Goal: Task Accomplishment & Management: Manage account settings

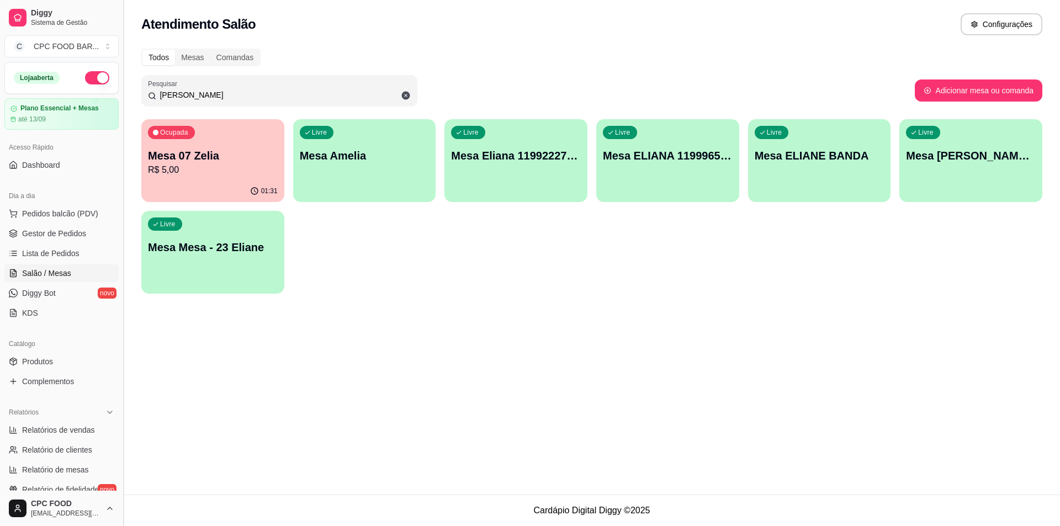
drag, startPoint x: 203, startPoint y: 96, endPoint x: 121, endPoint y: 92, distance: 81.8
click at [121, 92] on div "Diggy Sistema de Gestão C CPC FOOD BAR ... Loja aberta Plano Essencial + Mesas …" at bounding box center [530, 263] width 1060 height 526
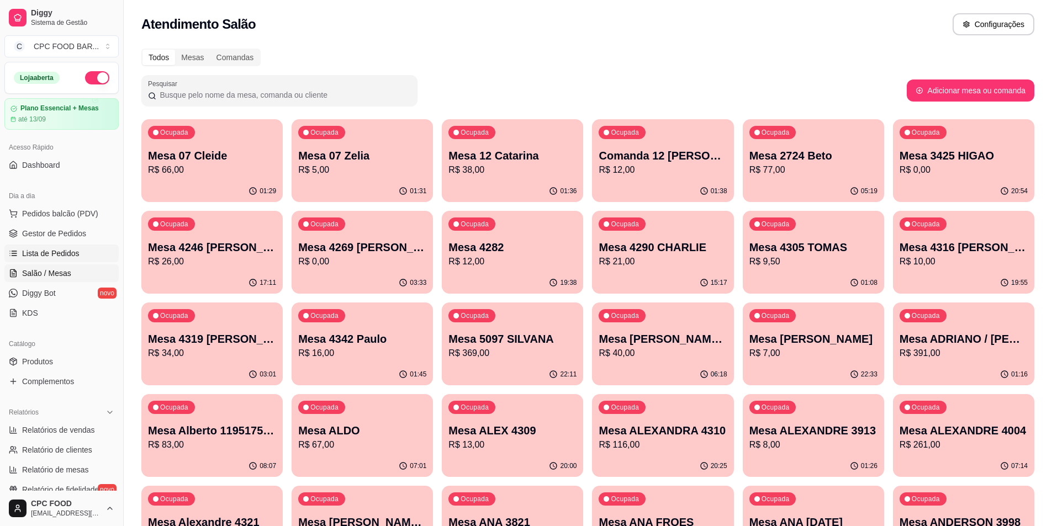
click at [47, 255] on span "Lista de Pedidos" at bounding box center [50, 253] width 57 height 11
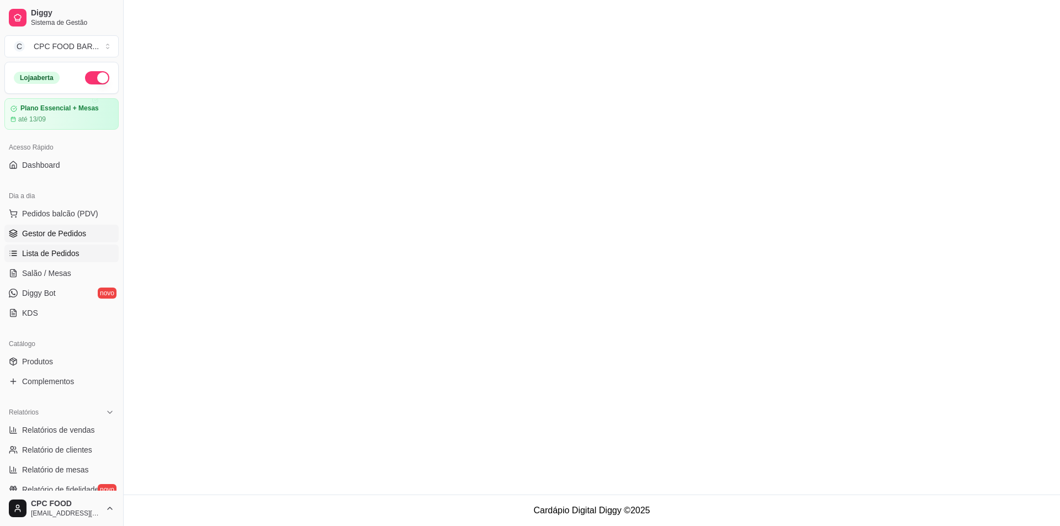
click at [66, 234] on span "Gestor de Pedidos" at bounding box center [54, 233] width 64 height 11
click at [59, 236] on span "Gestor de Pedidos" at bounding box center [54, 233] width 64 height 11
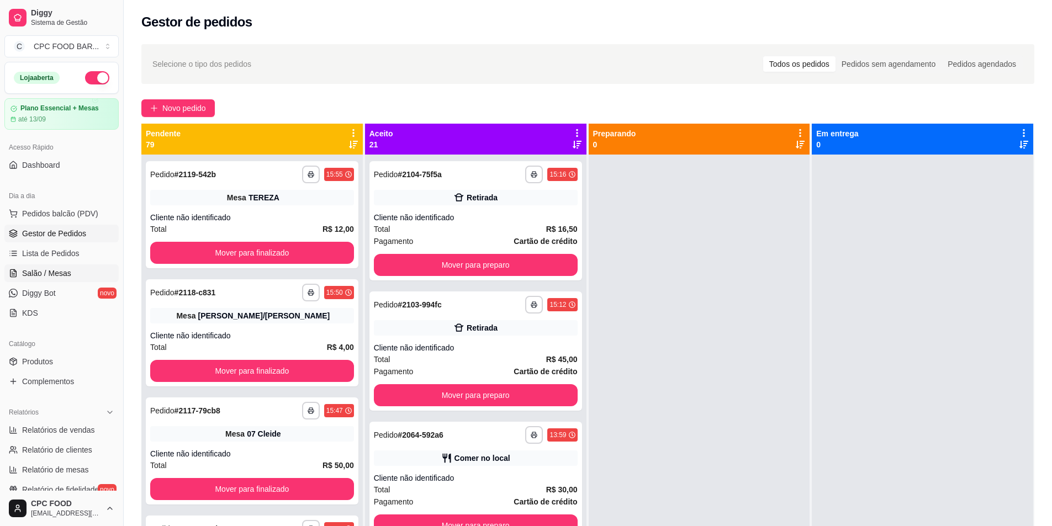
click at [68, 274] on span "Salão / Mesas" at bounding box center [46, 273] width 49 height 11
click at [95, 274] on link "Salão / Mesas" at bounding box center [61, 273] width 114 height 18
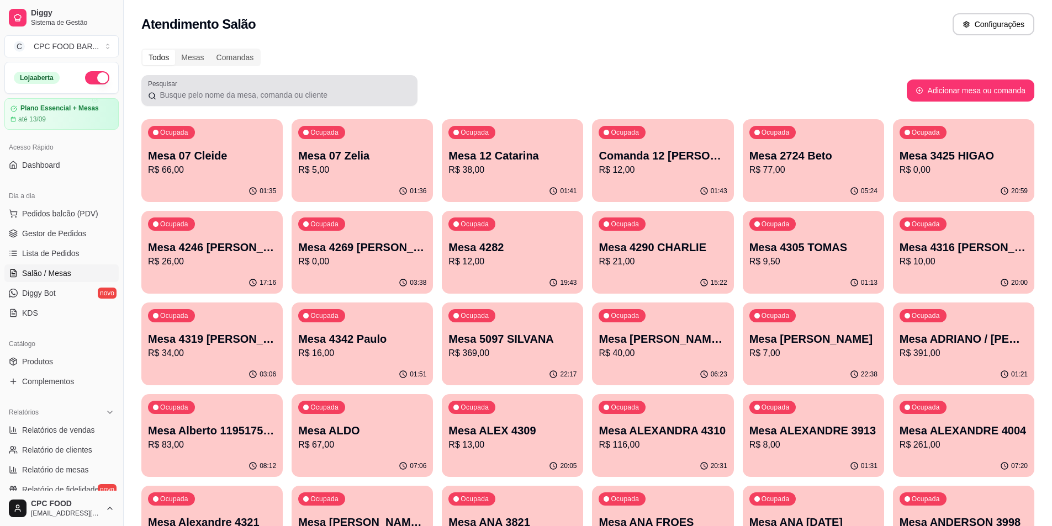
click at [342, 94] on input "Pesquisar" at bounding box center [283, 94] width 254 height 11
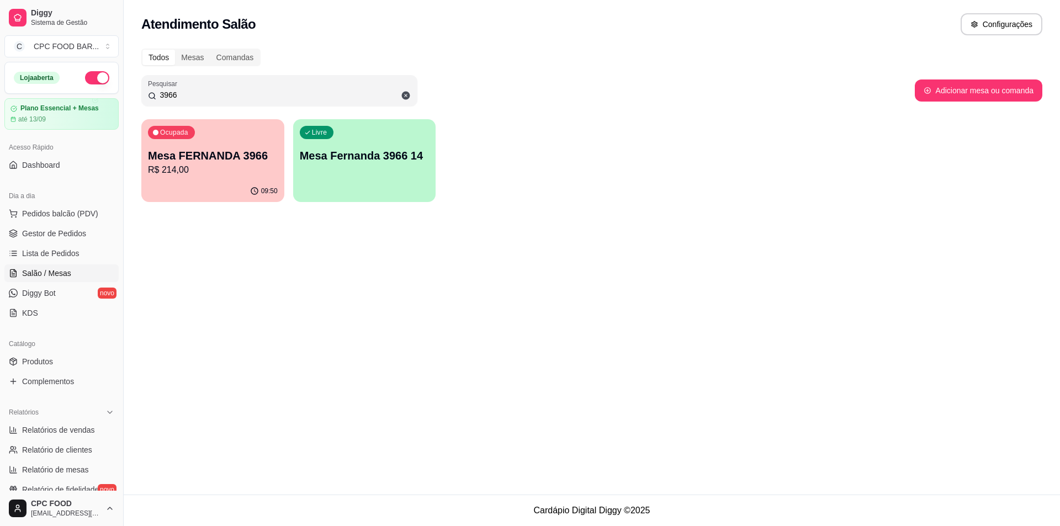
type input "3966"
click at [263, 158] on p "Mesa FERNANDA 3966" at bounding box center [213, 155] width 130 height 15
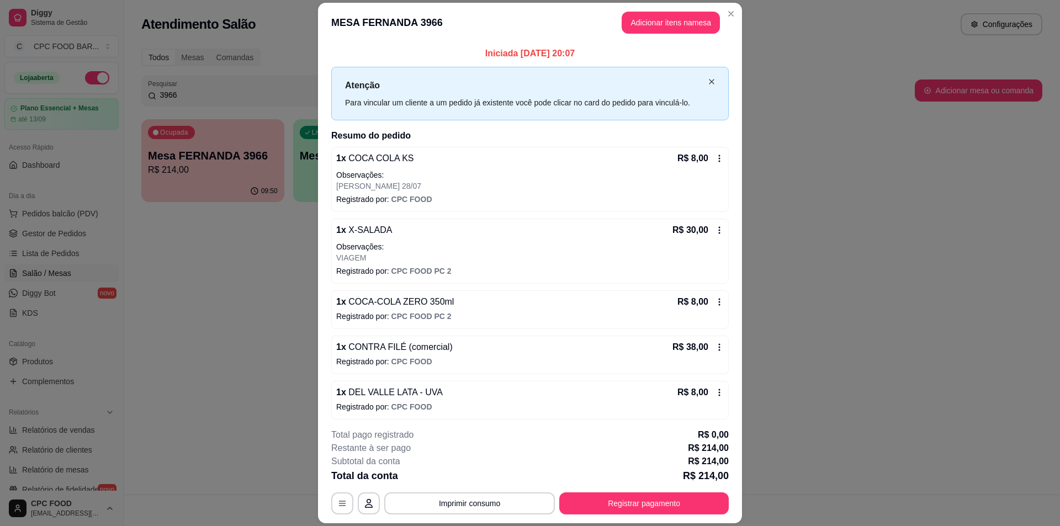
click at [709, 82] on icon "close" at bounding box center [711, 81] width 5 height 5
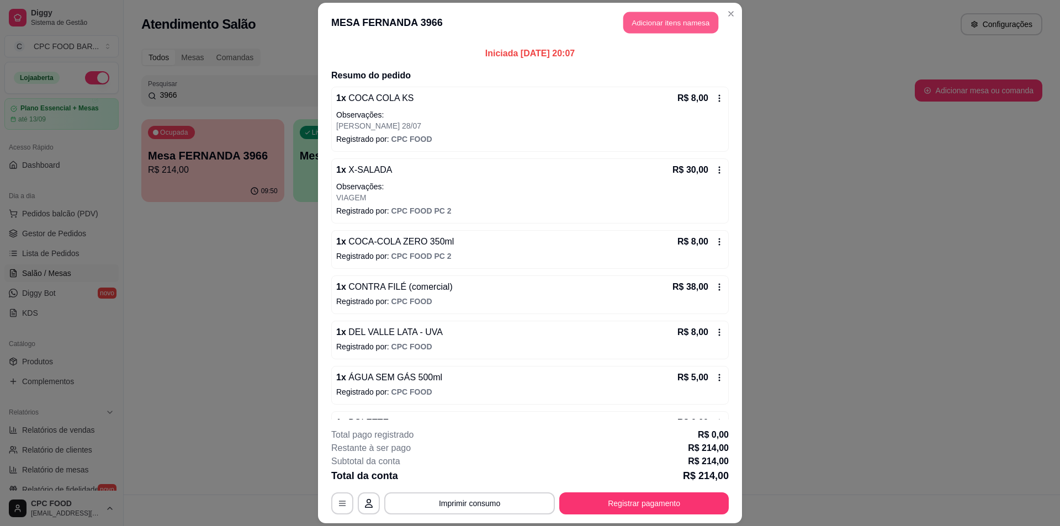
click at [673, 30] on button "Adicionar itens na mesa" at bounding box center [670, 23] width 95 height 22
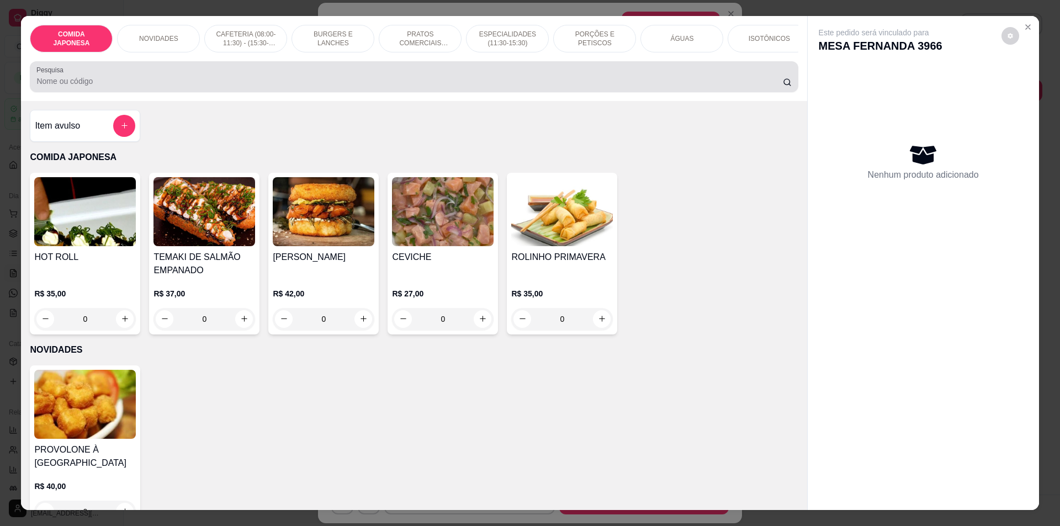
click at [534, 87] on input "Pesquisa" at bounding box center [409, 81] width 746 height 11
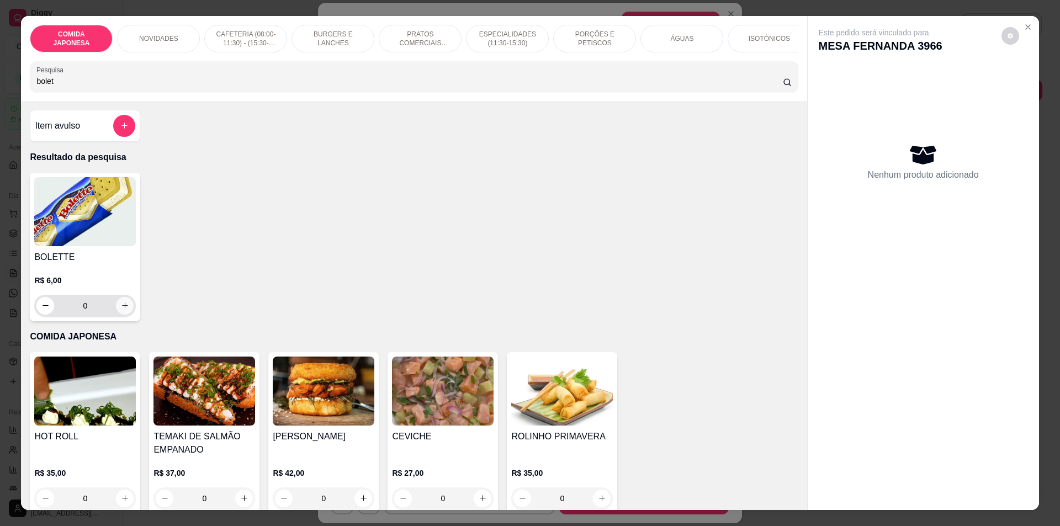
type input "bolet"
click at [122, 309] on icon "increase-product-quantity" at bounding box center [125, 305] width 6 height 6
type input "1"
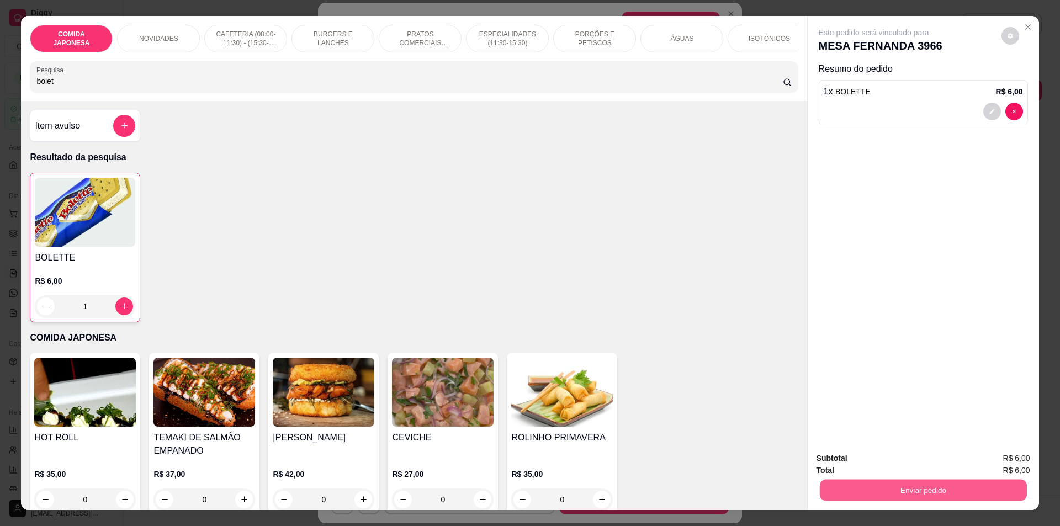
click at [928, 484] on button "Enviar pedido" at bounding box center [922, 491] width 207 height 22
click at [900, 456] on button "Não registrar e enviar pedido" at bounding box center [886, 463] width 115 height 21
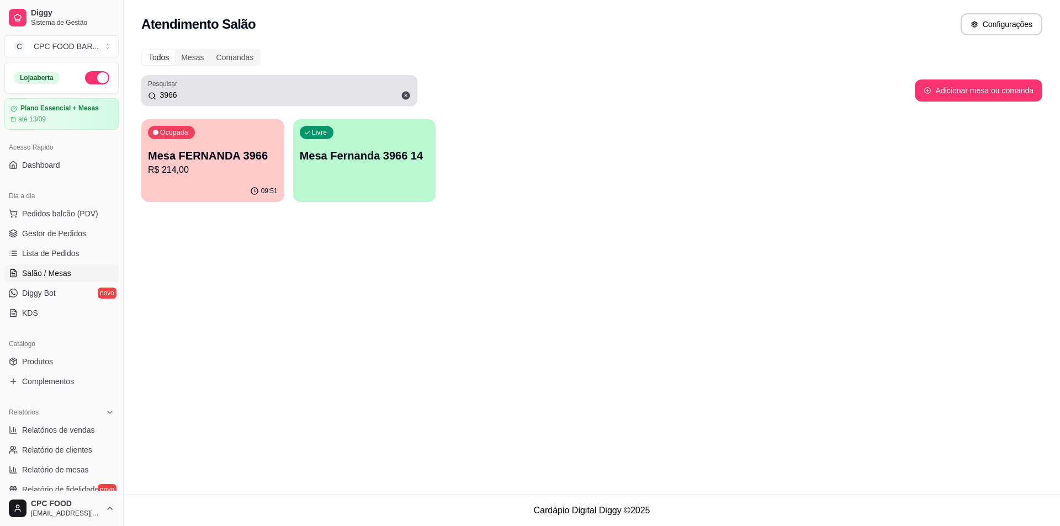
click at [403, 97] on icon at bounding box center [406, 96] width 8 height 8
click at [383, 94] on input "3966" at bounding box center [283, 94] width 254 height 11
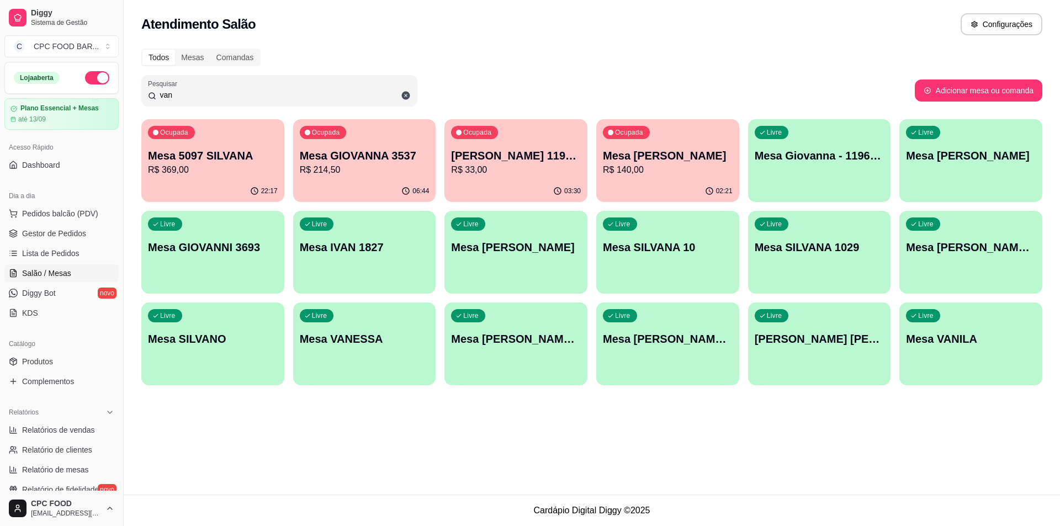
type input "van"
click at [703, 168] on p "R$ 140,00" at bounding box center [668, 169] width 126 height 13
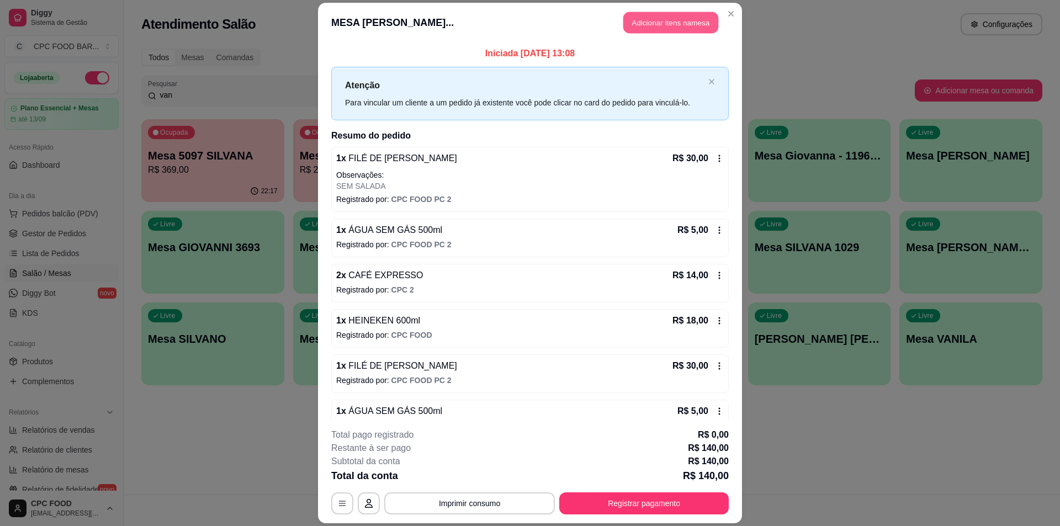
click at [644, 15] on button "Adicionar itens na mesa" at bounding box center [670, 23] width 95 height 22
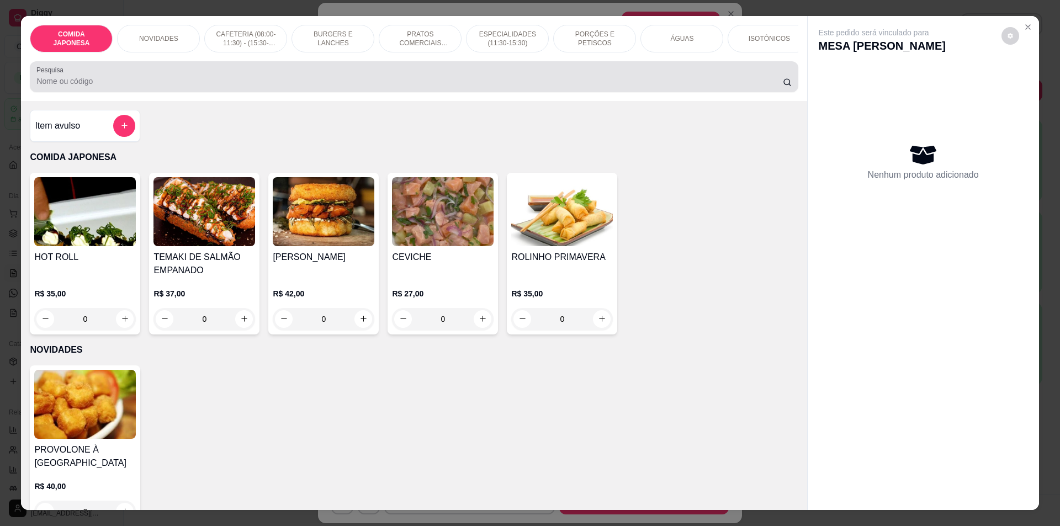
click at [485, 79] on div at bounding box center [413, 77] width 755 height 22
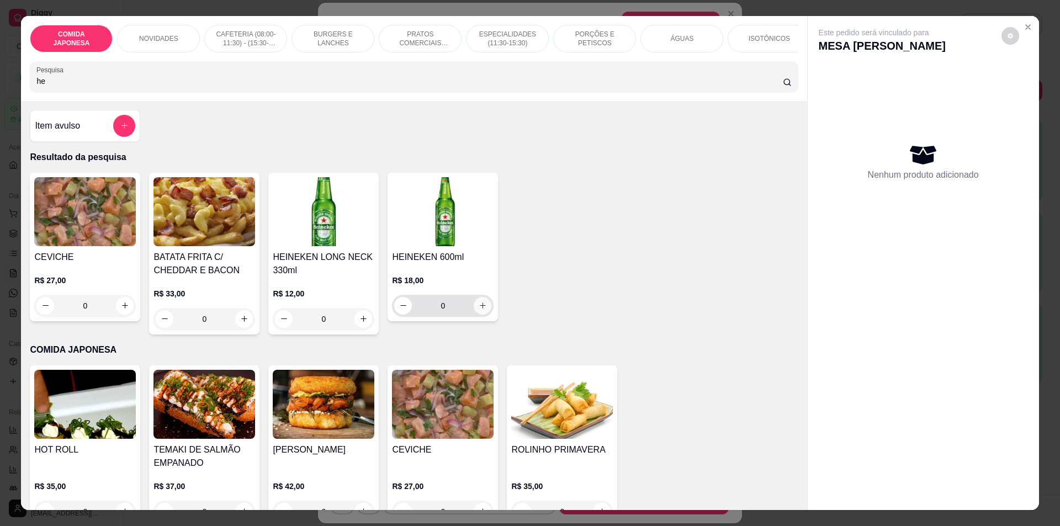
type input "he"
click at [478, 309] on button "increase-product-quantity" at bounding box center [483, 306] width 18 height 18
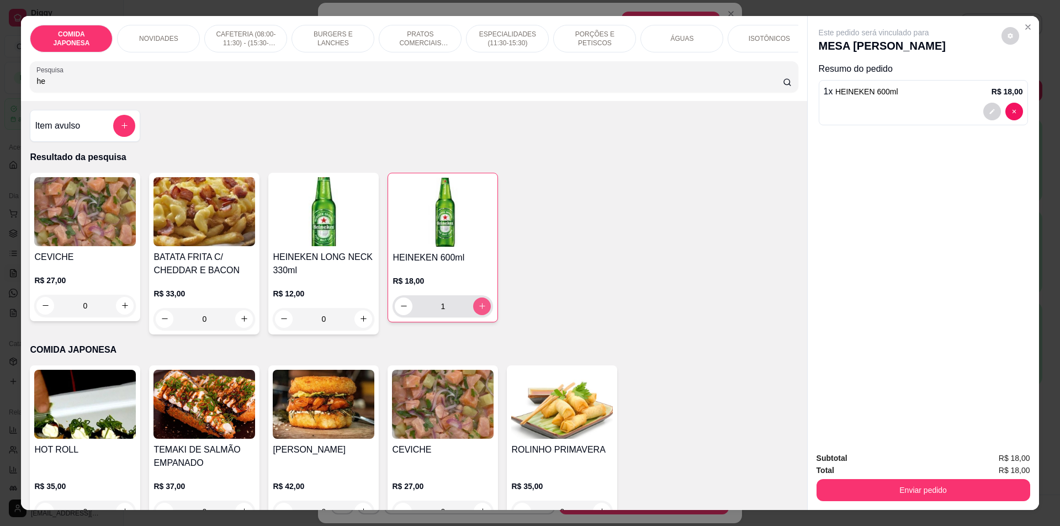
type input "1"
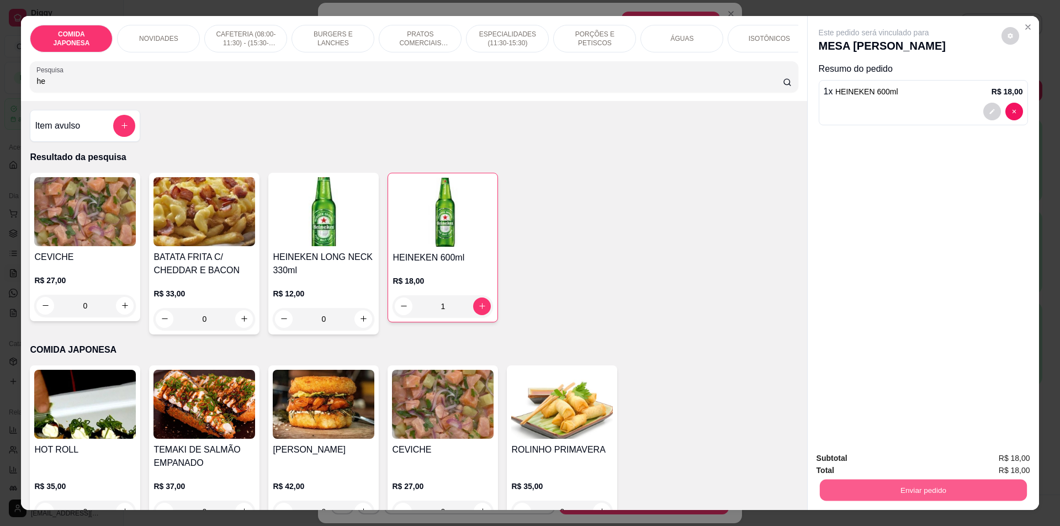
click at [914, 494] on button "Enviar pedido" at bounding box center [922, 491] width 207 height 22
click at [933, 459] on button "Não registrar e enviar pedido" at bounding box center [886, 463] width 111 height 20
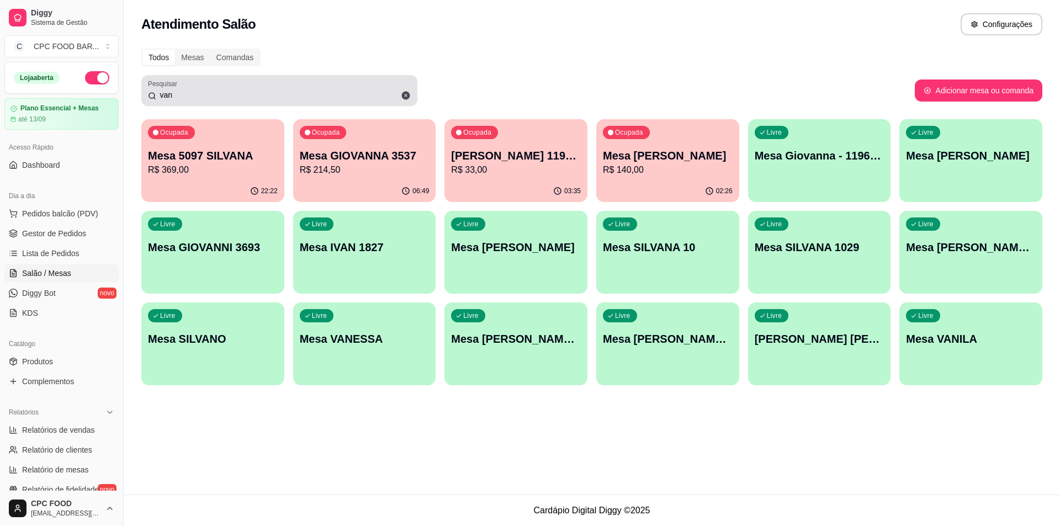
click at [406, 95] on icon at bounding box center [406, 96] width 10 height 10
click at [372, 95] on input "van" at bounding box center [283, 94] width 254 height 11
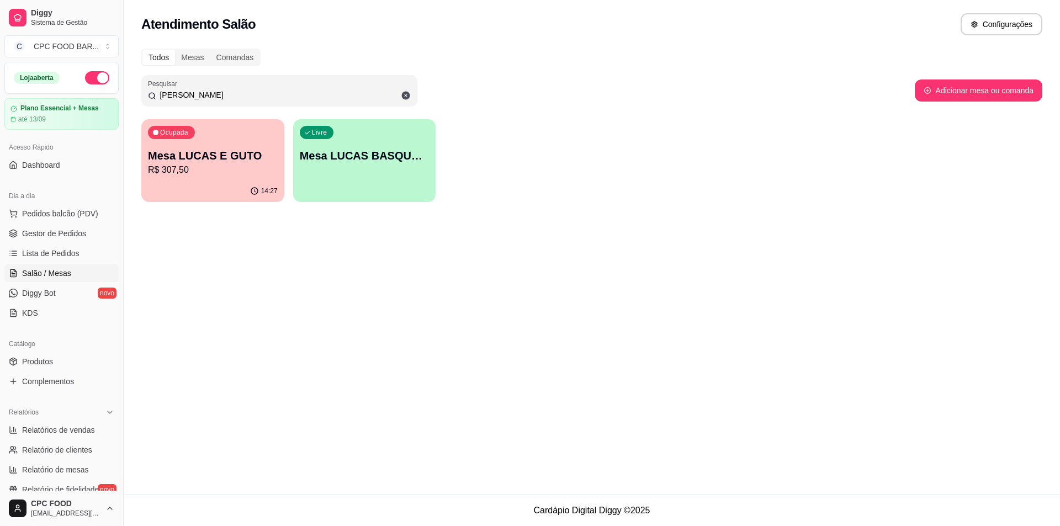
type input "[PERSON_NAME]"
click at [155, 171] on p "R$ 307,50" at bounding box center [213, 169] width 130 height 13
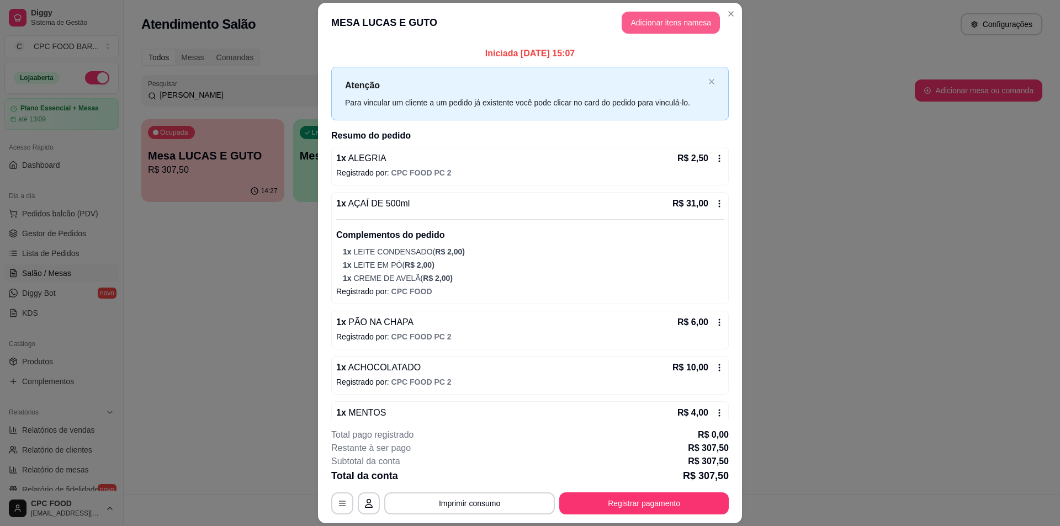
click at [683, 16] on button "Adicionar itens na mesa" at bounding box center [671, 23] width 98 height 22
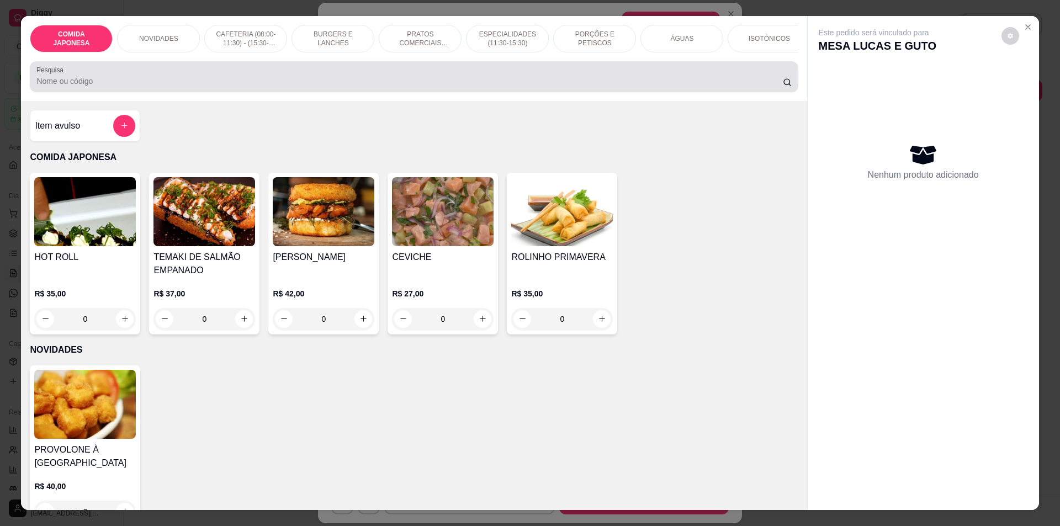
click at [556, 92] on div "Pesquisa" at bounding box center [414, 76] width 768 height 31
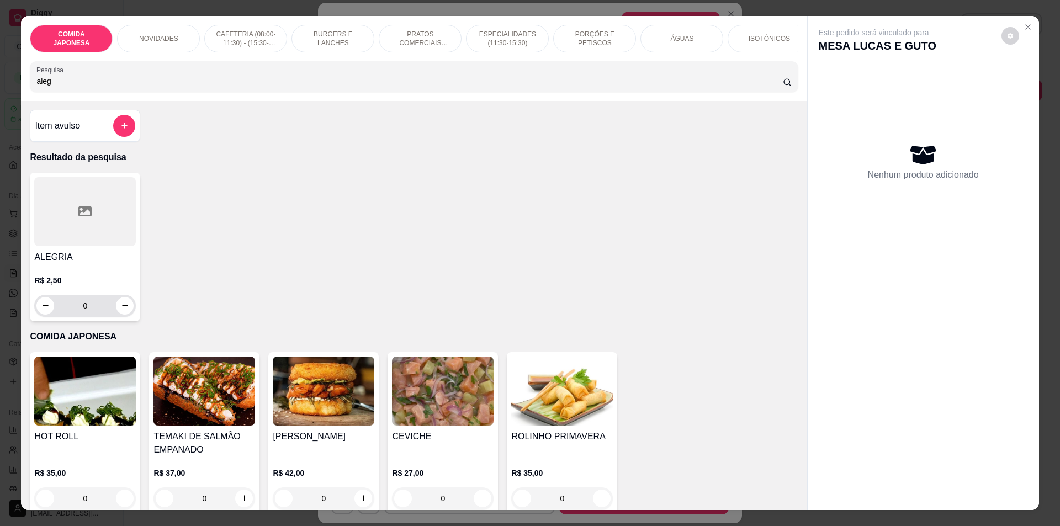
type input "aleg"
click at [122, 309] on icon "increase-product-quantity" at bounding box center [125, 306] width 6 height 6
type input "1"
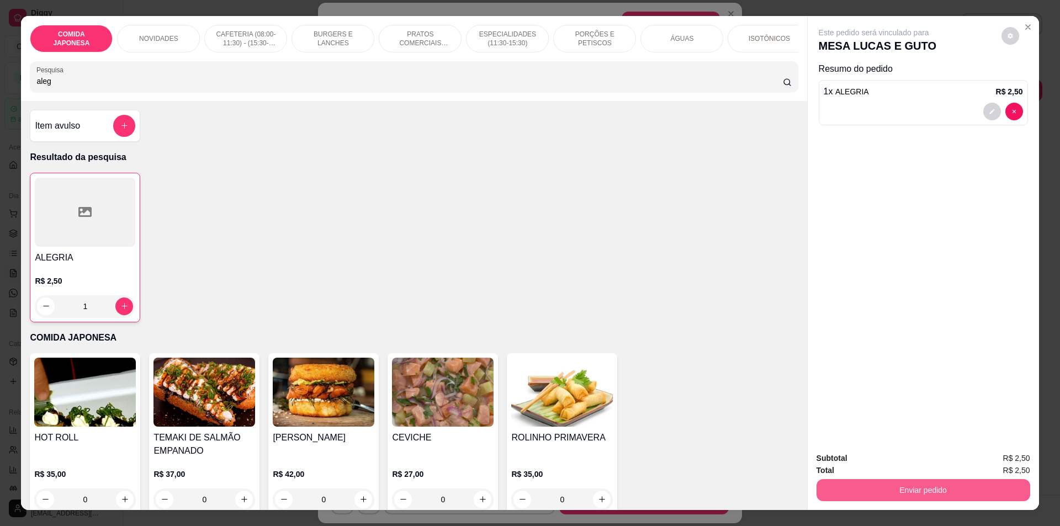
click at [869, 492] on button "Enviar pedido" at bounding box center [923, 490] width 214 height 22
click at [890, 459] on button "Não registrar e enviar pedido" at bounding box center [886, 463] width 115 height 21
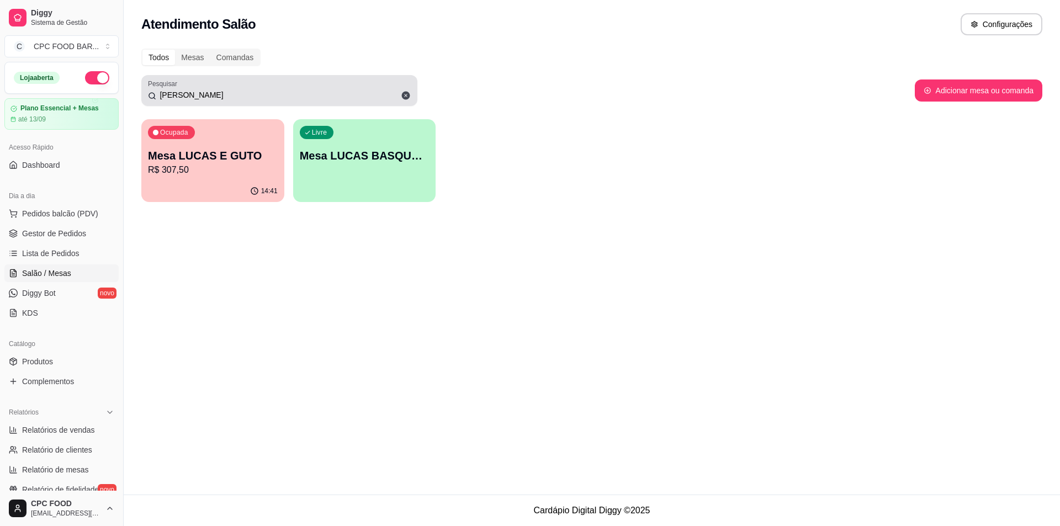
click at [409, 100] on span at bounding box center [405, 95] width 19 height 19
click at [344, 89] on input "[PERSON_NAME]" at bounding box center [283, 94] width 254 height 11
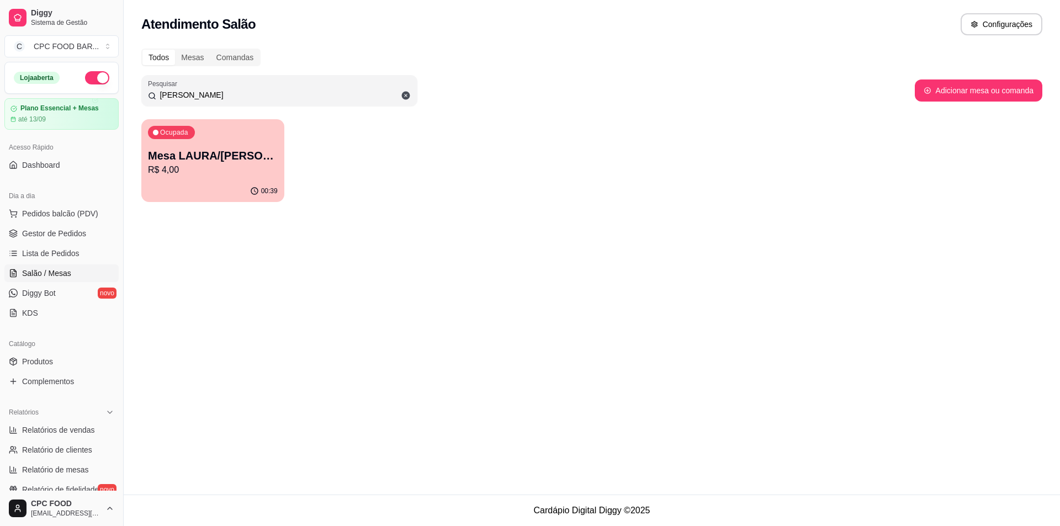
type input "[PERSON_NAME]"
click at [225, 163] on div "Mesa [PERSON_NAME]/[PERSON_NAME]$ 4,00" at bounding box center [213, 162] width 126 height 28
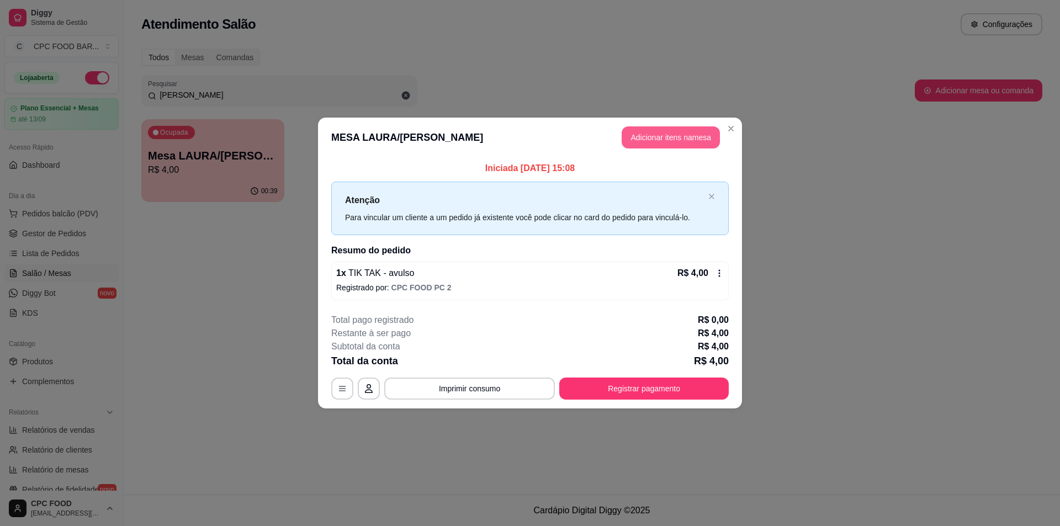
click at [653, 133] on button "Adicionar itens na mesa" at bounding box center [671, 137] width 98 height 22
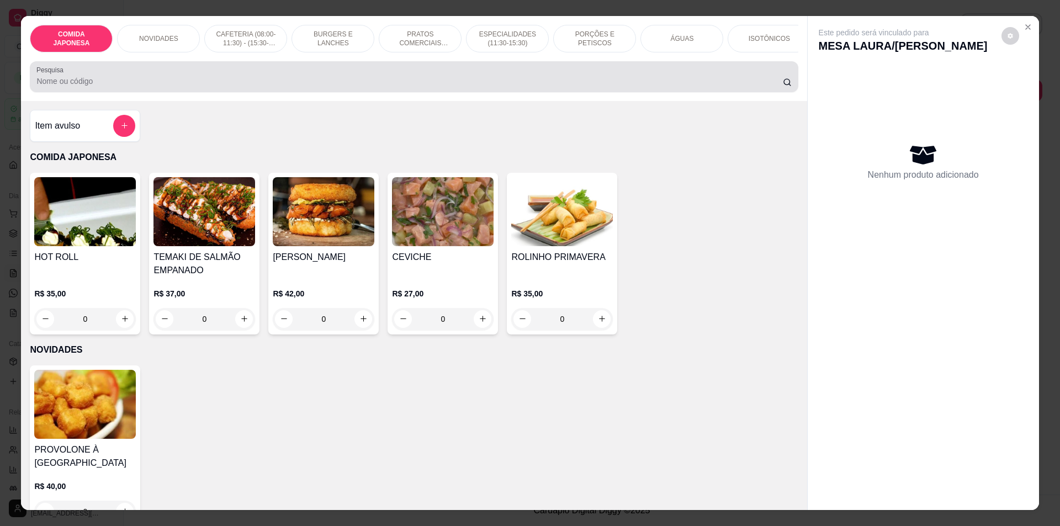
click at [535, 83] on input "Pesquisa" at bounding box center [409, 81] width 746 height 11
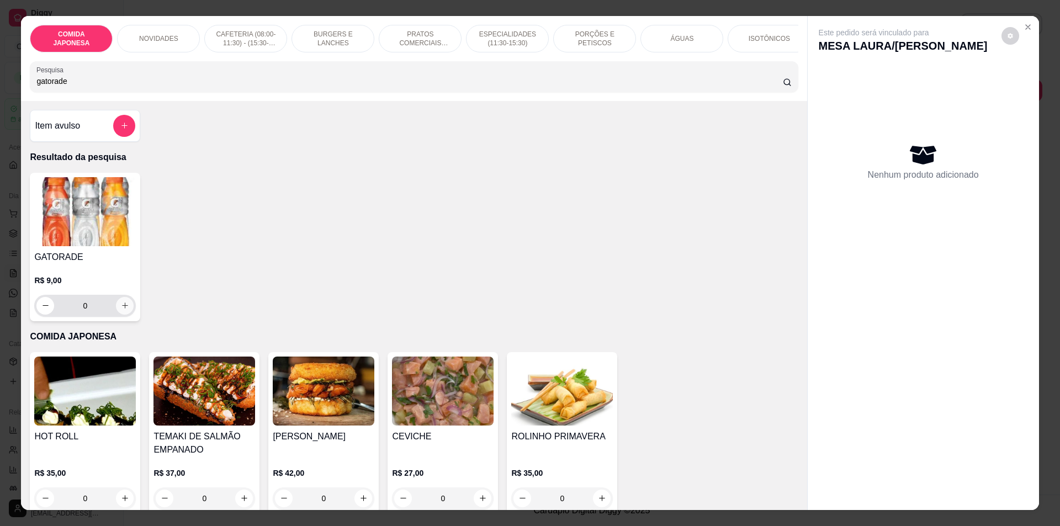
type input "gatorade"
click at [121, 310] on icon "increase-product-quantity" at bounding box center [125, 305] width 8 height 8
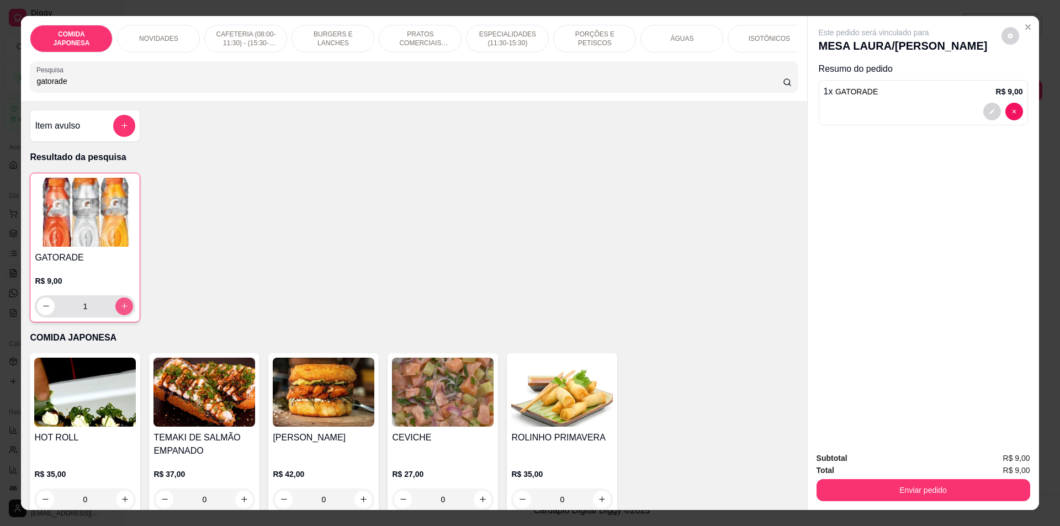
type input "1"
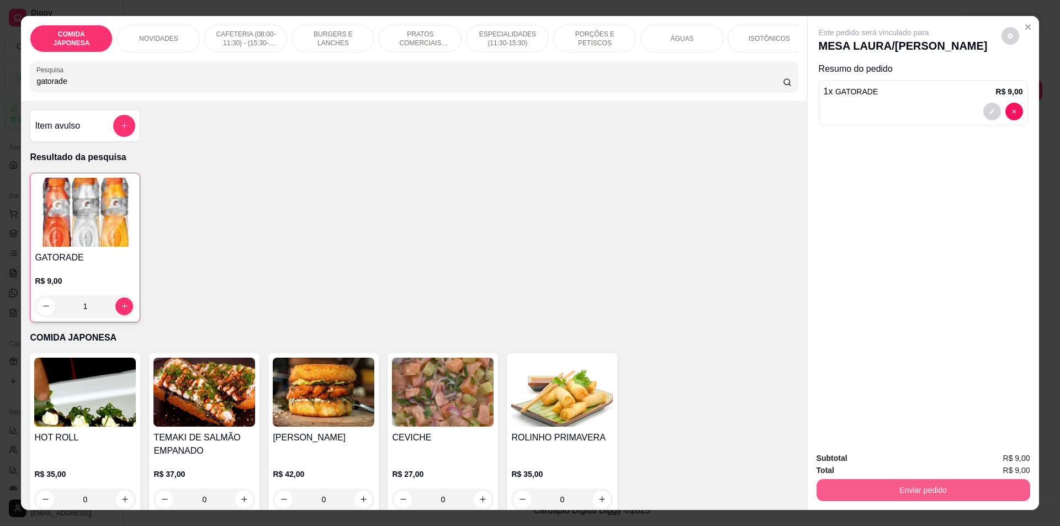
click at [871, 490] on button "Enviar pedido" at bounding box center [923, 490] width 214 height 22
click at [899, 468] on button "Não registrar e enviar pedido" at bounding box center [886, 463] width 115 height 21
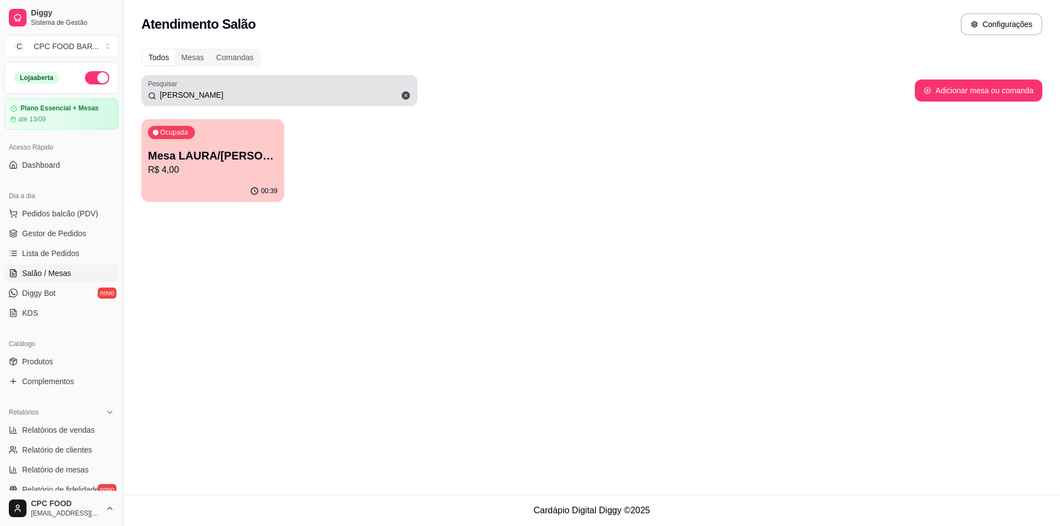
click at [407, 94] on icon at bounding box center [406, 96] width 8 height 8
click at [327, 89] on input "[PERSON_NAME]" at bounding box center [283, 94] width 254 height 11
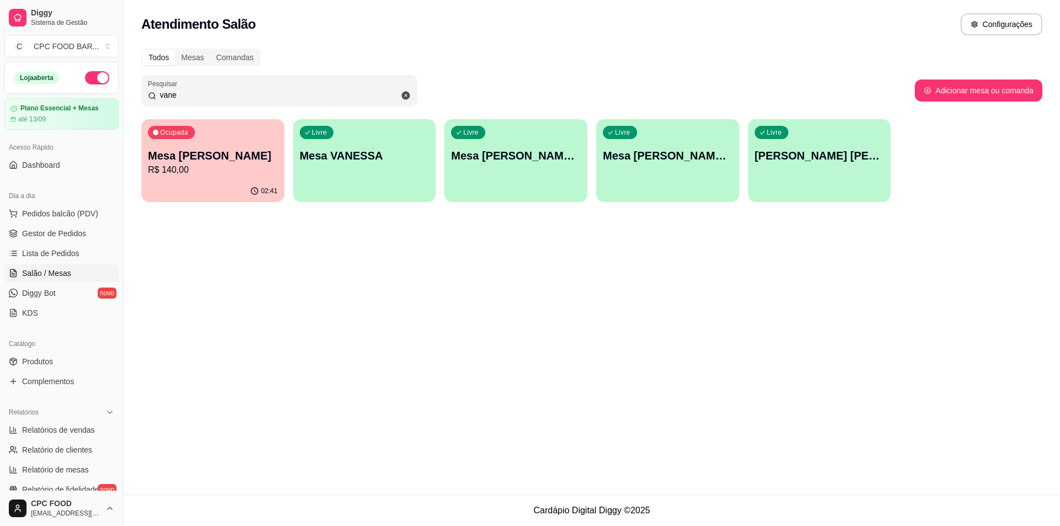
type input "vane"
click at [238, 162] on p "Mesa [PERSON_NAME]" at bounding box center [213, 155] width 130 height 15
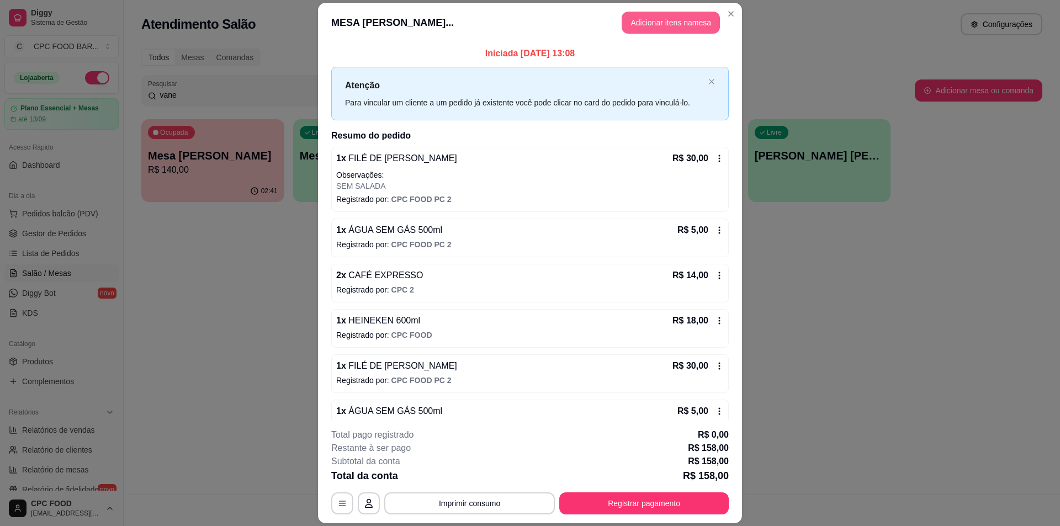
click at [672, 26] on button "Adicionar itens na mesa" at bounding box center [671, 23] width 98 height 22
click at [509, 83] on input "Pesquisa" at bounding box center [409, 81] width 746 height 11
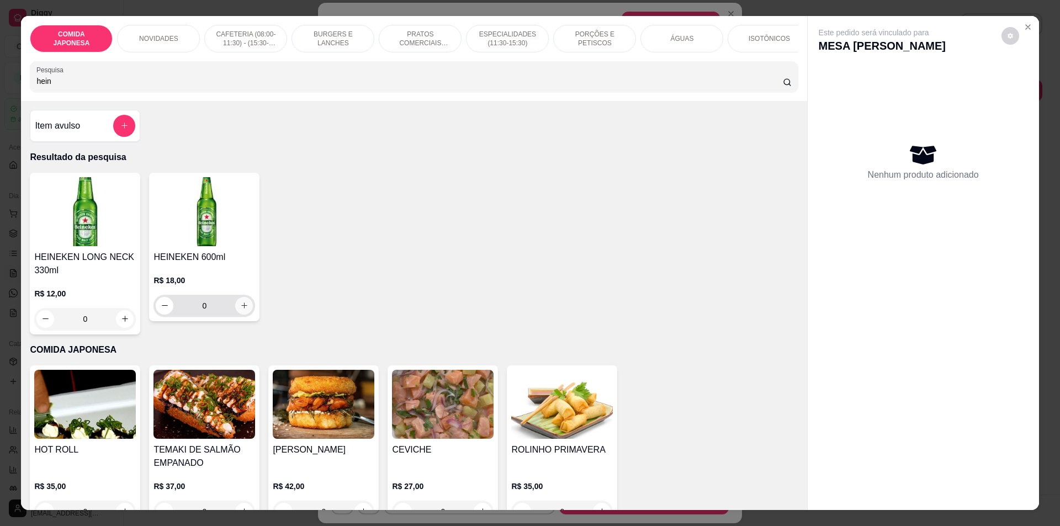
type input "hein"
click at [241, 310] on icon "increase-product-quantity" at bounding box center [244, 305] width 8 height 8
type input "1"
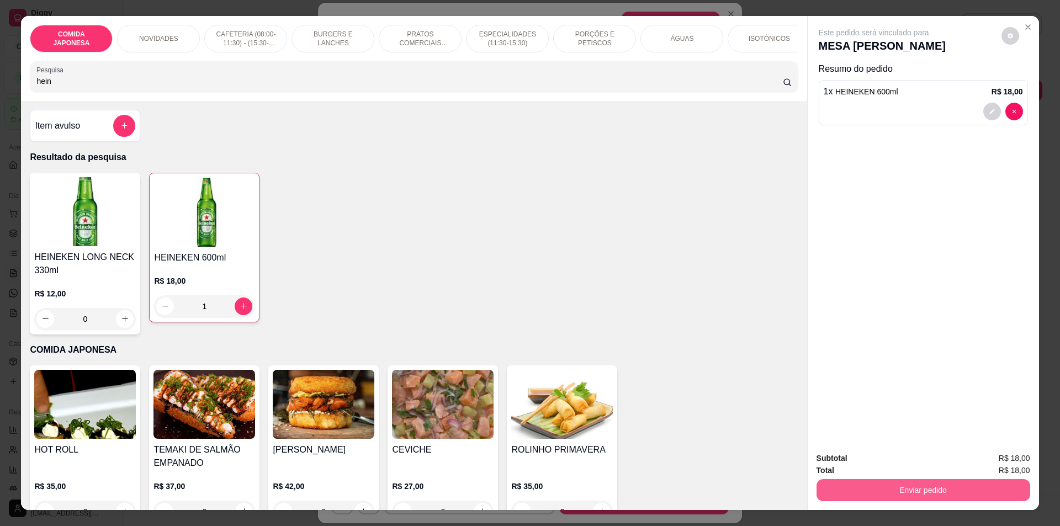
click at [951, 491] on button "Enviar pedido" at bounding box center [923, 490] width 214 height 22
click at [889, 459] on button "Não registrar e enviar pedido" at bounding box center [886, 463] width 115 height 21
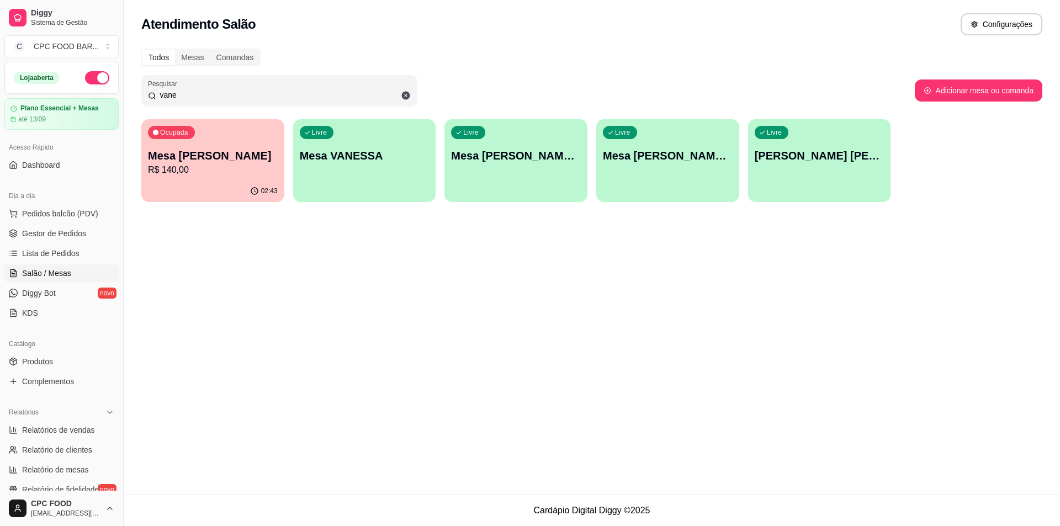
click at [363, 91] on input "vane" at bounding box center [283, 94] width 254 height 11
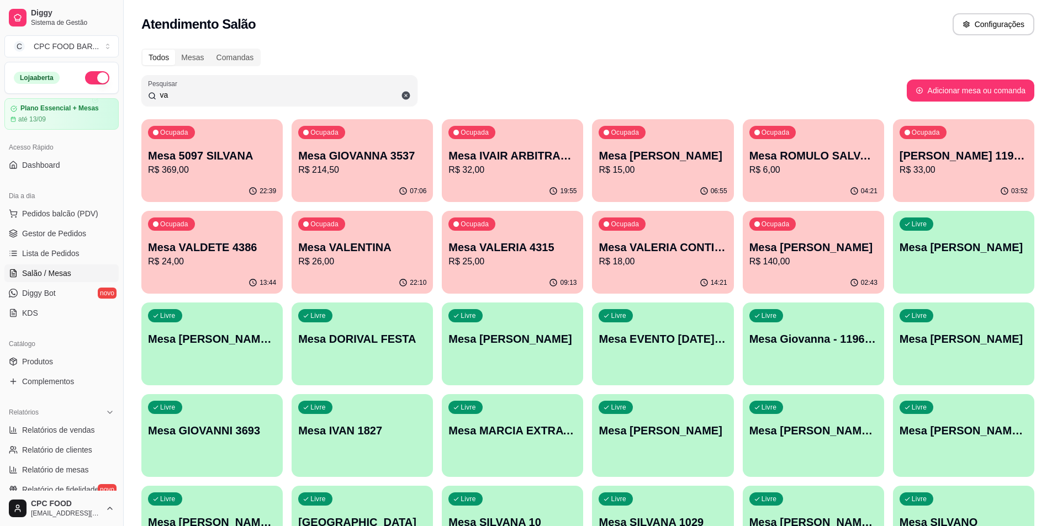
type input "v"
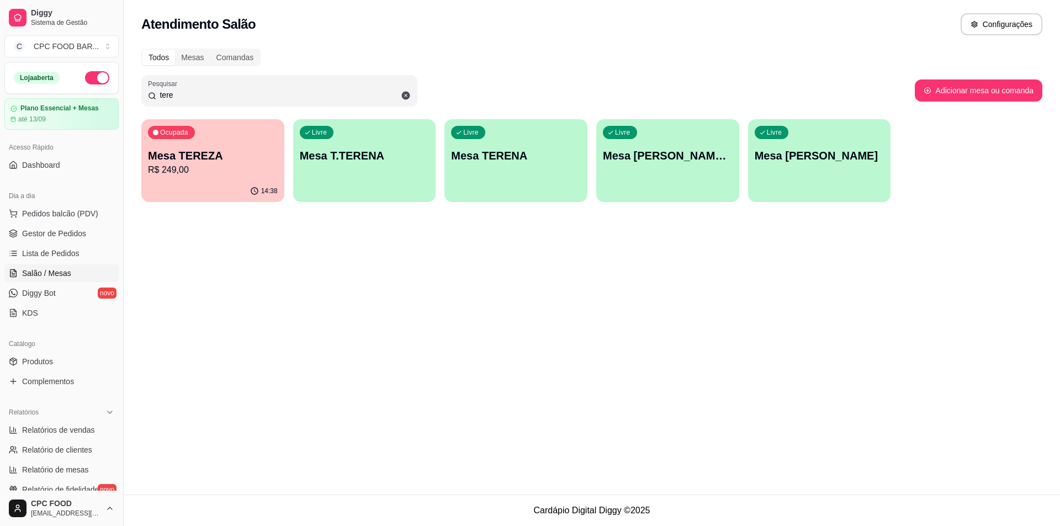
type input "tere"
click at [216, 160] on p "Mesa TEREZA" at bounding box center [213, 155] width 130 height 15
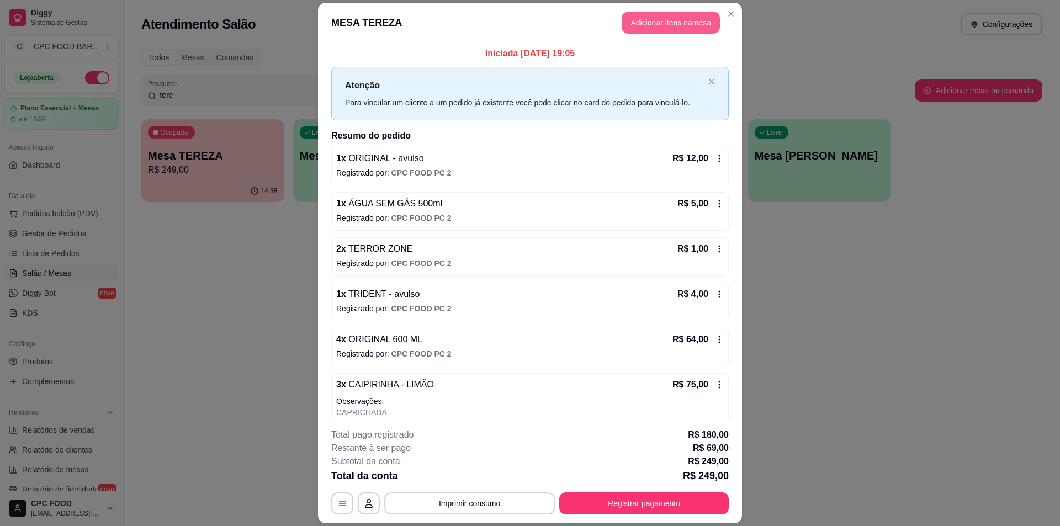
click at [655, 28] on button "Adicionar itens na mesa" at bounding box center [671, 23] width 98 height 22
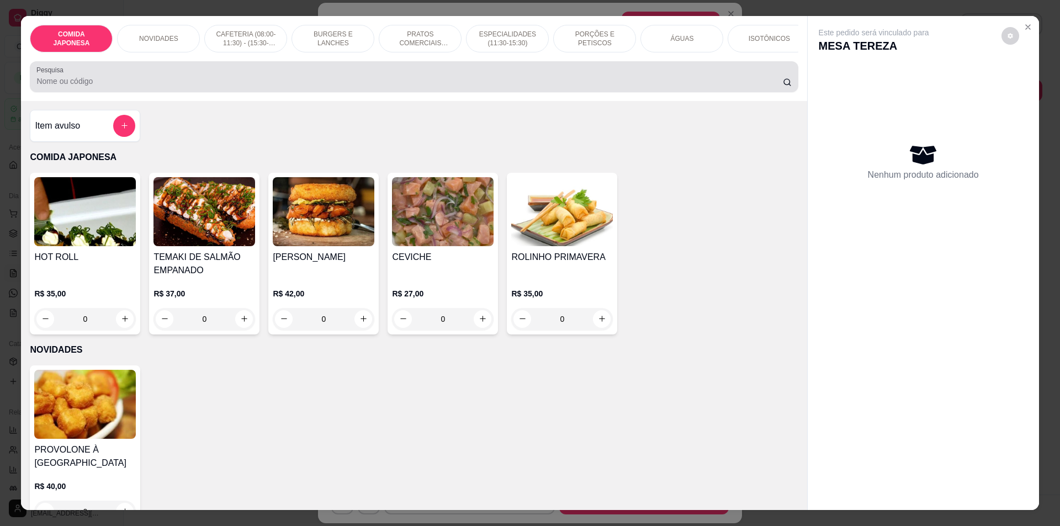
click at [538, 79] on div at bounding box center [413, 77] width 755 height 22
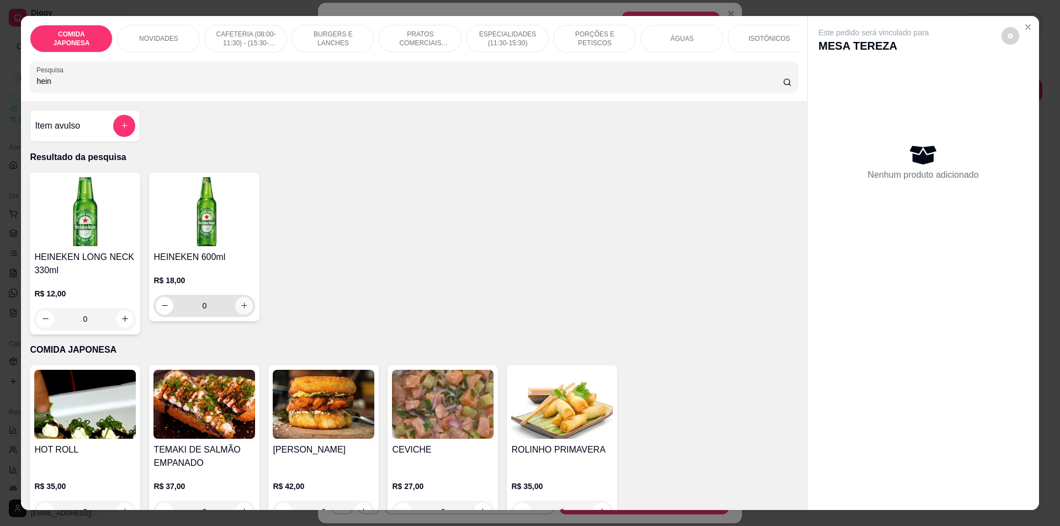
type input "hein"
click at [240, 310] on icon "increase-product-quantity" at bounding box center [244, 305] width 8 height 8
type input "1"
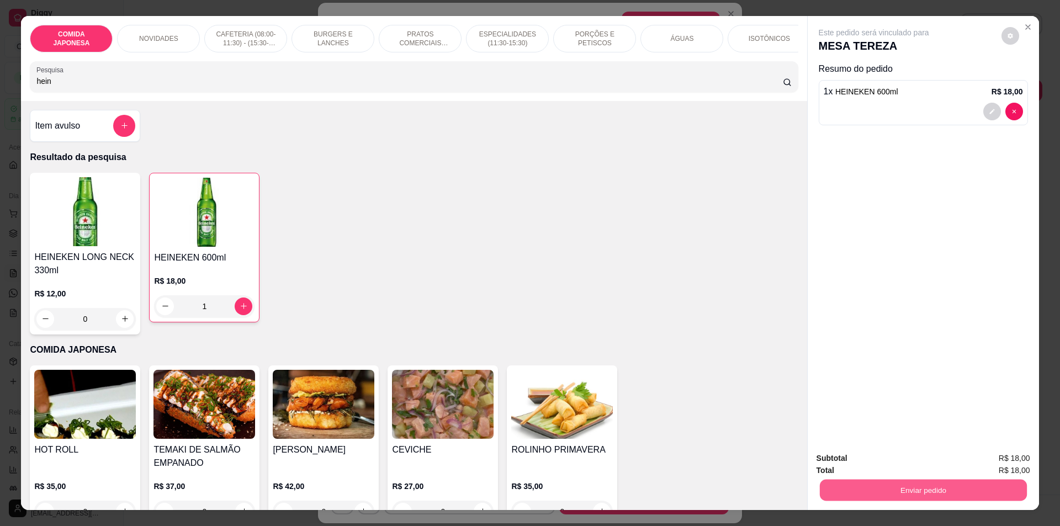
click at [873, 491] on button "Enviar pedido" at bounding box center [922, 491] width 207 height 22
click at [880, 458] on button "Não registrar e enviar pedido" at bounding box center [886, 463] width 115 height 21
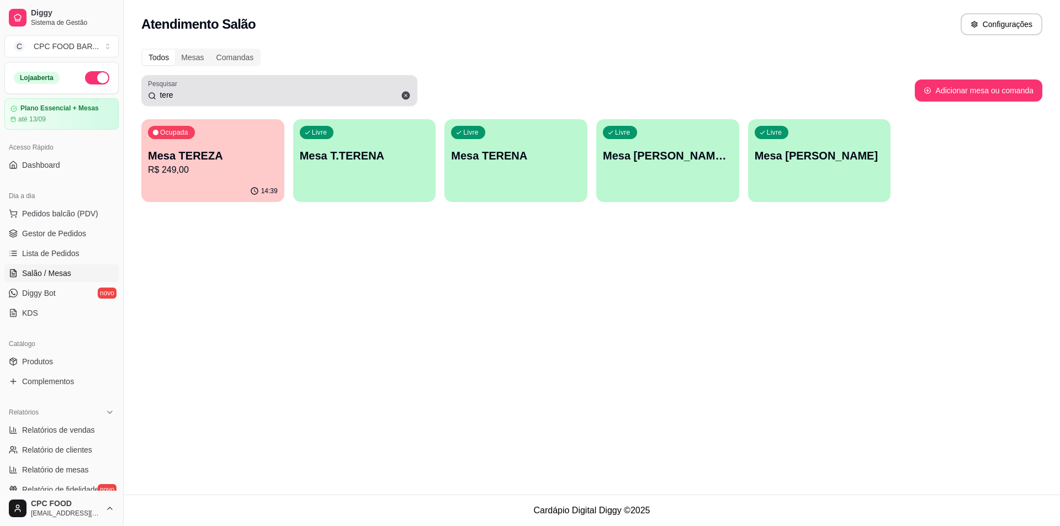
click at [402, 95] on icon at bounding box center [406, 96] width 8 height 8
click at [351, 87] on div "tere" at bounding box center [279, 90] width 263 height 22
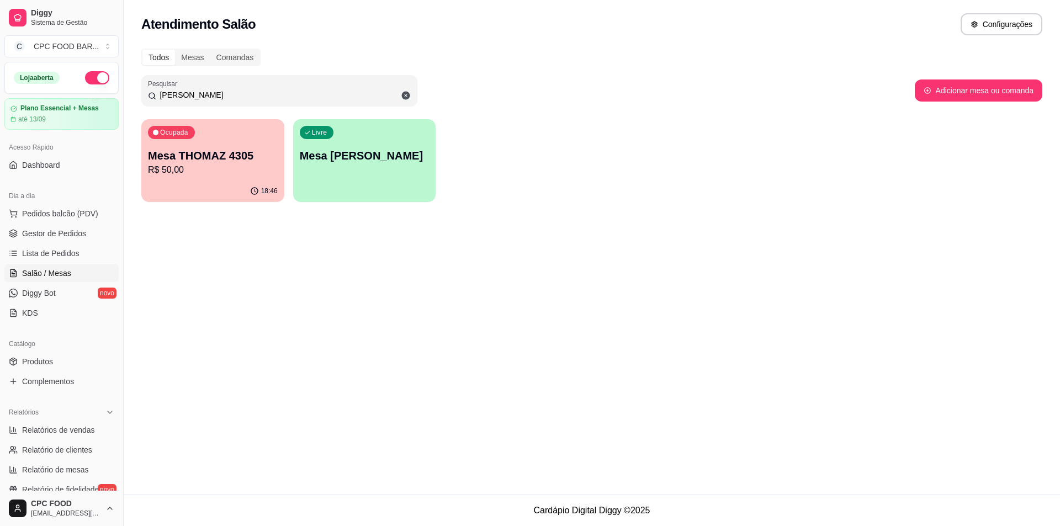
type input "[PERSON_NAME]"
click at [177, 161] on p "Mesa THOMAZ 4305" at bounding box center [213, 155] width 130 height 15
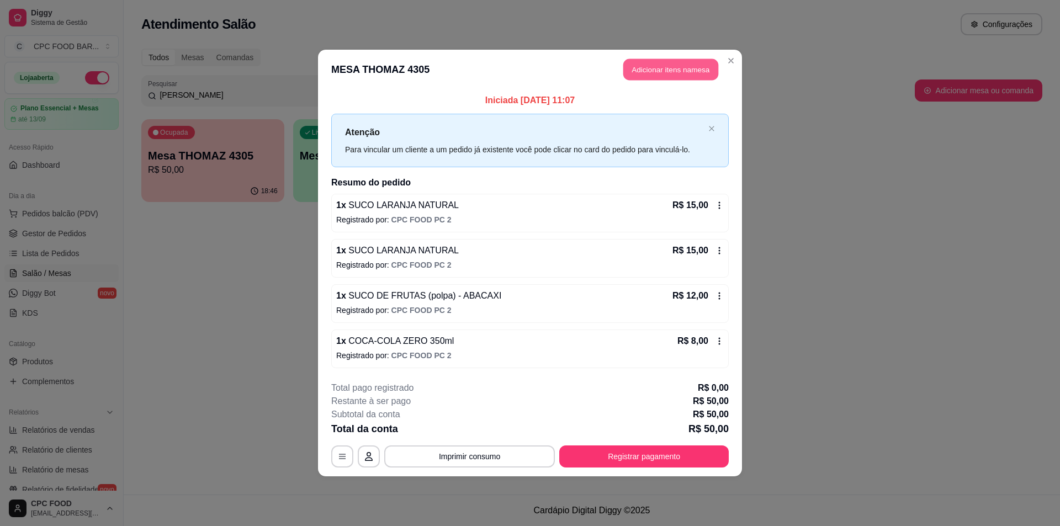
click at [650, 60] on button "Adicionar itens na mesa" at bounding box center [670, 70] width 95 height 22
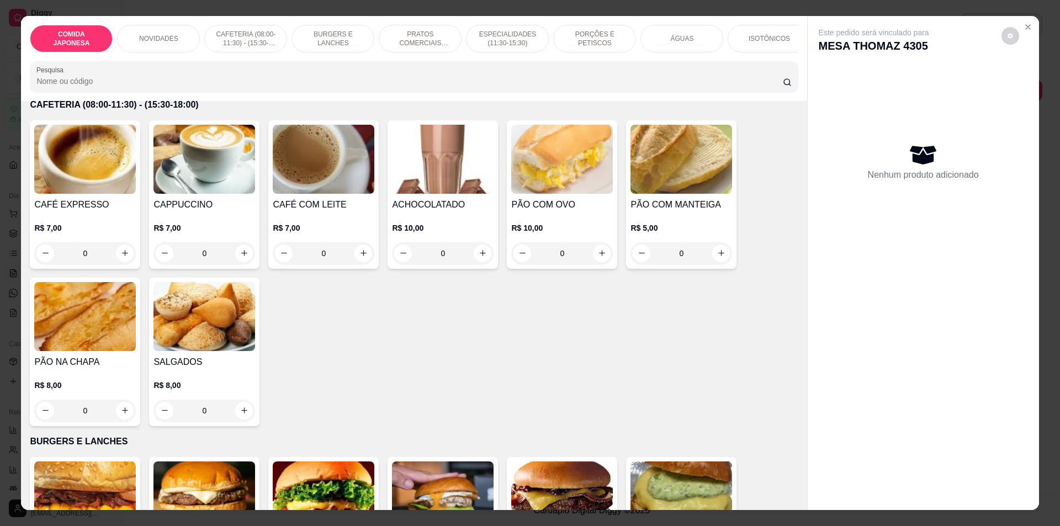
scroll to position [386, 0]
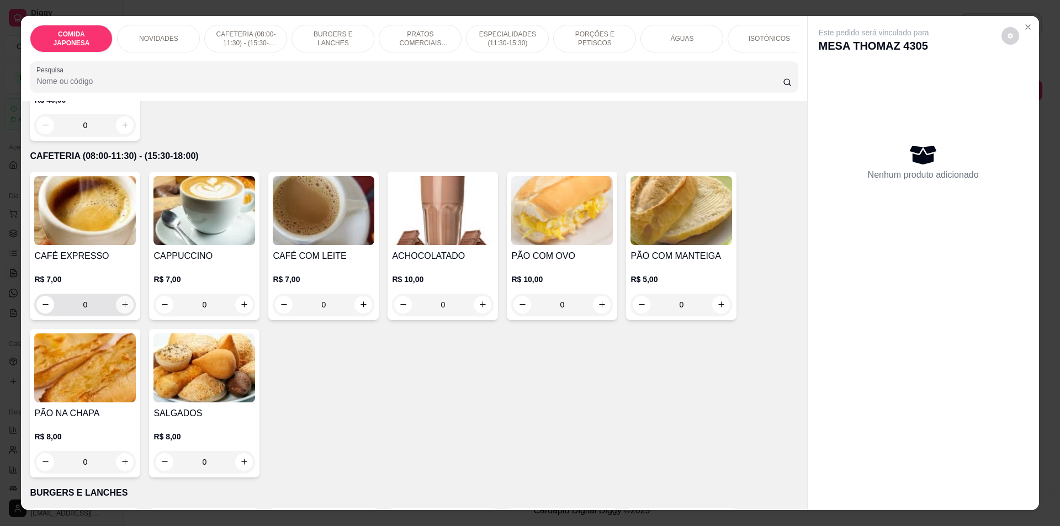
click at [123, 308] on button "increase-product-quantity" at bounding box center [125, 305] width 18 height 18
click at [123, 307] on button "increase-product-quantity" at bounding box center [125, 305] width 18 height 18
type input "2"
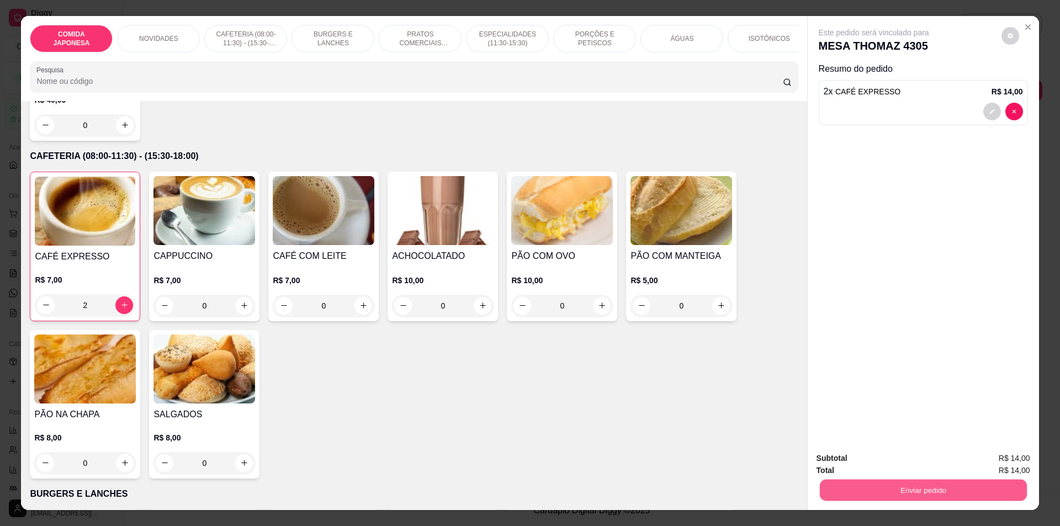
click at [907, 492] on button "Enviar pedido" at bounding box center [922, 491] width 207 height 22
click at [884, 464] on button "Não registrar e enviar pedido" at bounding box center [886, 463] width 115 height 21
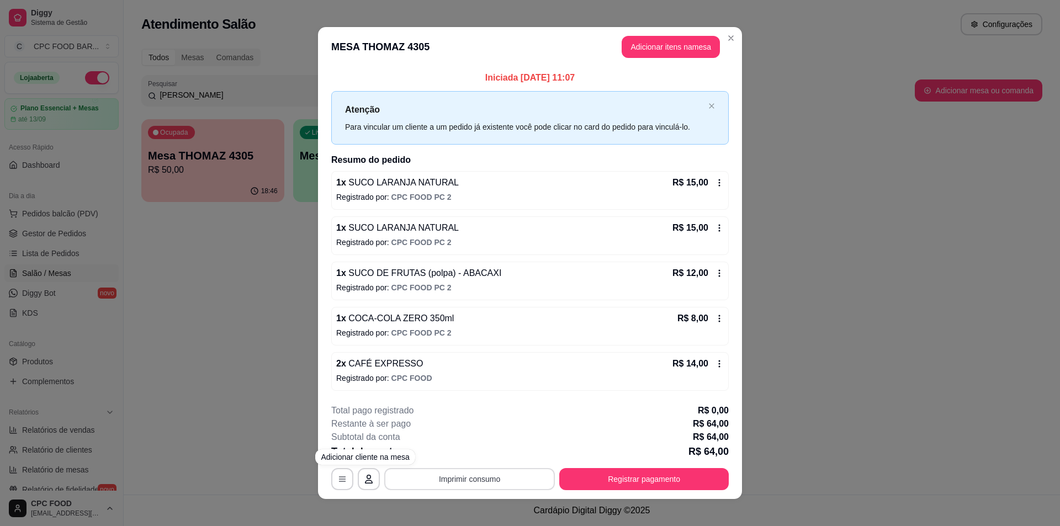
click at [441, 475] on button "Imprimir consumo" at bounding box center [469, 479] width 171 height 22
click at [460, 447] on button "IMPRESSORA" at bounding box center [468, 453] width 77 height 17
click at [656, 486] on button "Registrar pagamento" at bounding box center [643, 479] width 169 height 22
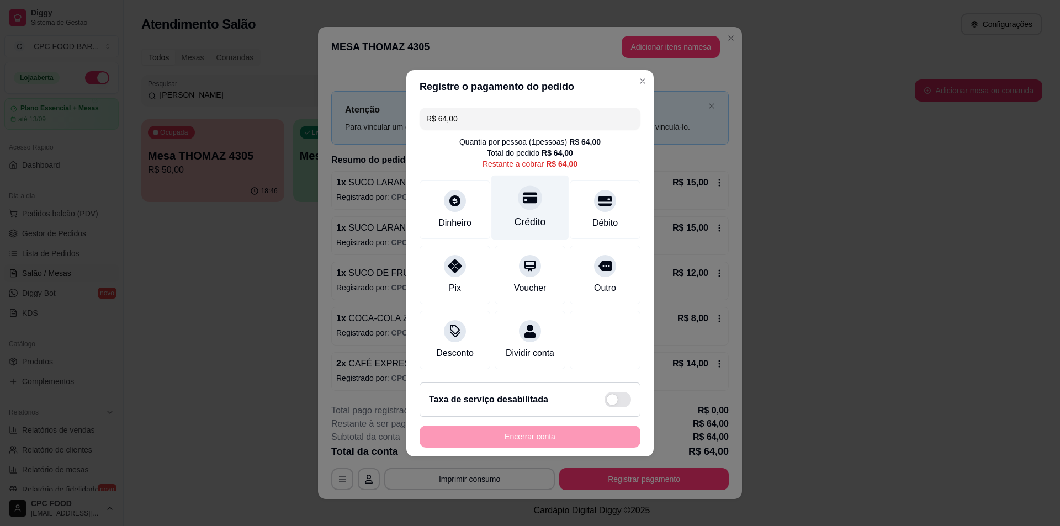
click at [532, 192] on icon at bounding box center [530, 197] width 14 height 11
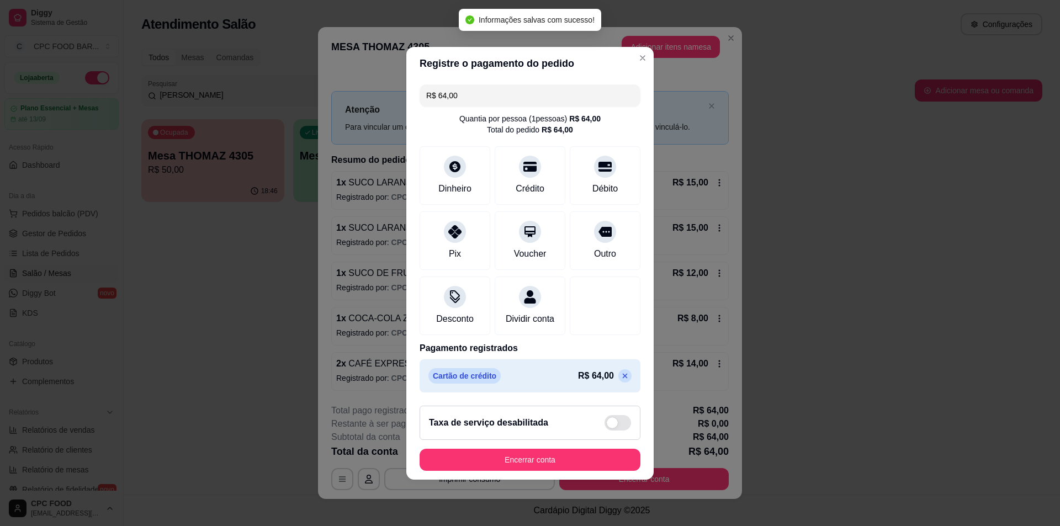
type input "R$ 0,00"
click at [596, 460] on button "Encerrar conta" at bounding box center [530, 460] width 214 height 22
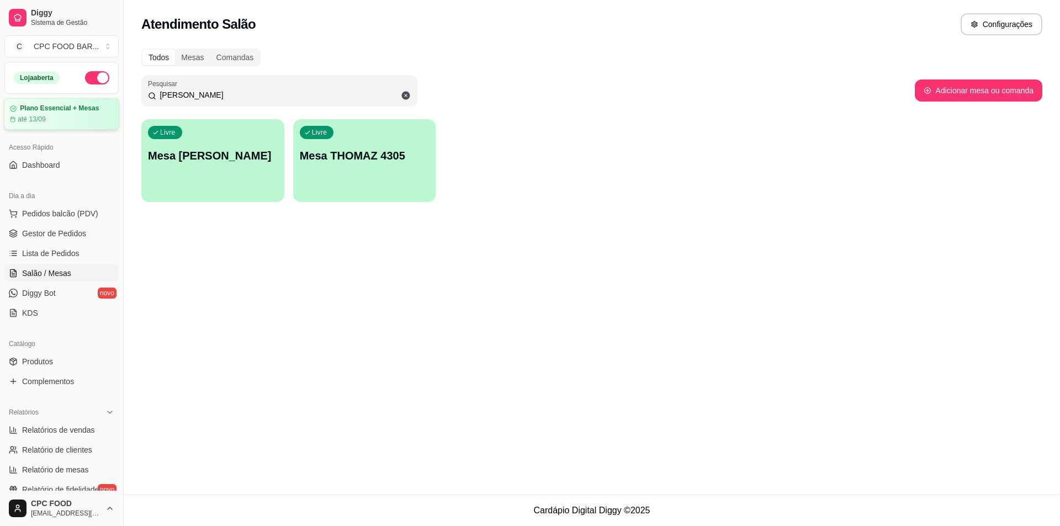
drag, startPoint x: 220, startPoint y: 99, endPoint x: 100, endPoint y: 99, distance: 119.8
click at [100, 99] on div "Diggy Sistema de Gestão C CPC FOOD BAR ... Loja aberta Plano Essencial + Mesas …" at bounding box center [530, 263] width 1060 height 526
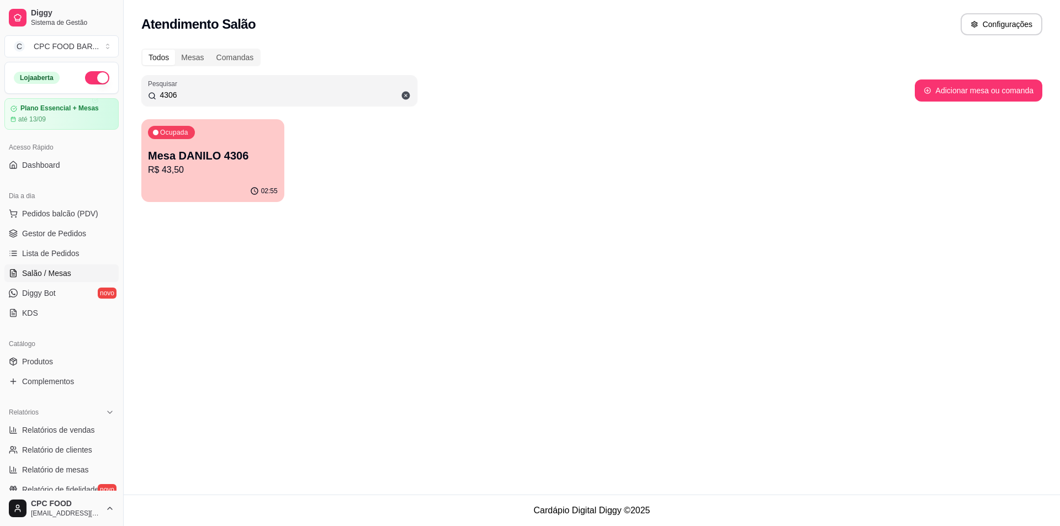
type input "4306"
click at [239, 177] on div "Ocupada Mesa DANILO 4306 R$ 43,50" at bounding box center [213, 150] width 139 height 60
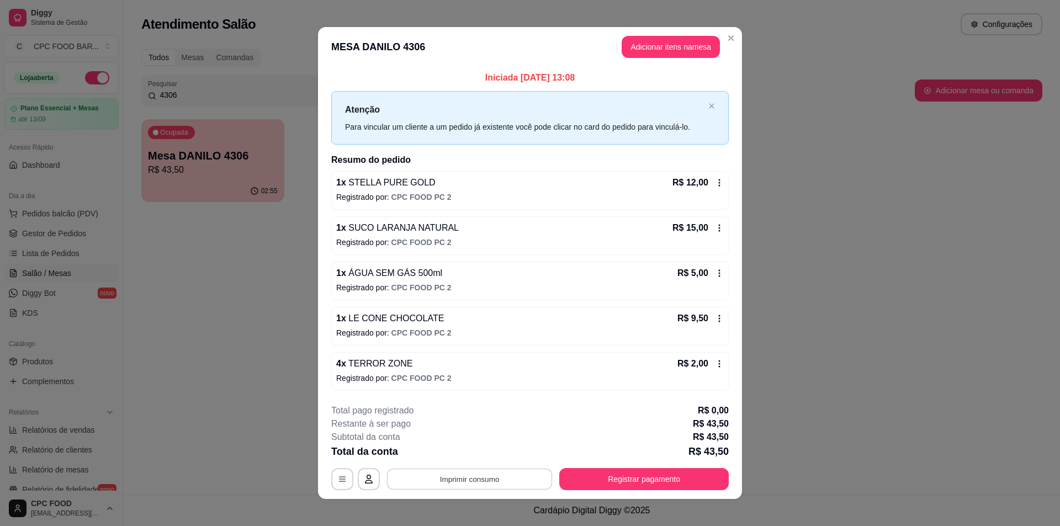
click at [444, 474] on button "Imprimir consumo" at bounding box center [470, 480] width 166 height 22
click at [452, 450] on button "IMPRESSORA" at bounding box center [468, 453] width 77 height 17
click at [622, 486] on button "Registrar pagamento" at bounding box center [644, 480] width 164 height 22
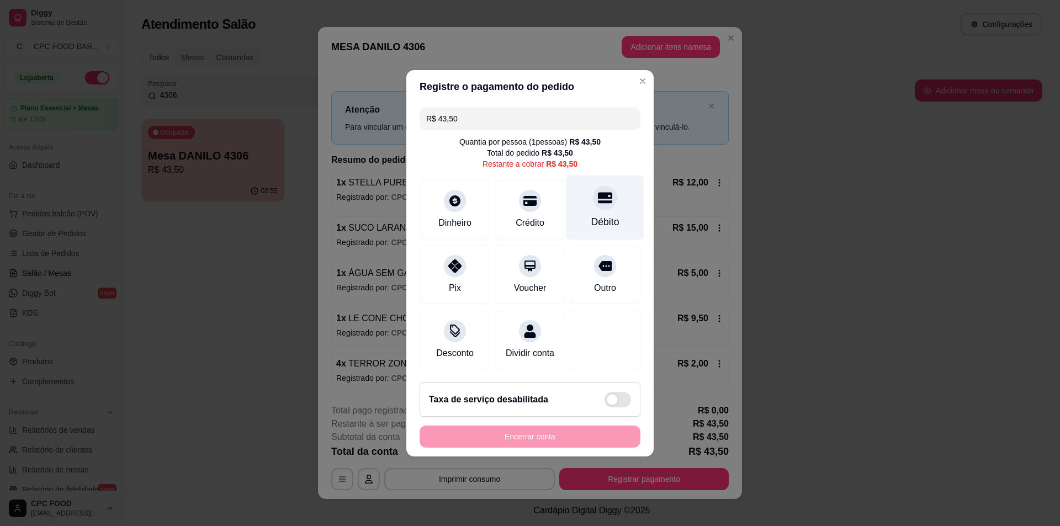
click at [602, 192] on icon at bounding box center [605, 197] width 14 height 11
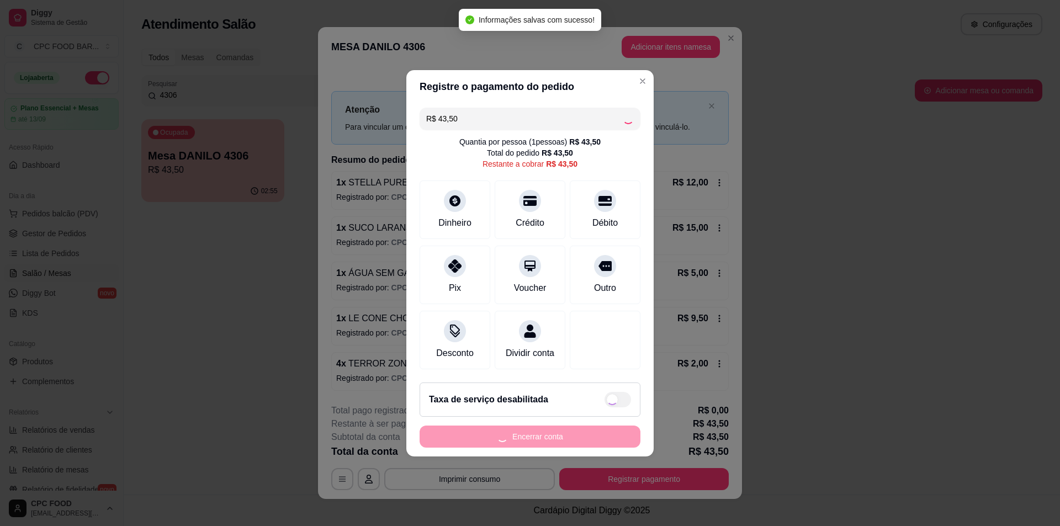
type input "R$ 0,00"
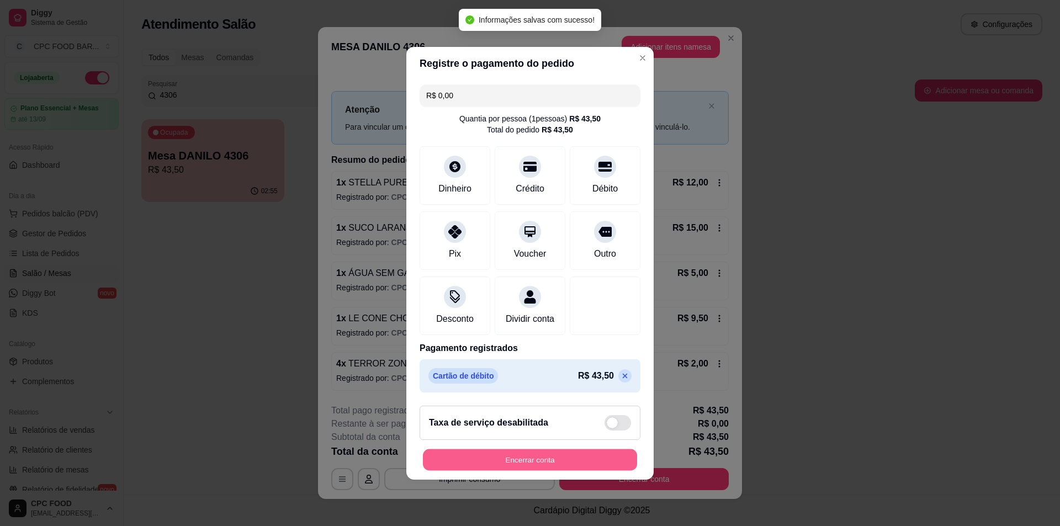
click at [532, 463] on button "Encerrar conta" at bounding box center [530, 460] width 214 height 22
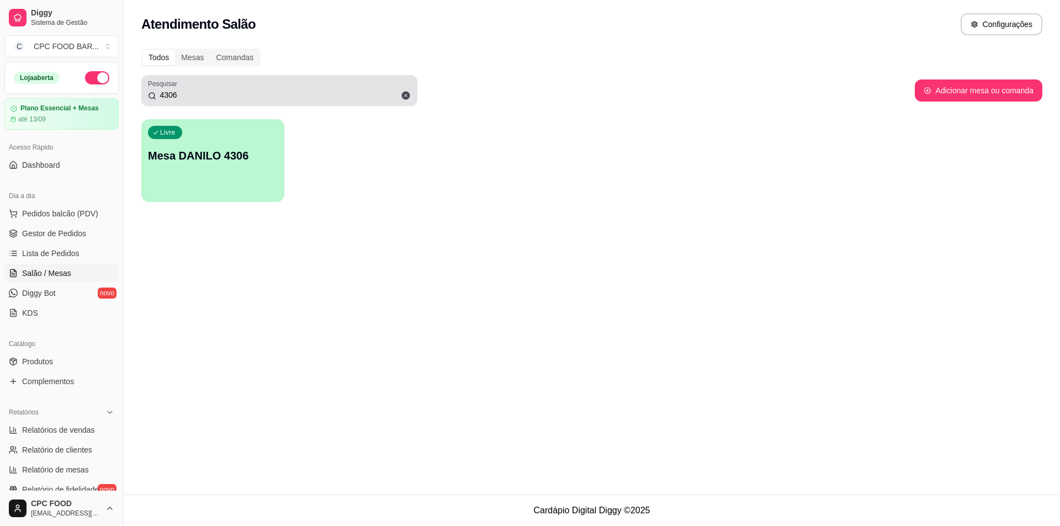
click at [222, 99] on input "4306" at bounding box center [283, 94] width 254 height 11
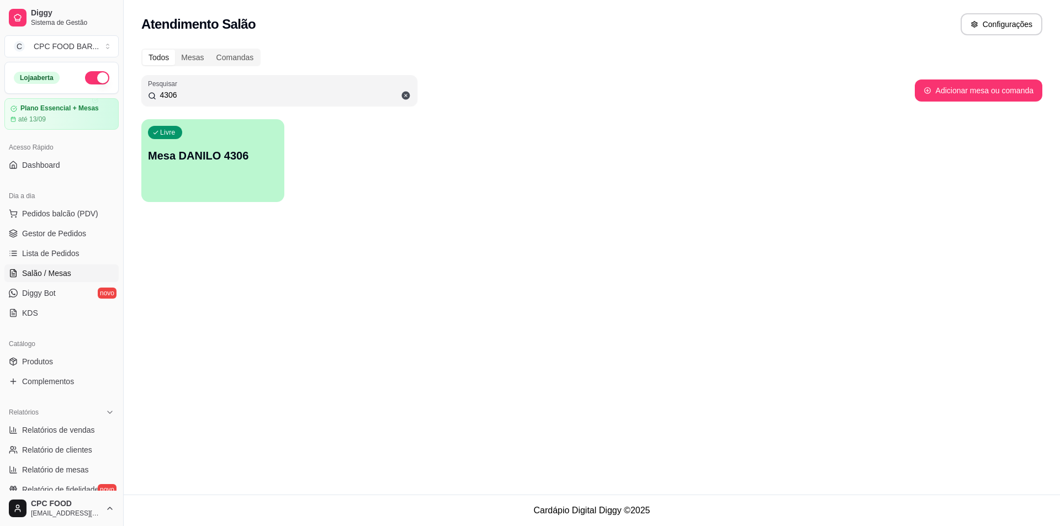
click at [222, 99] on input "4306" at bounding box center [283, 94] width 254 height 11
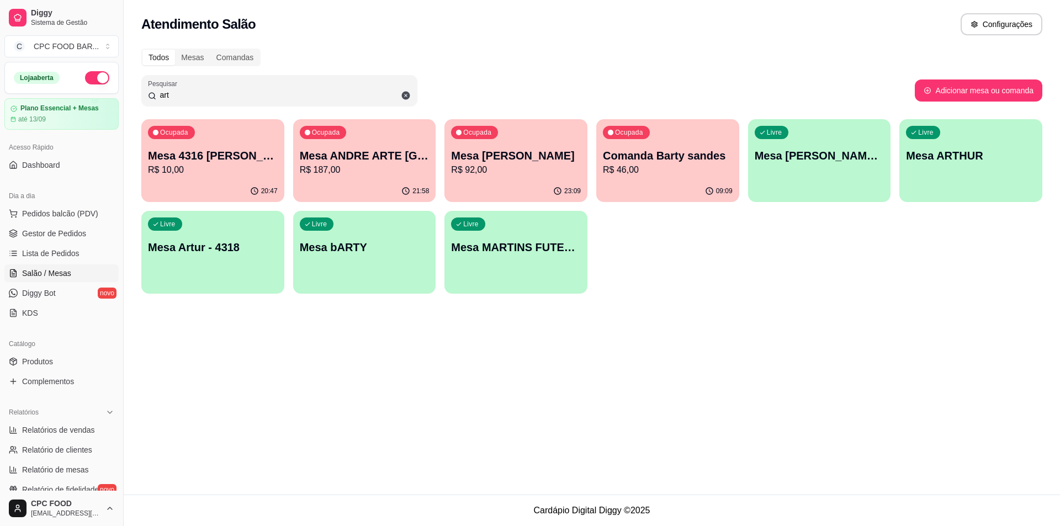
type input "art"
click at [517, 163] on p "Mesa [PERSON_NAME]" at bounding box center [516, 155] width 130 height 15
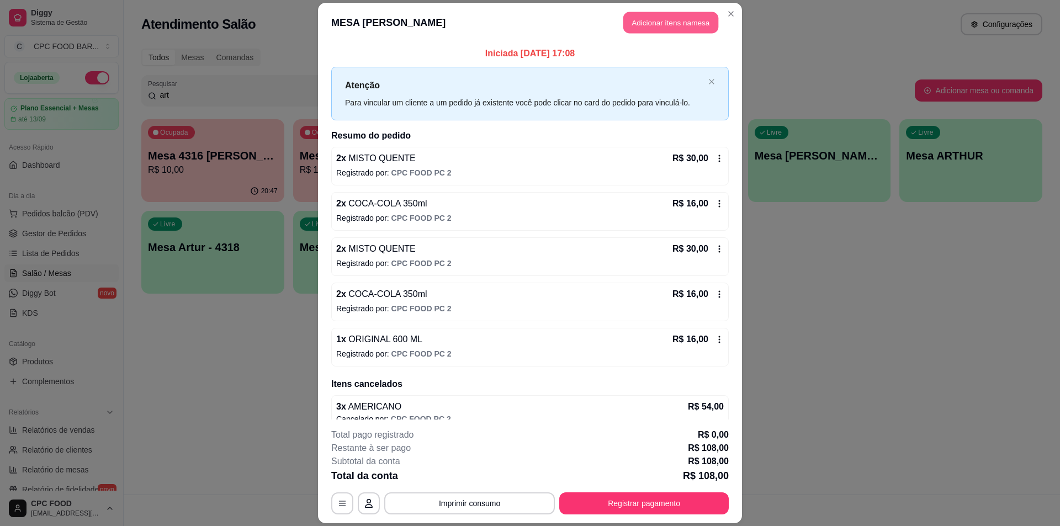
click at [663, 20] on button "Adicionar itens na mesa" at bounding box center [670, 23] width 95 height 22
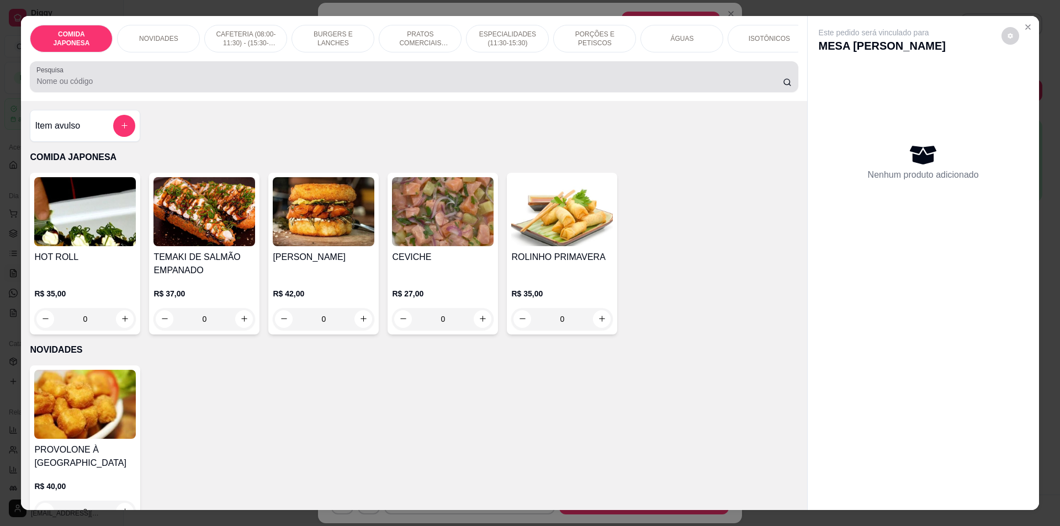
click at [231, 87] on input "Pesquisa" at bounding box center [409, 81] width 746 height 11
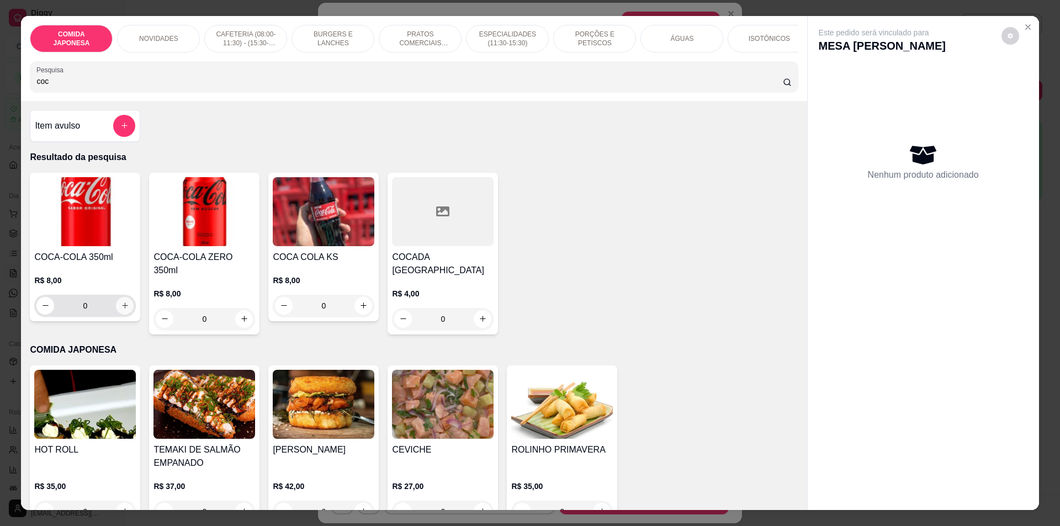
type input "coc"
click at [128, 315] on button "increase-product-quantity" at bounding box center [125, 306] width 18 height 18
type input "1"
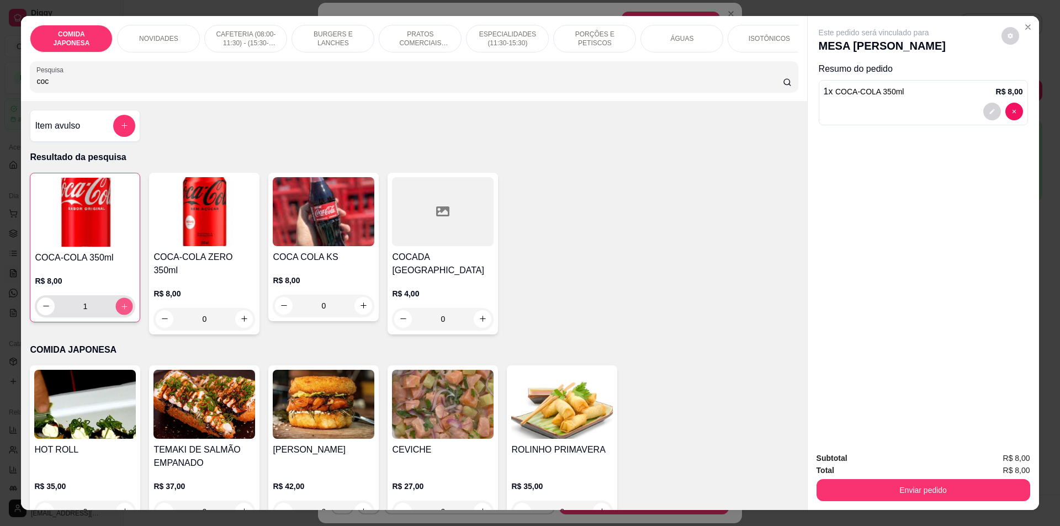
click at [128, 315] on button "increase-product-quantity" at bounding box center [124, 306] width 17 height 17
type input "2"
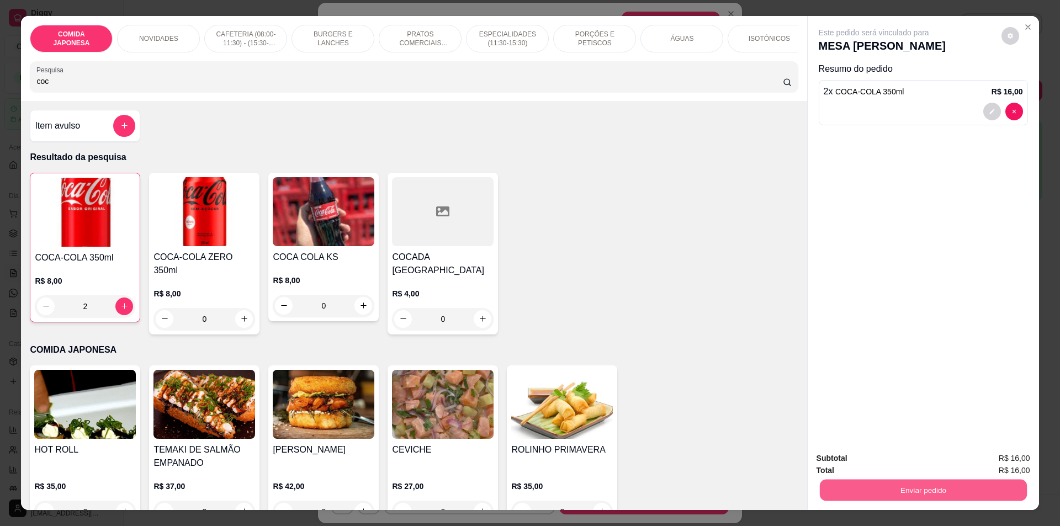
click at [907, 486] on button "Enviar pedido" at bounding box center [922, 491] width 207 height 22
click at [880, 465] on button "Não registrar e enviar pedido" at bounding box center [886, 463] width 111 height 20
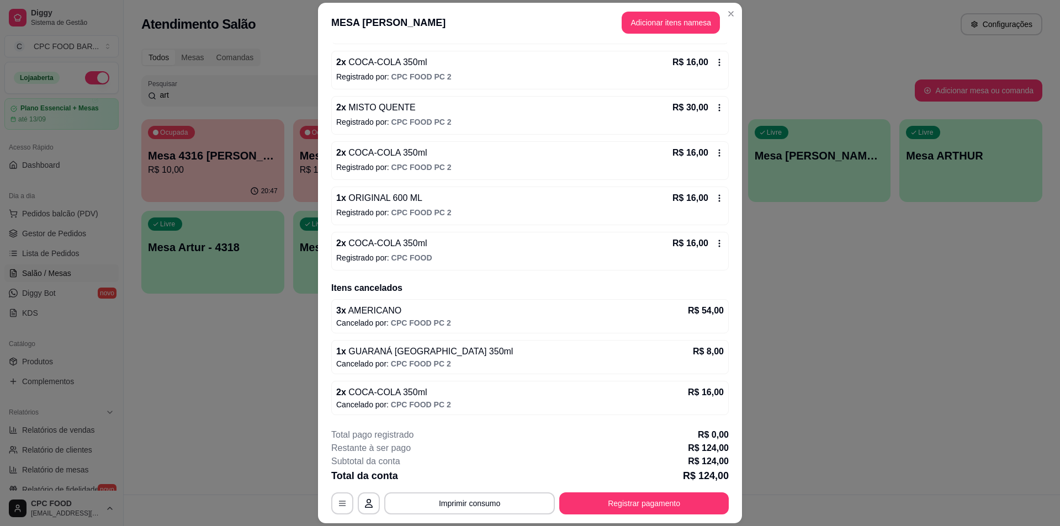
scroll to position [0, 0]
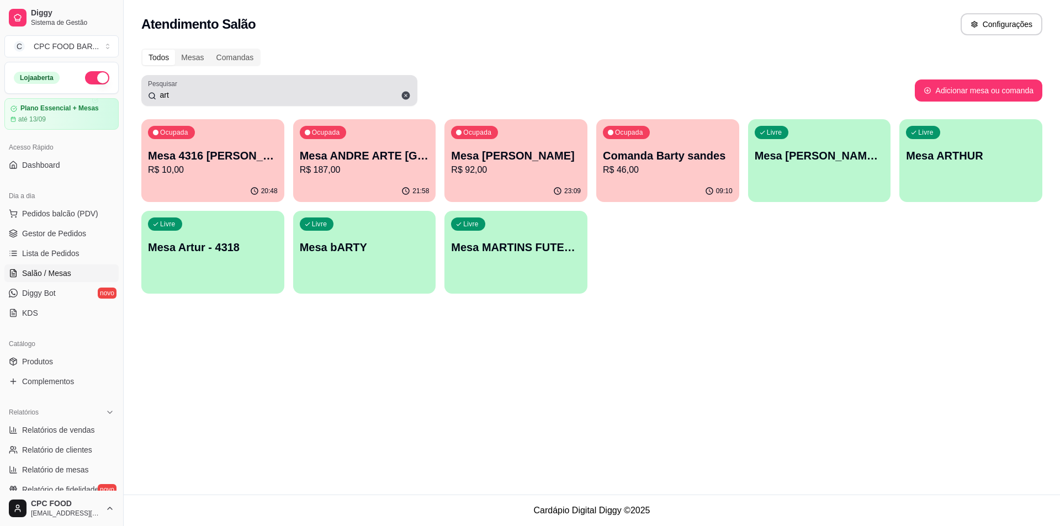
click at [212, 98] on input "art" at bounding box center [283, 94] width 254 height 11
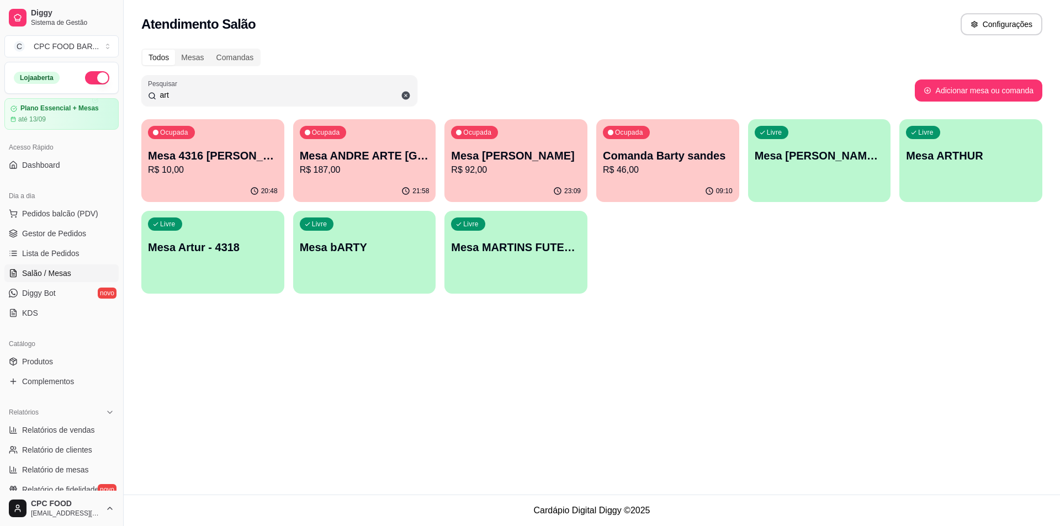
click at [212, 98] on input "art" at bounding box center [283, 94] width 254 height 11
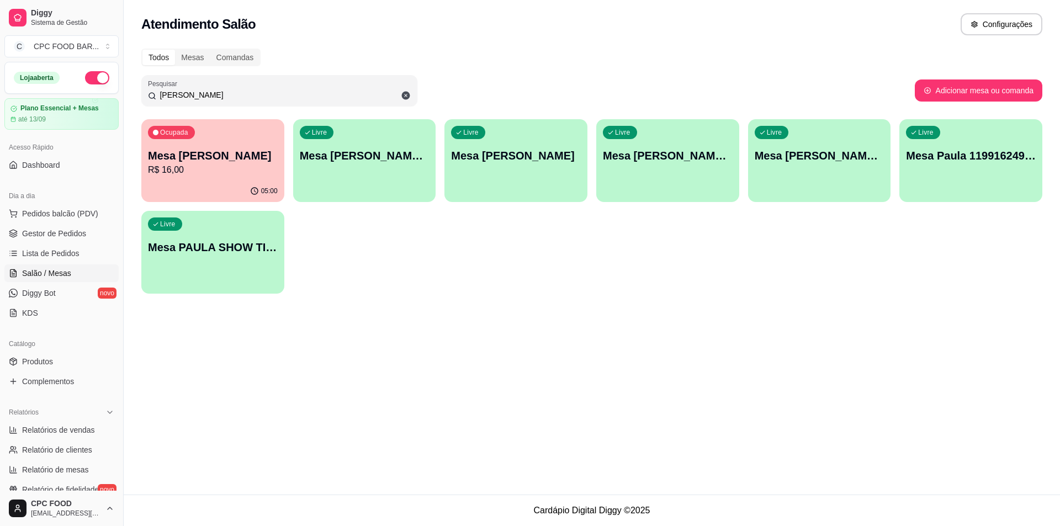
type input "[PERSON_NAME]"
click at [192, 83] on div "[PERSON_NAME]" at bounding box center [279, 90] width 263 height 22
click at [408, 100] on span at bounding box center [405, 95] width 19 height 19
click at [405, 95] on input "[PERSON_NAME]" at bounding box center [283, 94] width 254 height 11
type input "[PERSON_NAME]"
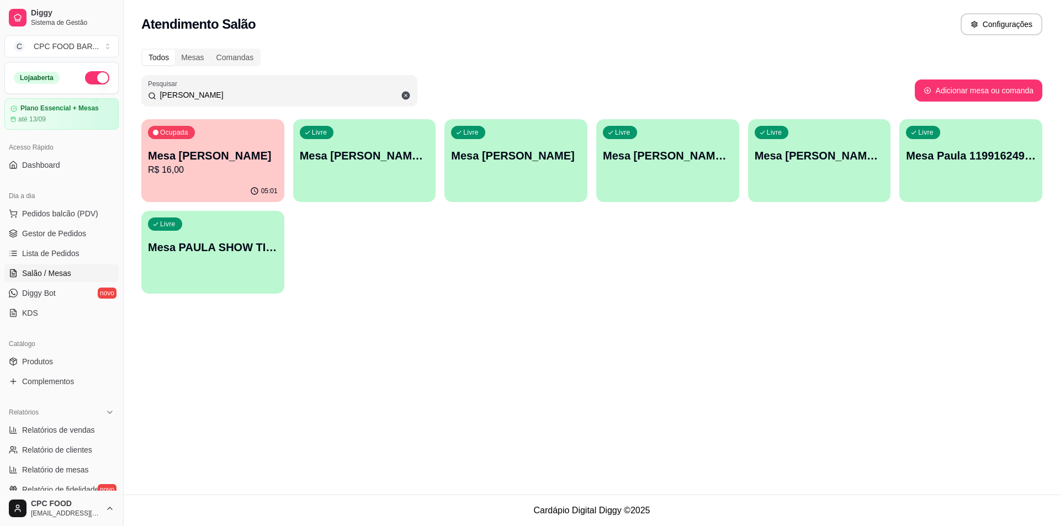
click at [210, 257] on div "Livre Mesa PAULA SHOW TIME" at bounding box center [212, 246] width 143 height 70
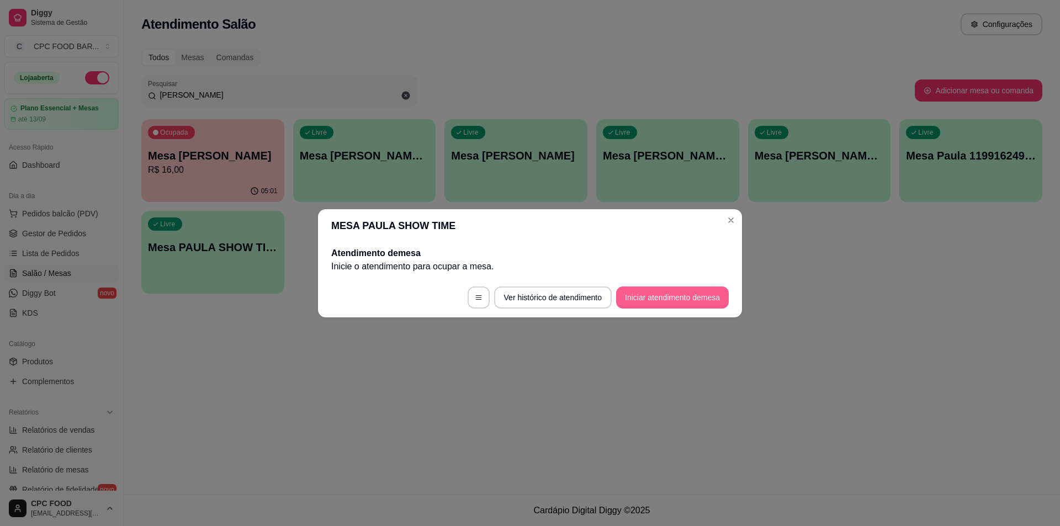
click at [644, 306] on button "Iniciar atendimento de mesa" at bounding box center [672, 297] width 113 height 22
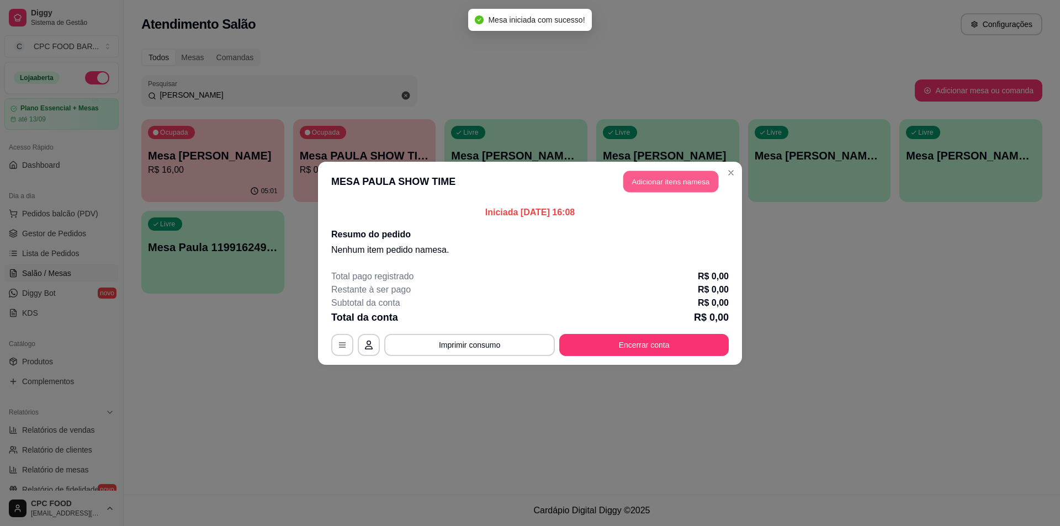
click at [675, 178] on button "Adicionar itens na mesa" at bounding box center [670, 182] width 95 height 22
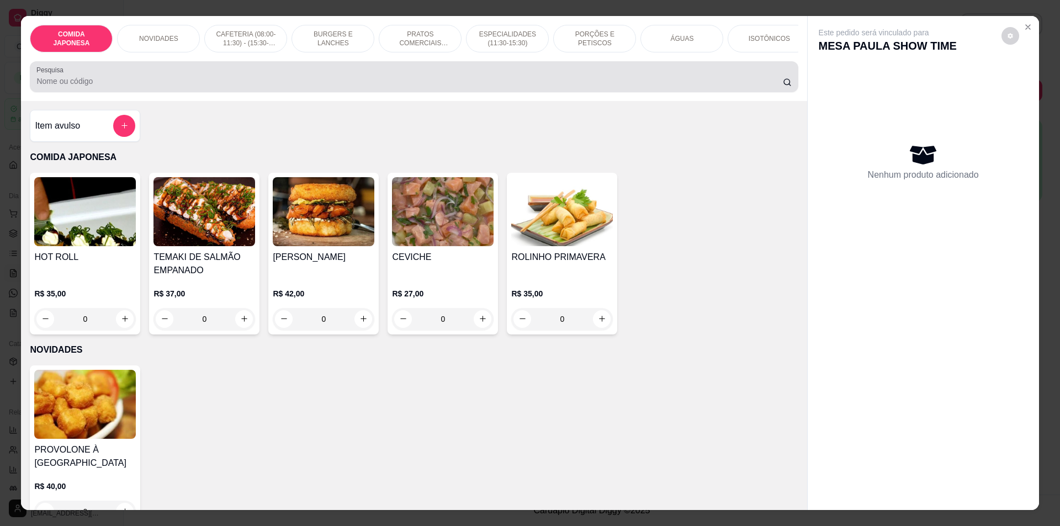
click at [189, 88] on div at bounding box center [413, 77] width 755 height 22
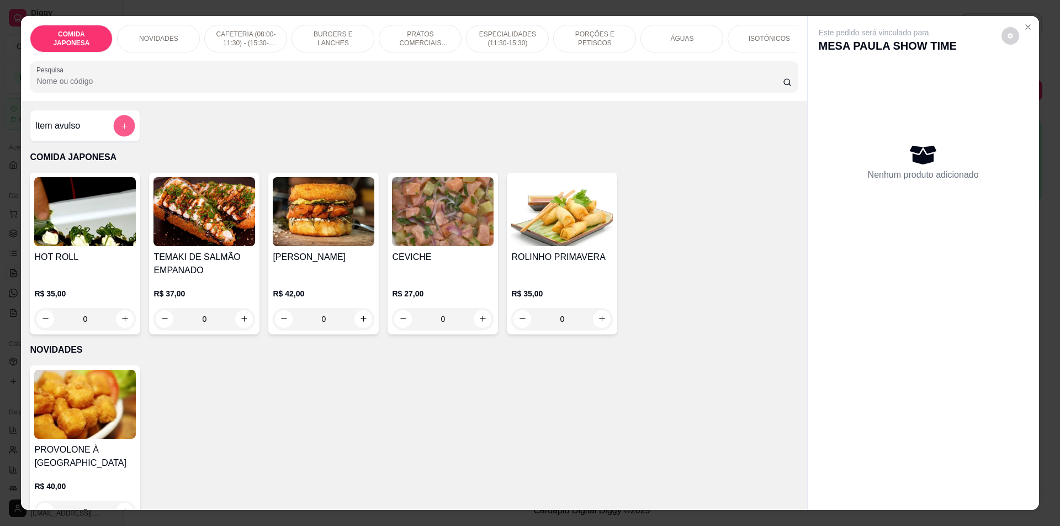
click at [120, 130] on icon "add-separate-item" at bounding box center [124, 125] width 8 height 8
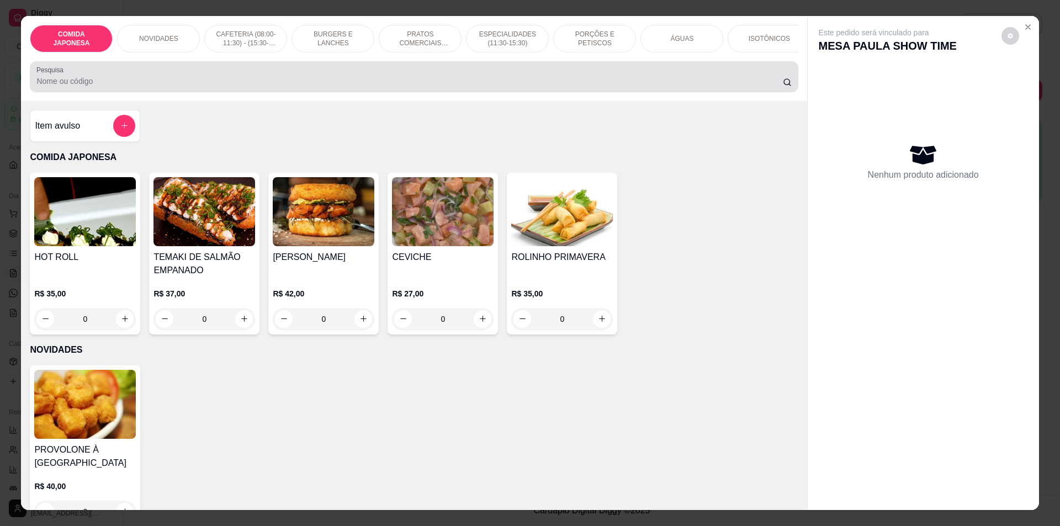
click at [107, 86] on input "Pesquisa" at bounding box center [409, 81] width 746 height 11
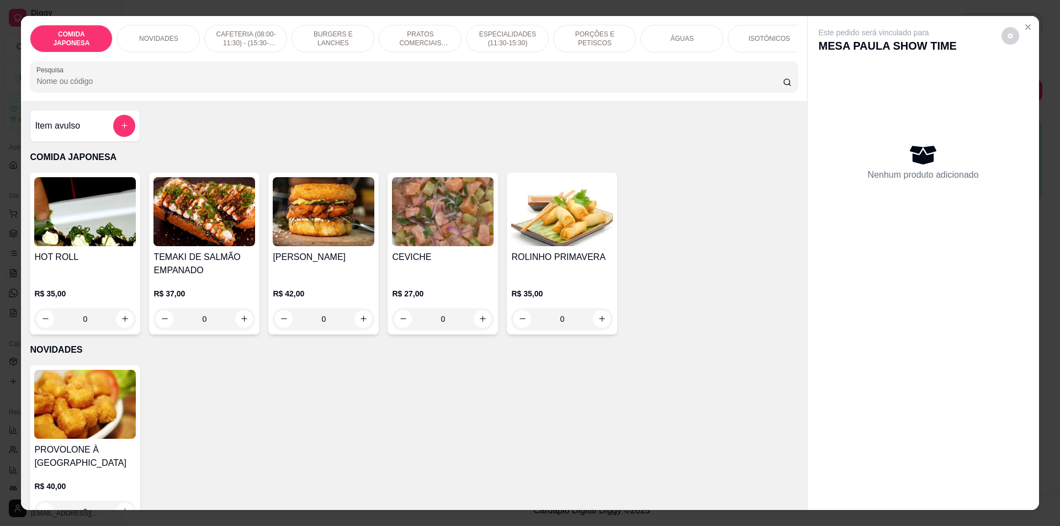
click at [107, 85] on input "Pesquisa" at bounding box center [409, 81] width 746 height 11
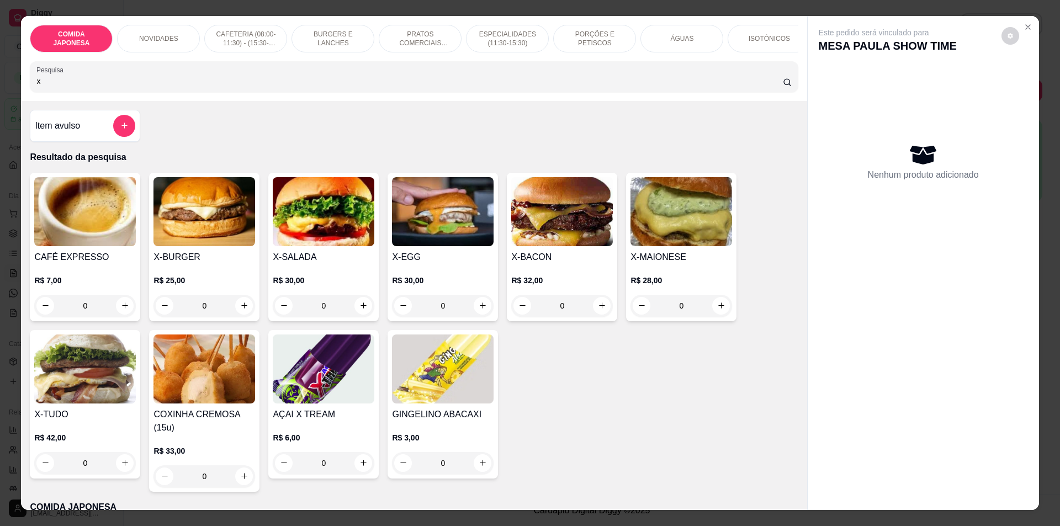
type input "x"
click at [597, 315] on div "0" at bounding box center [562, 306] width 102 height 22
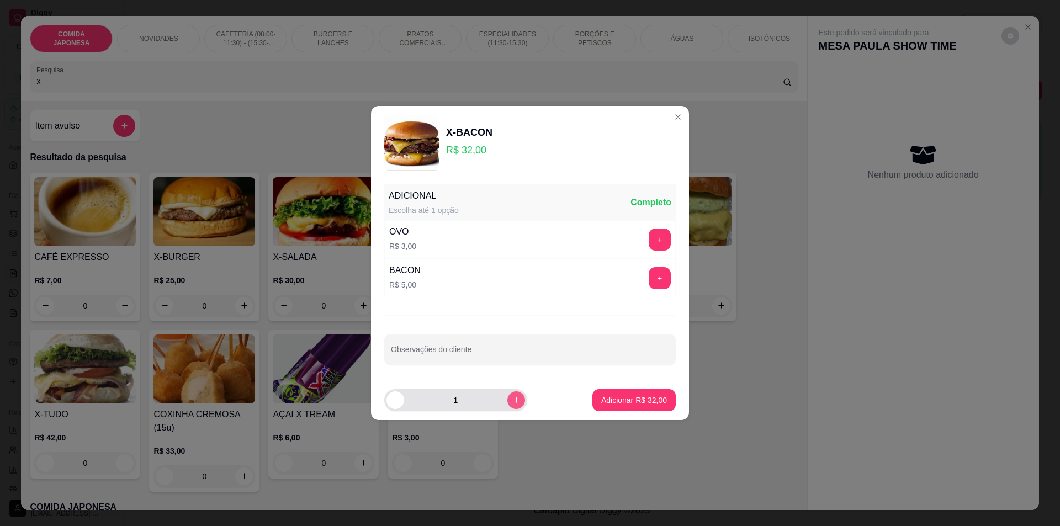
click at [512, 400] on button "increase-product-quantity" at bounding box center [516, 400] width 18 height 18
click at [512, 400] on button "increase-product-quantity" at bounding box center [515, 399] width 17 height 17
type input "3"
click at [657, 397] on p "Adicionar R$ 96,00" at bounding box center [634, 400] width 66 height 11
type input "3"
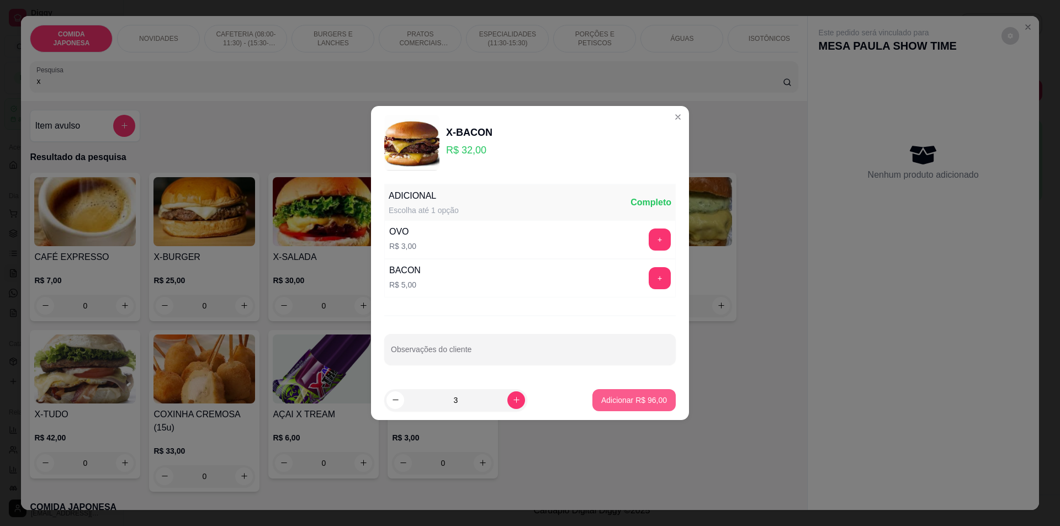
type input "3"
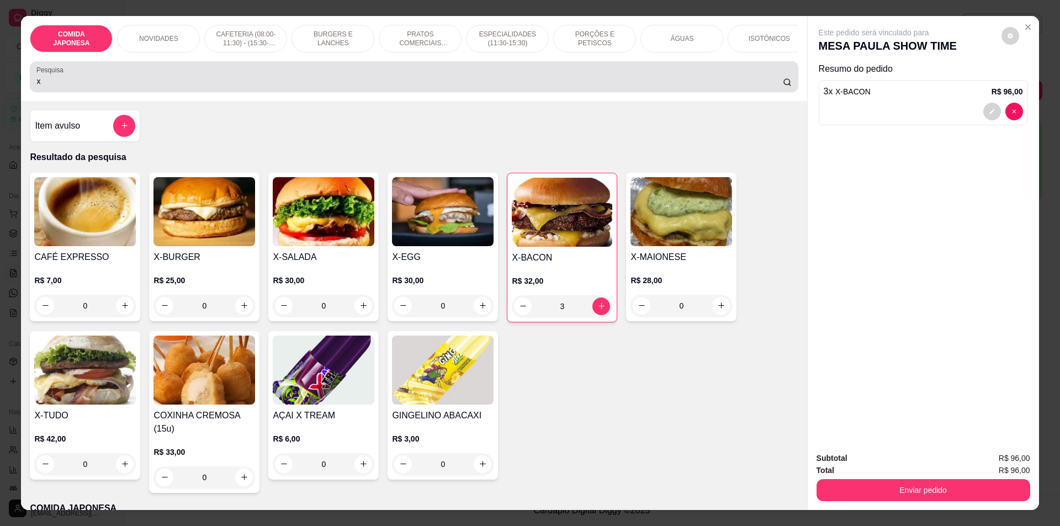
click at [100, 87] on input "x" at bounding box center [409, 81] width 746 height 11
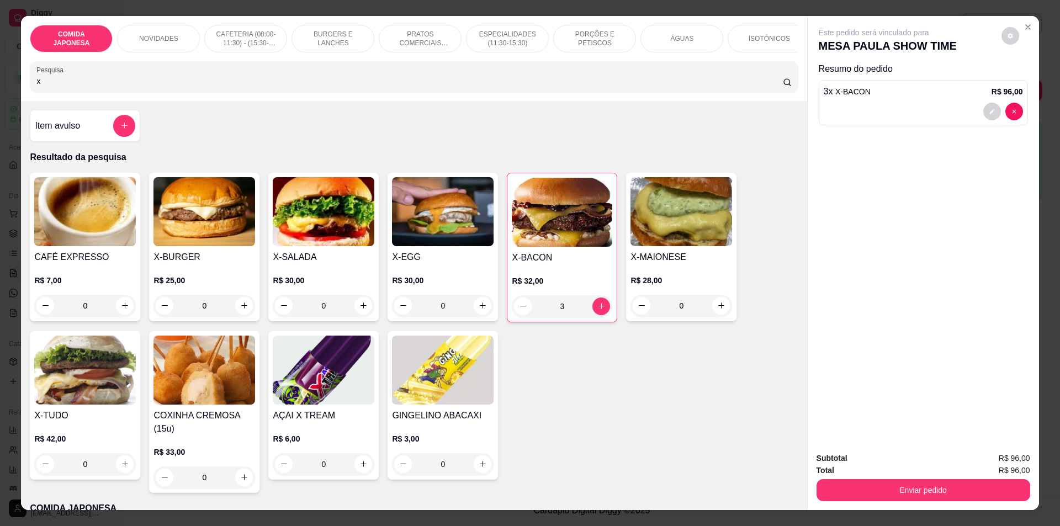
click at [101, 87] on input "x" at bounding box center [409, 81] width 746 height 11
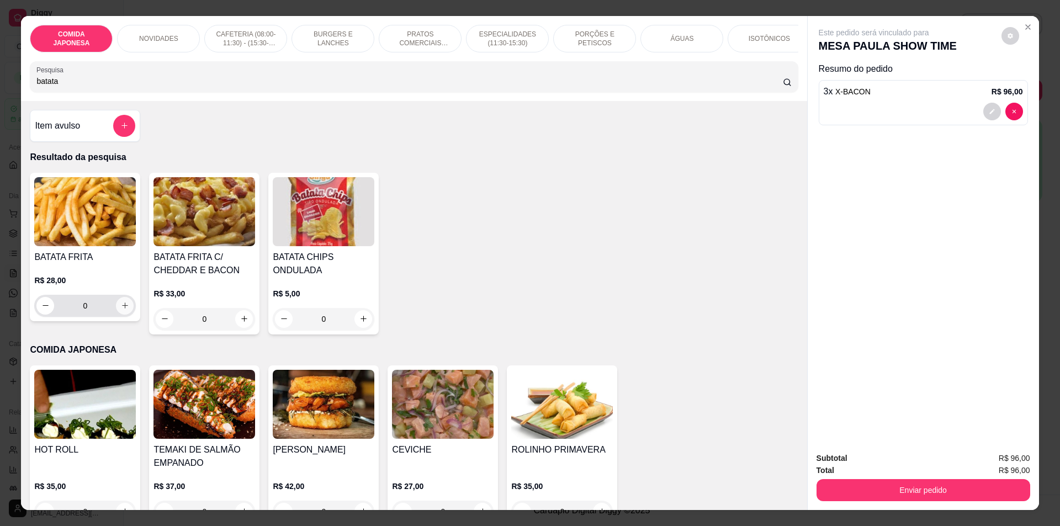
type input "batata"
click at [121, 310] on icon "increase-product-quantity" at bounding box center [125, 305] width 8 height 8
type input "1"
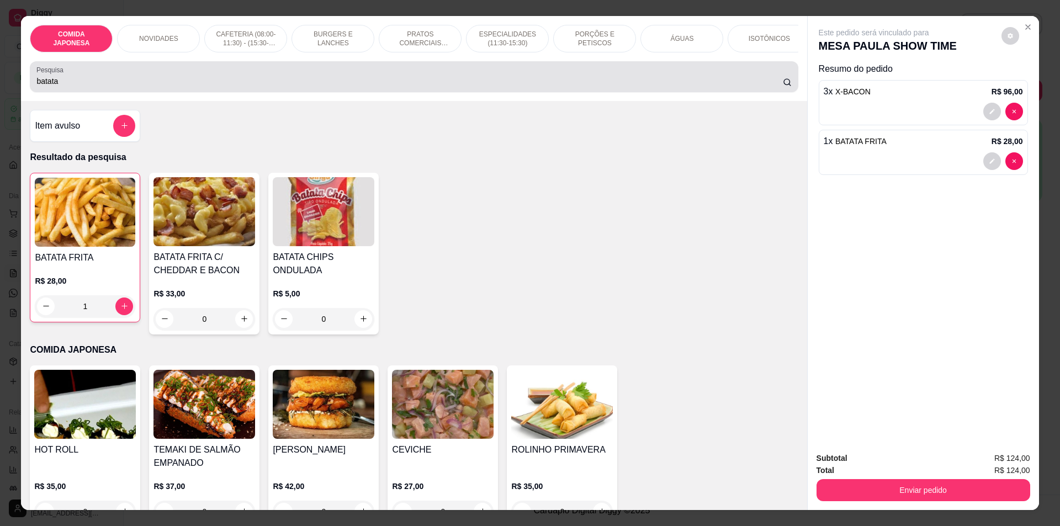
click at [65, 85] on input "batata" at bounding box center [409, 81] width 746 height 11
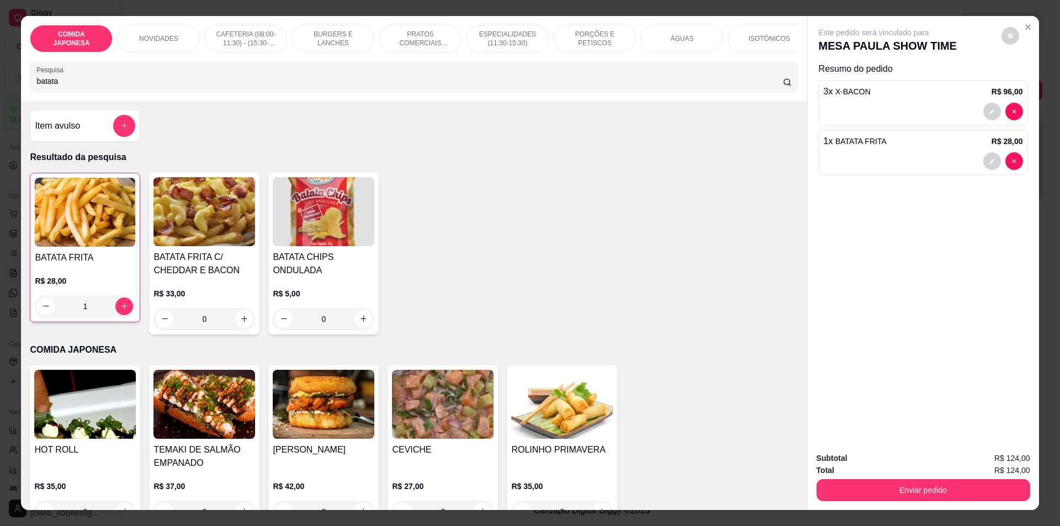
click at [61, 87] on input "batata" at bounding box center [409, 81] width 746 height 11
click at [59, 87] on input "batata" at bounding box center [409, 81] width 746 height 11
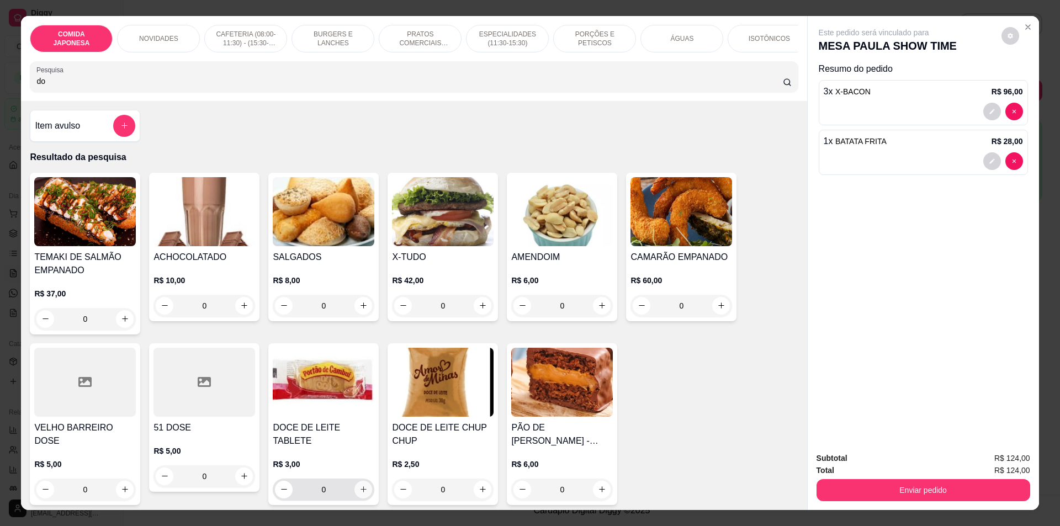
type input "do"
click at [359, 485] on icon "increase-product-quantity" at bounding box center [363, 489] width 8 height 8
type input "1"
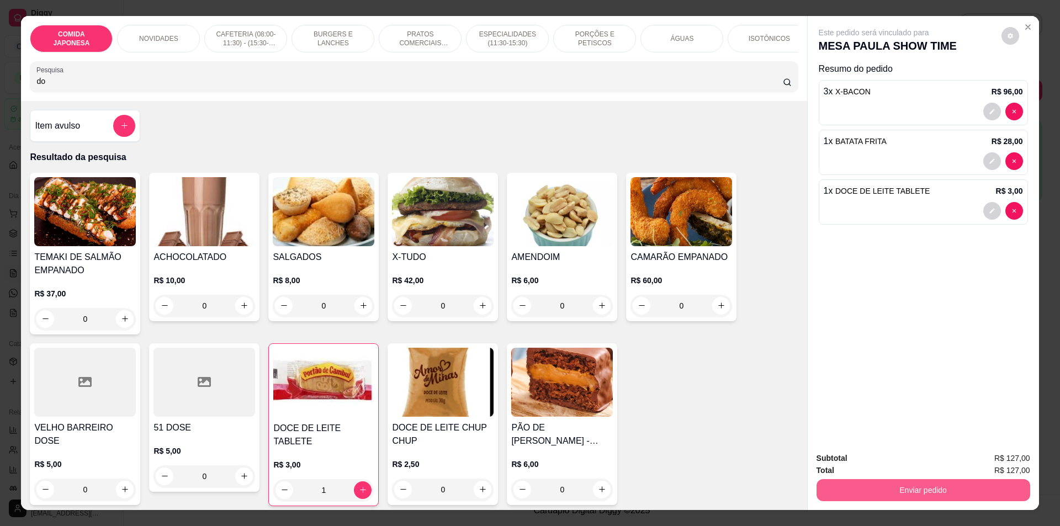
click at [868, 487] on button "Enviar pedido" at bounding box center [923, 490] width 214 height 22
click at [884, 466] on button "Não registrar e enviar pedido" at bounding box center [886, 463] width 115 height 21
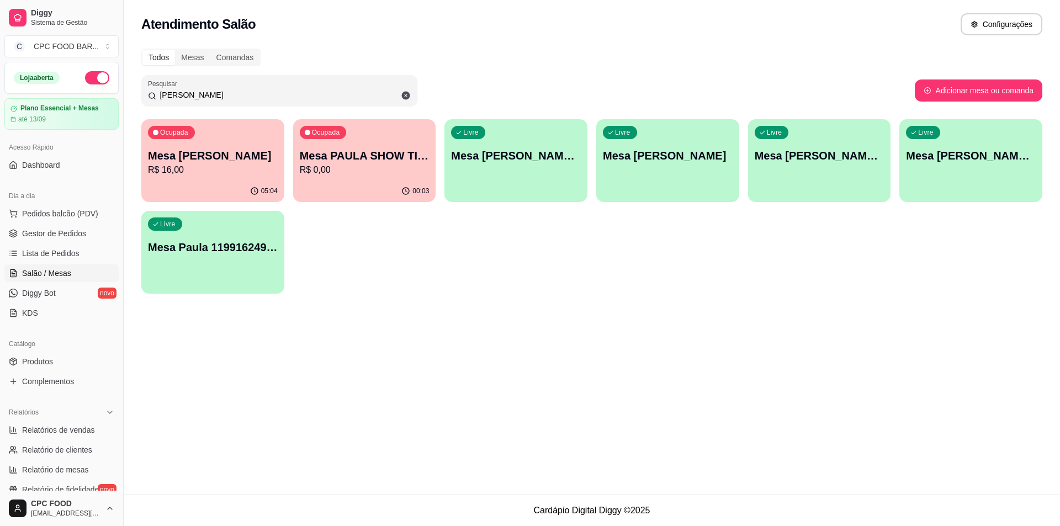
click at [203, 89] on div "[PERSON_NAME]" at bounding box center [279, 90] width 263 height 22
click at [203, 87] on div "[PERSON_NAME]" at bounding box center [279, 90] width 263 height 22
click at [186, 100] on div "[PERSON_NAME]" at bounding box center [279, 90] width 263 height 22
click at [186, 99] on input "[PERSON_NAME]" at bounding box center [283, 94] width 254 height 11
click at [185, 97] on input "[PERSON_NAME]" at bounding box center [283, 94] width 254 height 11
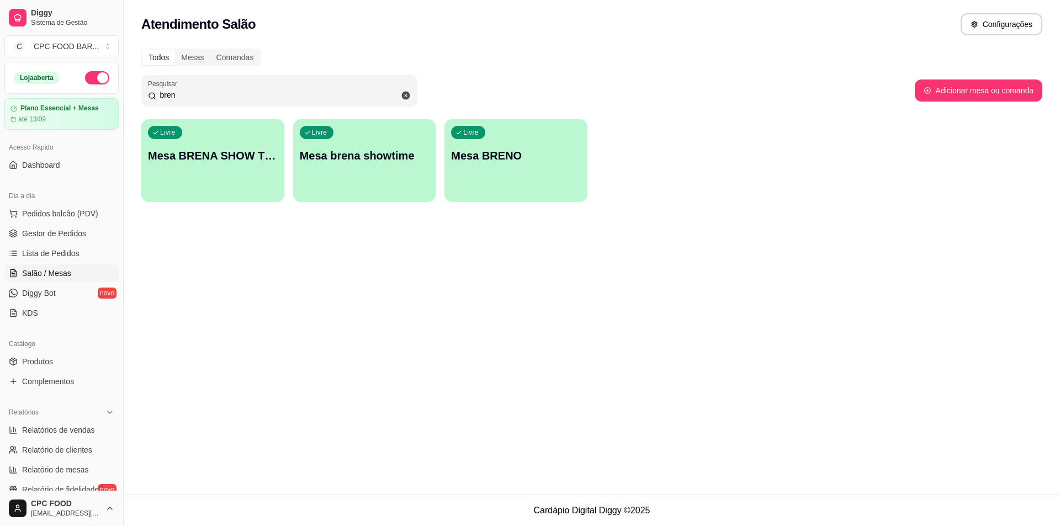
type input "bren"
click at [241, 146] on div "Livre Mesa BRENA SHOW TIME" at bounding box center [212, 154] width 143 height 70
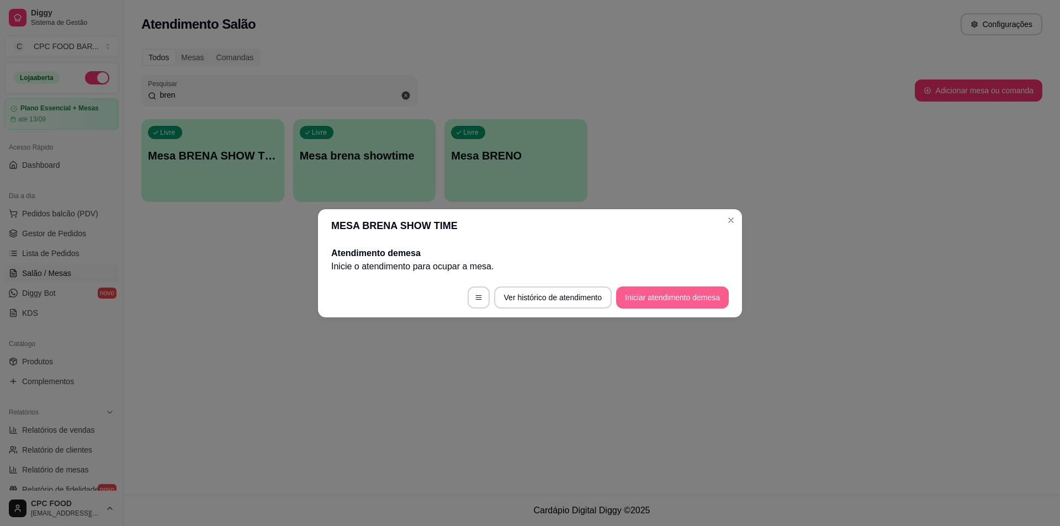
click at [650, 298] on button "Iniciar atendimento de mesa" at bounding box center [672, 297] width 113 height 22
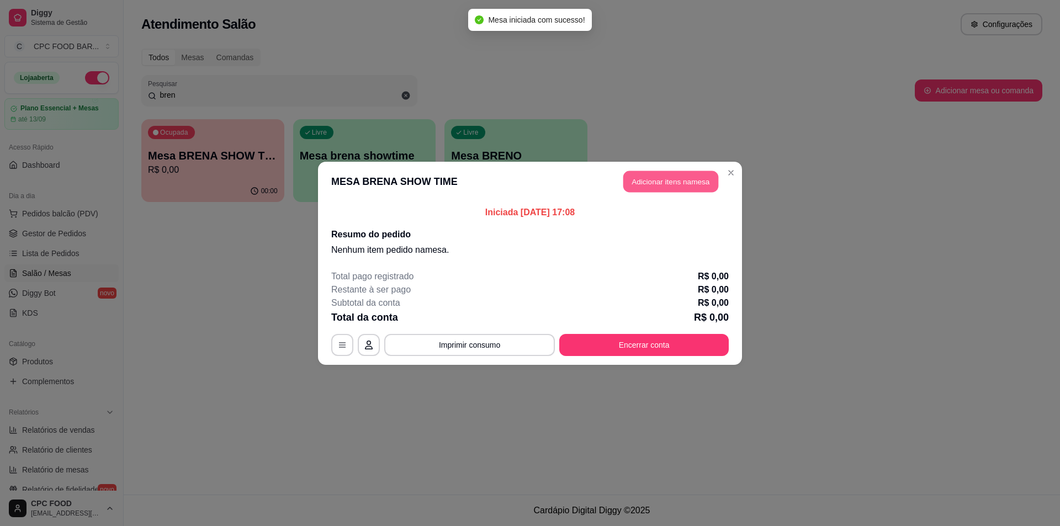
click at [650, 180] on button "Adicionar itens na mesa" at bounding box center [670, 182] width 95 height 22
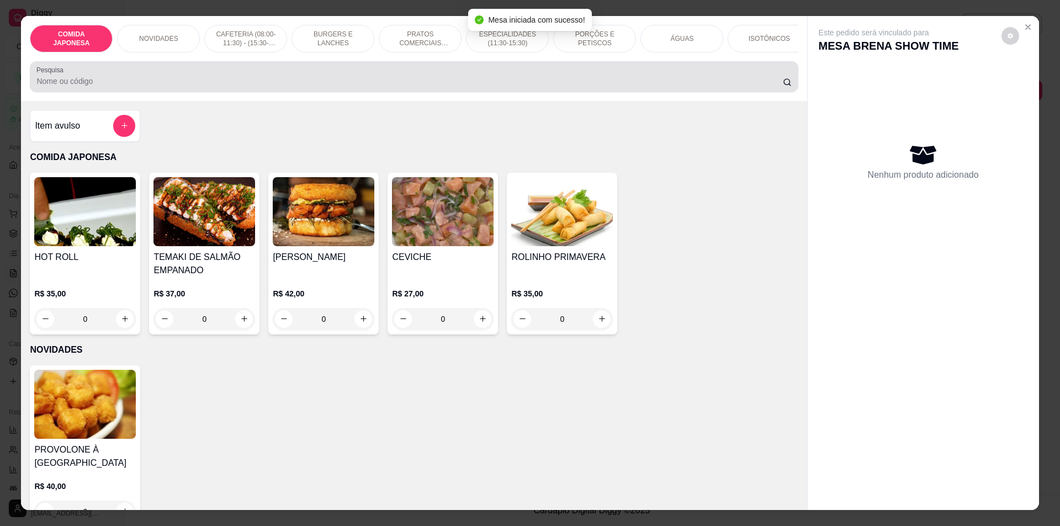
click at [317, 87] on input "Pesquisa" at bounding box center [409, 81] width 746 height 11
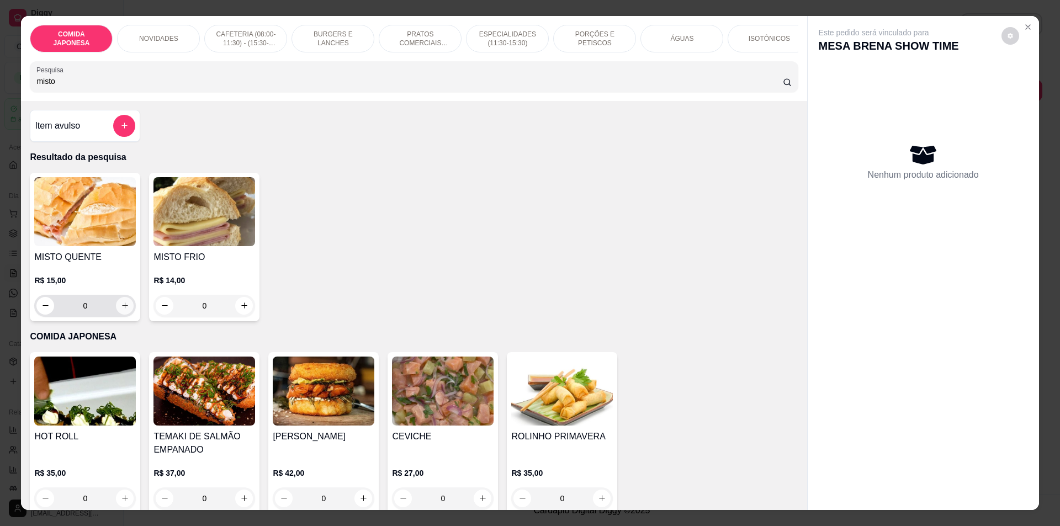
type input "misto"
click at [123, 309] on icon "increase-product-quantity" at bounding box center [125, 305] width 6 height 6
type input "1"
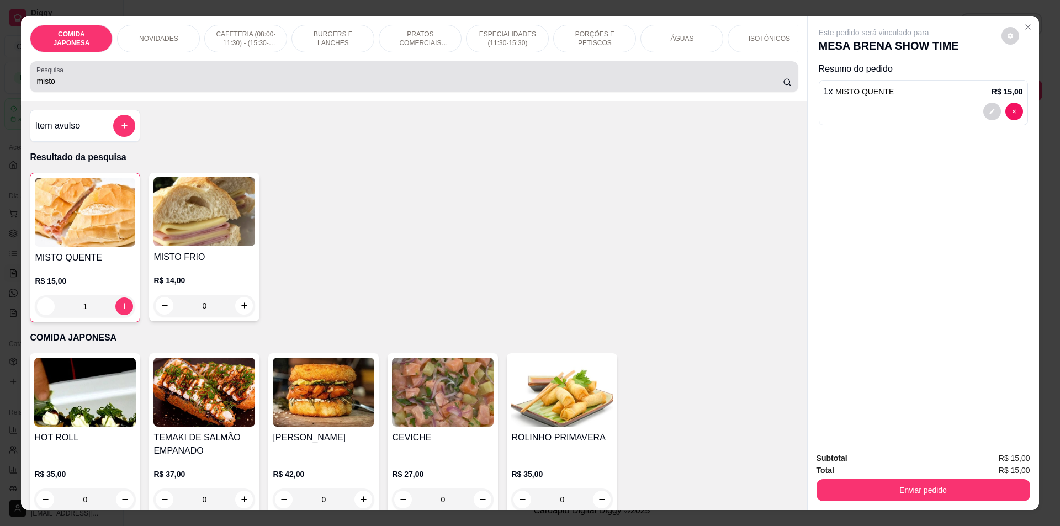
click at [70, 87] on input "misto" at bounding box center [409, 81] width 746 height 11
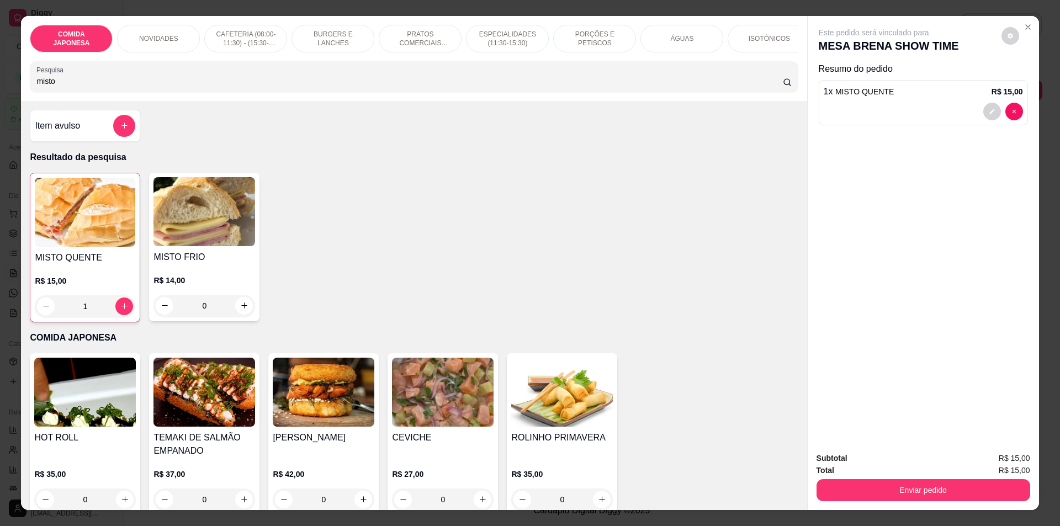
click at [70, 87] on input "misto" at bounding box center [409, 81] width 746 height 11
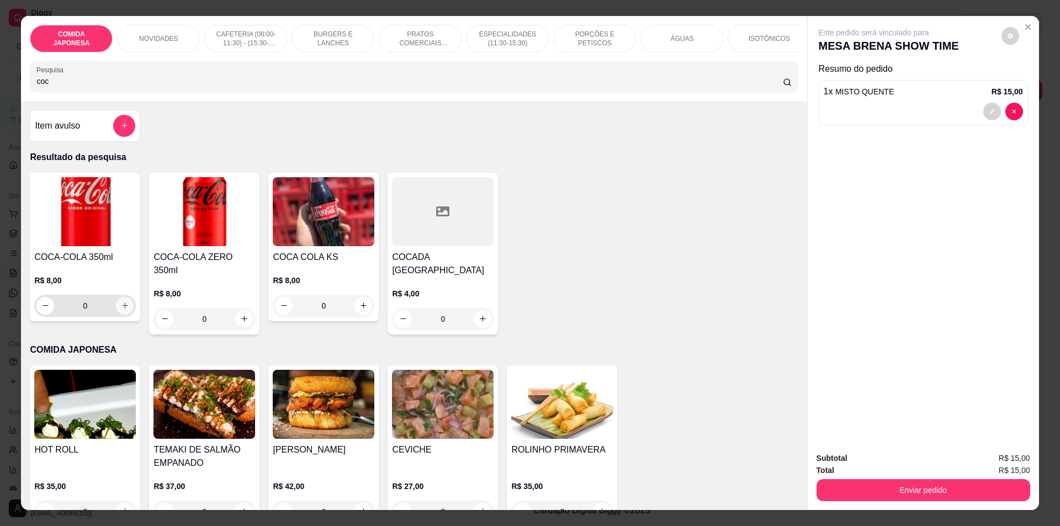
type input "coc"
click at [124, 310] on icon "increase-product-quantity" at bounding box center [125, 305] width 8 height 8
type input "1"
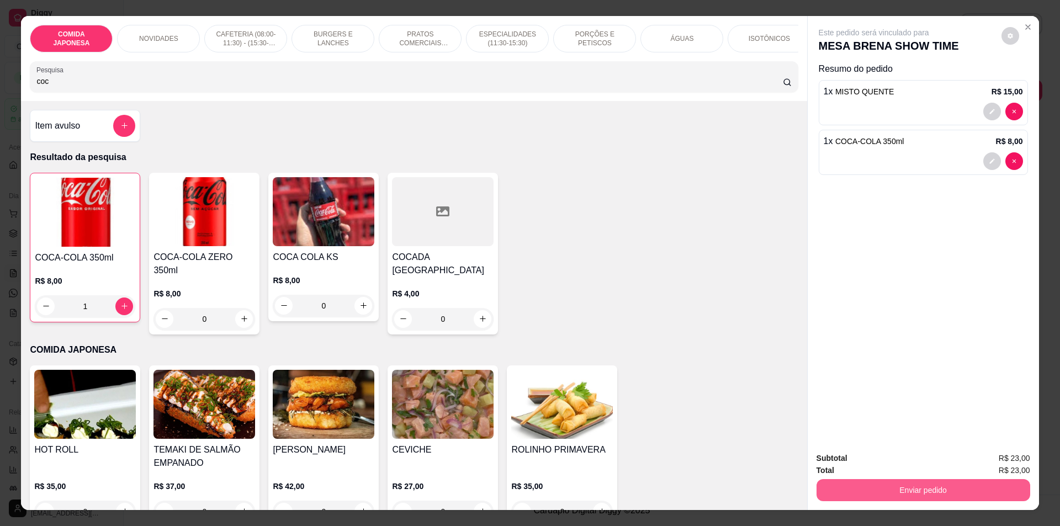
click at [953, 489] on button "Enviar pedido" at bounding box center [923, 490] width 214 height 22
click at [938, 458] on button "Não registrar e enviar pedido" at bounding box center [886, 463] width 115 height 21
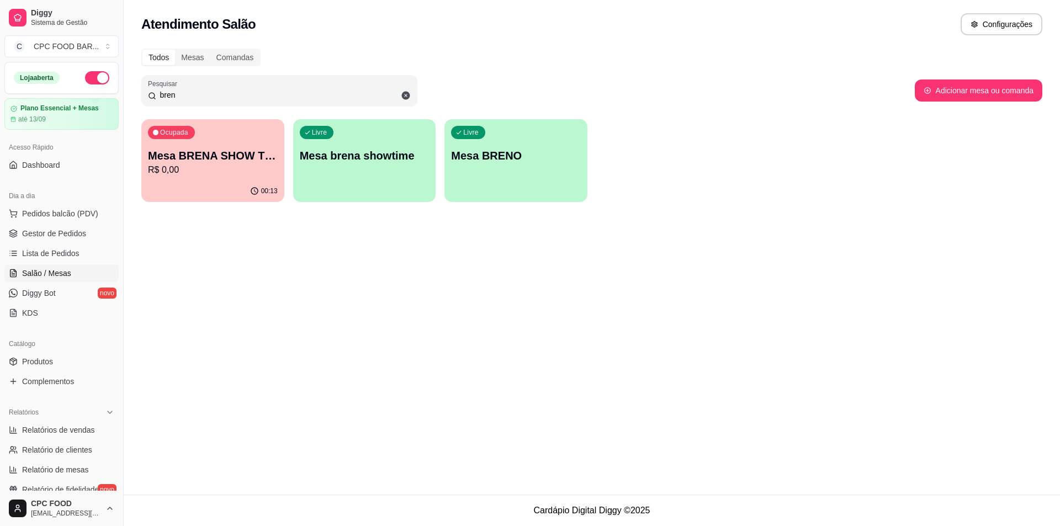
click at [221, 98] on input "bren" at bounding box center [283, 94] width 254 height 11
click at [220, 98] on input "bren" at bounding box center [283, 94] width 254 height 11
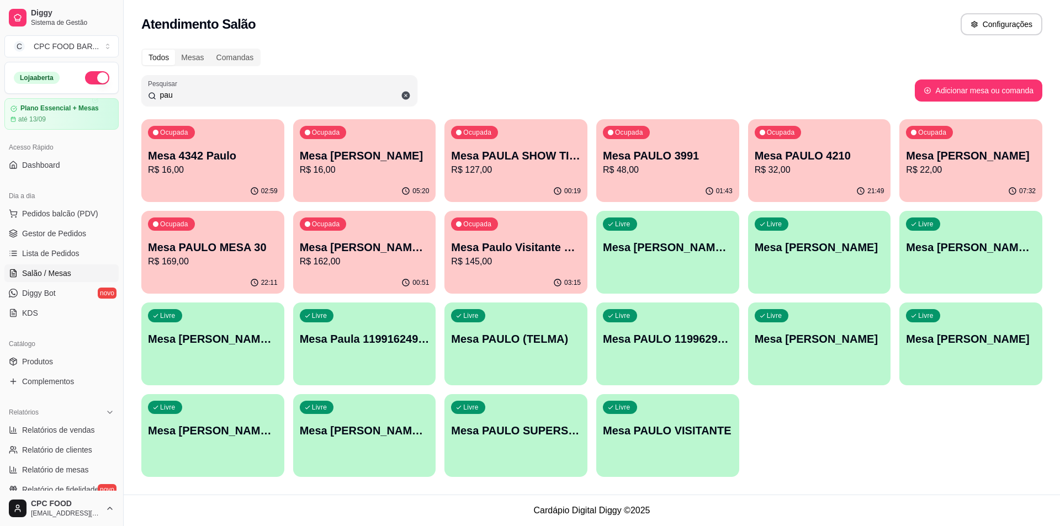
type input "pau"
click at [497, 176] on div "Ocupada Mesa PAULA SHOW TIME R$ 127,00" at bounding box center [516, 150] width 139 height 60
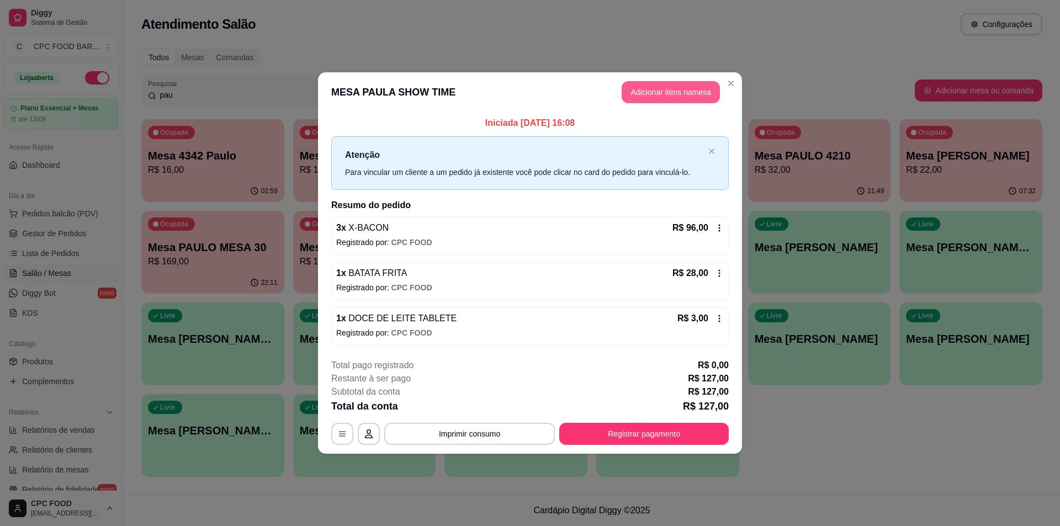
click at [667, 93] on button "Adicionar itens na mesa" at bounding box center [671, 92] width 98 height 22
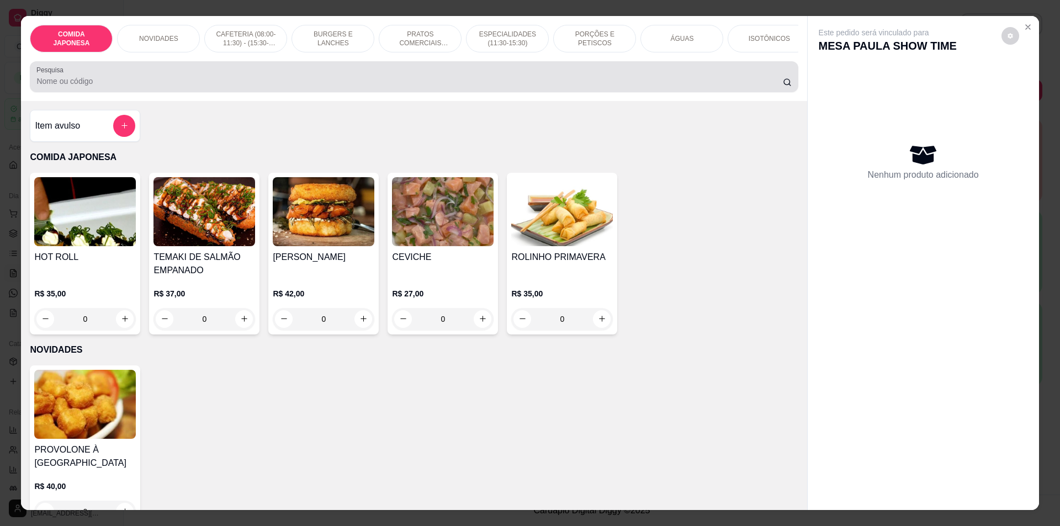
click at [325, 84] on input "Pesquisa" at bounding box center [409, 81] width 746 height 11
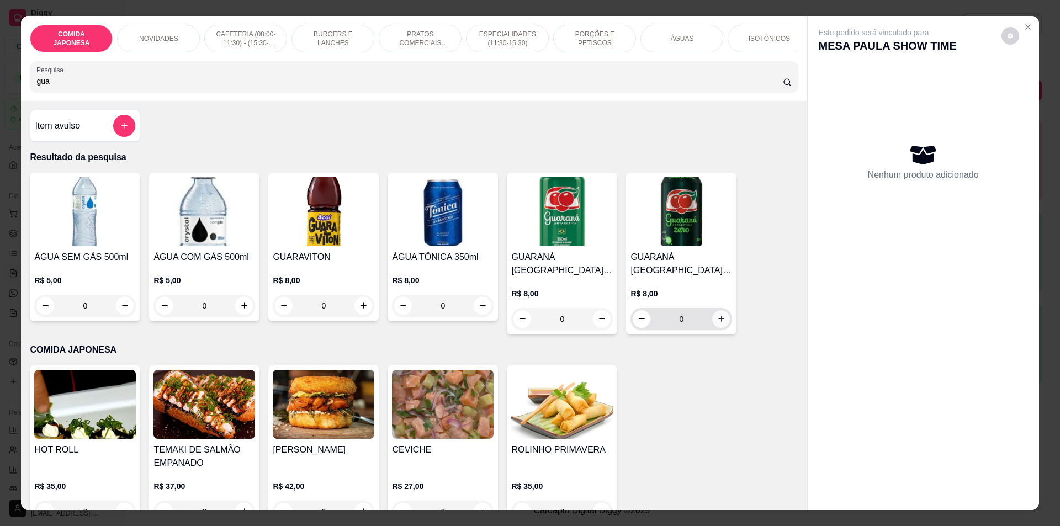
type input "gua"
click at [712, 327] on button "increase-product-quantity" at bounding box center [721, 319] width 18 height 18
type input "1"
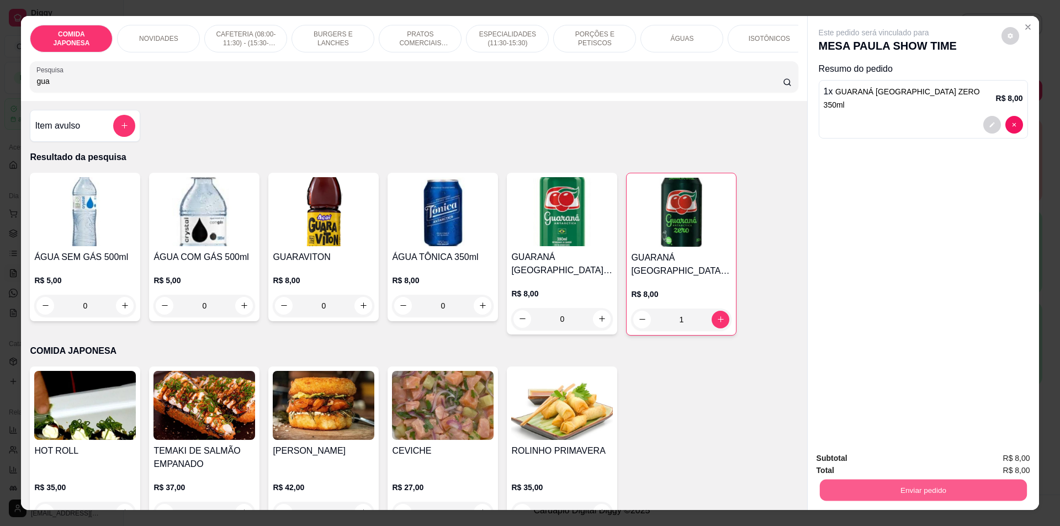
click at [892, 490] on button "Enviar pedido" at bounding box center [922, 491] width 207 height 22
click at [885, 461] on button "Não registrar e enviar pedido" at bounding box center [886, 463] width 115 height 21
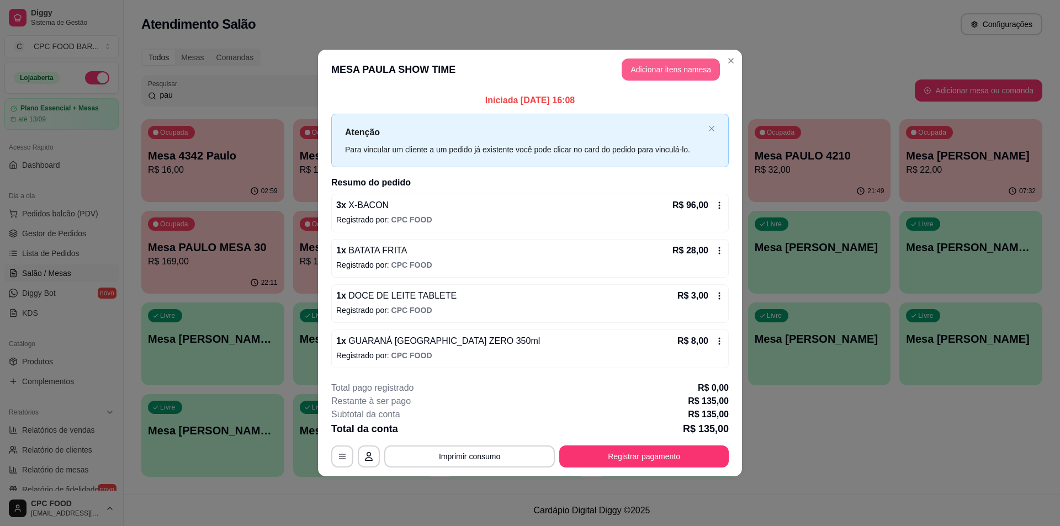
click at [667, 68] on button "Adicionar itens na mesa" at bounding box center [671, 70] width 98 height 22
click at [506, 75] on div at bounding box center [413, 77] width 755 height 22
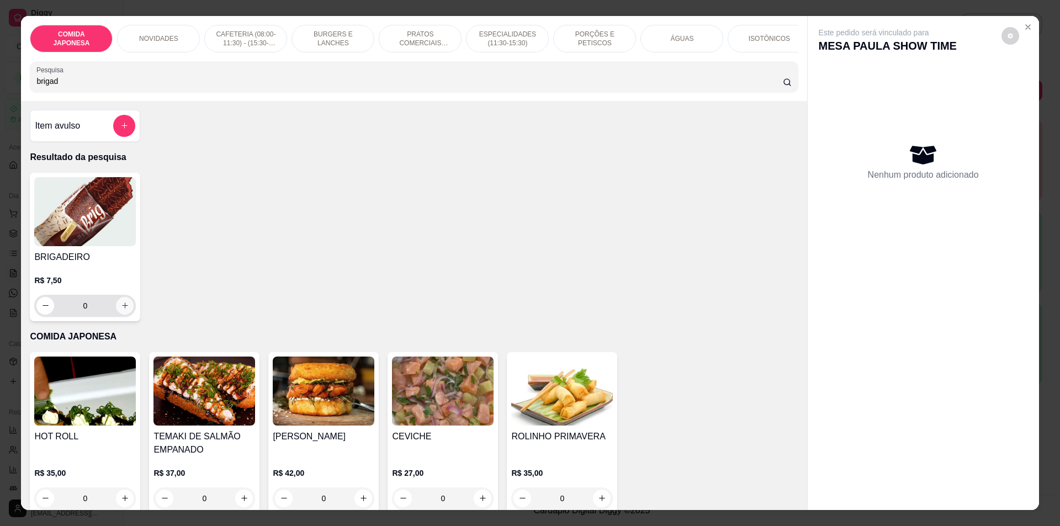
type input "brigad"
click at [121, 310] on icon "increase-product-quantity" at bounding box center [125, 305] width 8 height 8
type input "1"
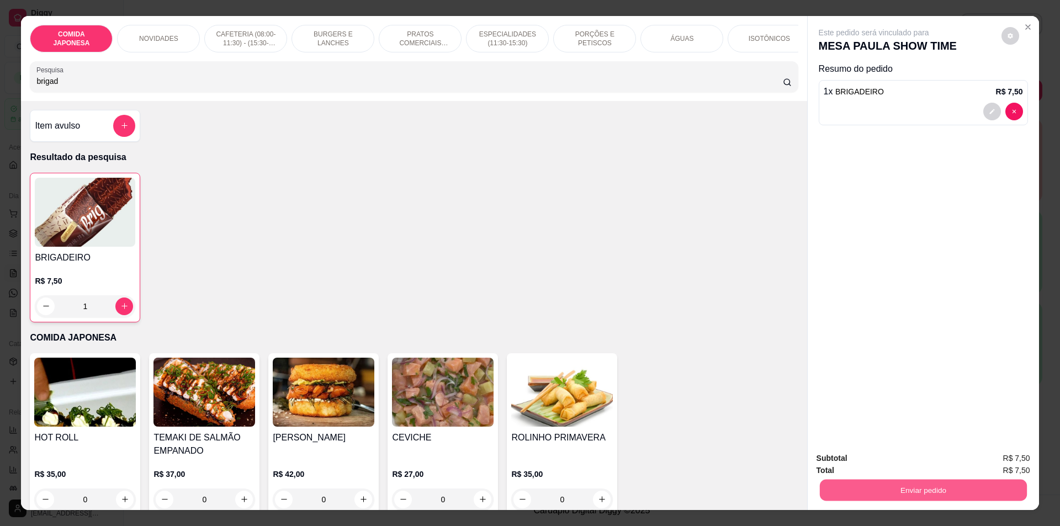
click at [859, 484] on button "Enviar pedido" at bounding box center [922, 491] width 207 height 22
click at [874, 468] on button "Não registrar e enviar pedido" at bounding box center [886, 463] width 111 height 20
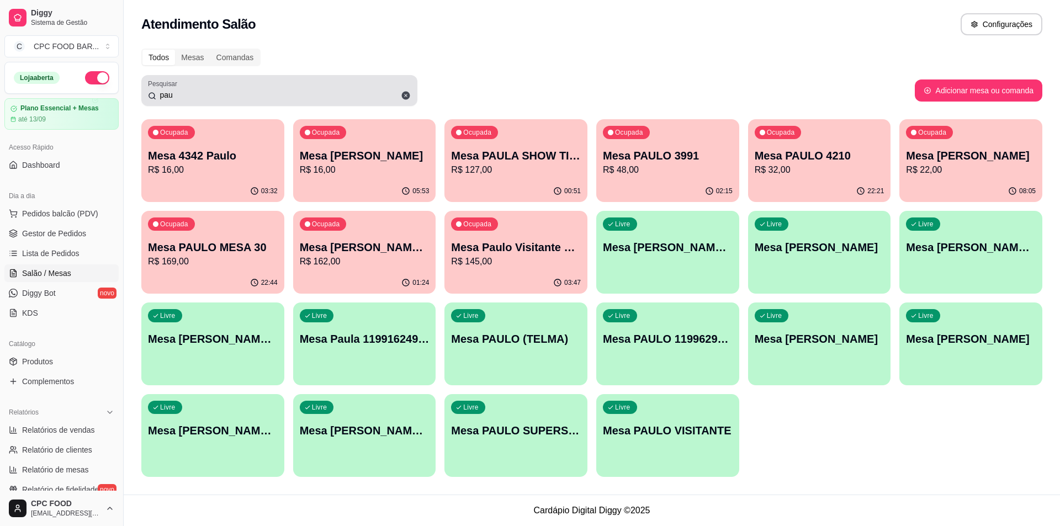
click at [405, 94] on icon at bounding box center [406, 96] width 10 height 10
click at [269, 93] on input "pau" at bounding box center [283, 94] width 254 height 11
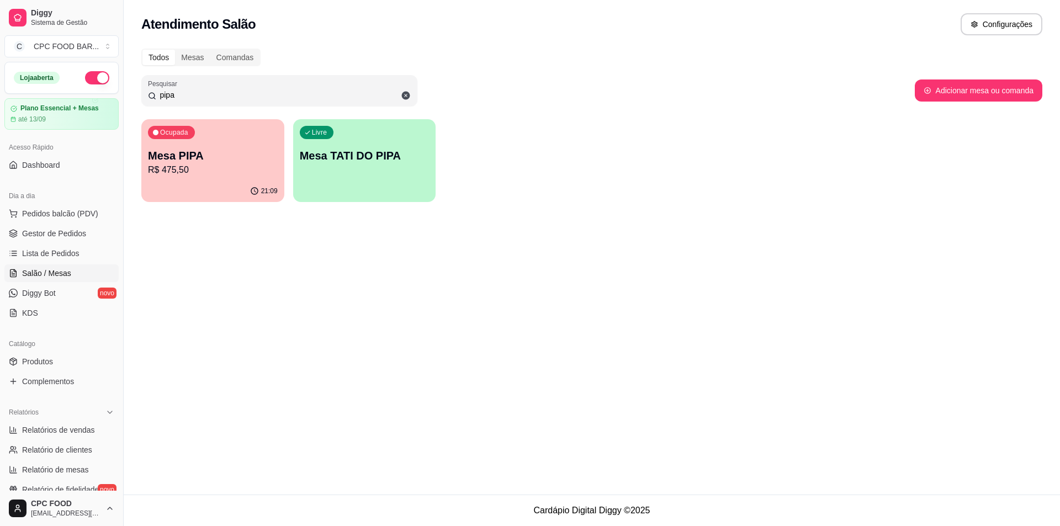
type input "pipa"
click at [175, 166] on p "R$ 475,50" at bounding box center [213, 169] width 130 height 13
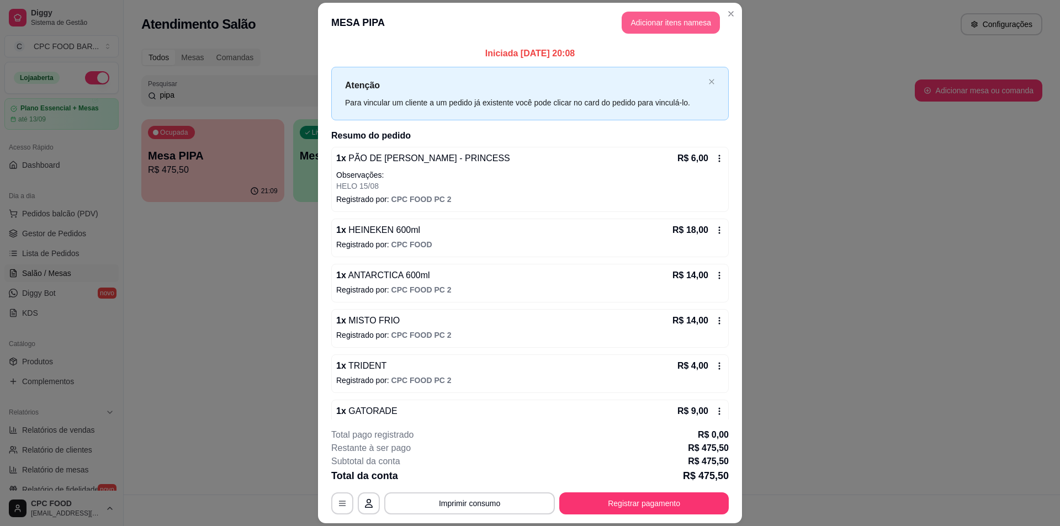
click at [663, 18] on button "Adicionar itens na mesa" at bounding box center [671, 23] width 98 height 22
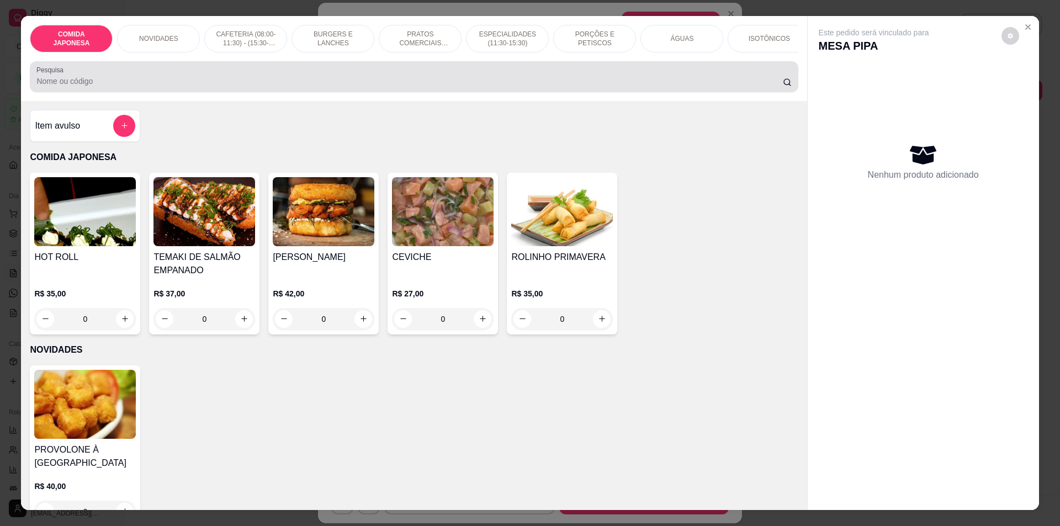
drag, startPoint x: 484, startPoint y: 71, endPoint x: 490, endPoint y: 81, distance: 11.9
click at [487, 75] on div "Pesquisa" at bounding box center [414, 76] width 768 height 31
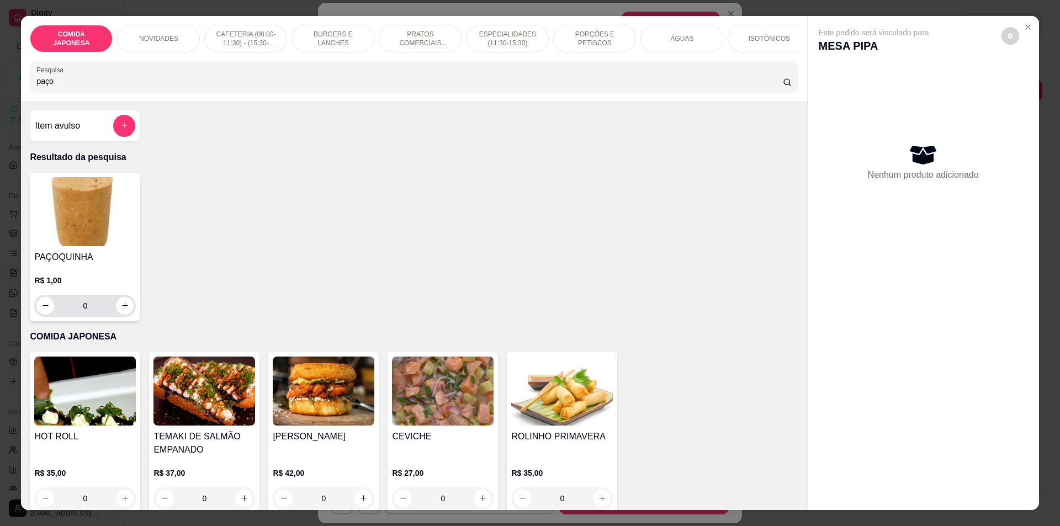
type input "paço"
click at [121, 310] on icon "increase-product-quantity" at bounding box center [125, 305] width 8 height 8
click at [122, 309] on icon "increase-product-quantity" at bounding box center [125, 306] width 6 height 6
type input "2"
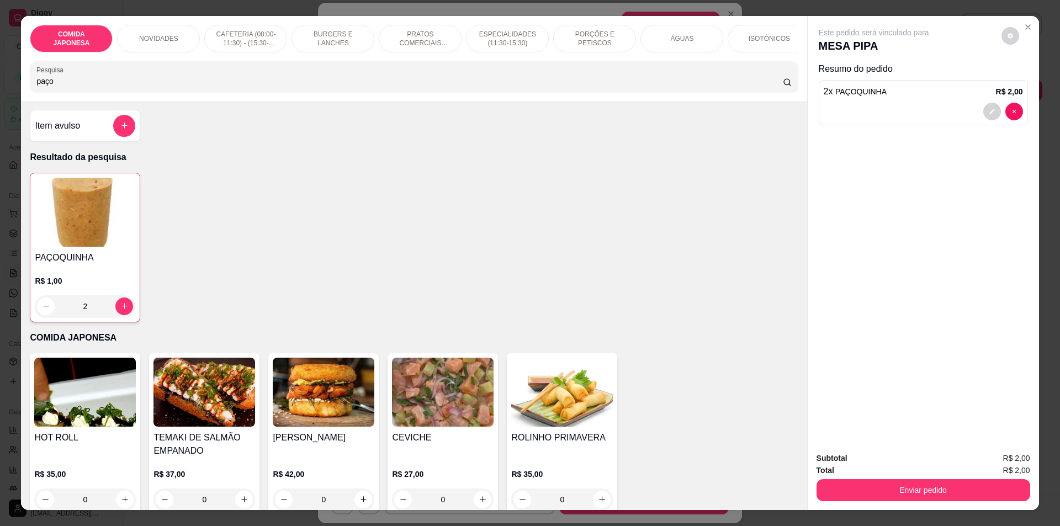
click at [903, 105] on div at bounding box center [923, 112] width 199 height 18
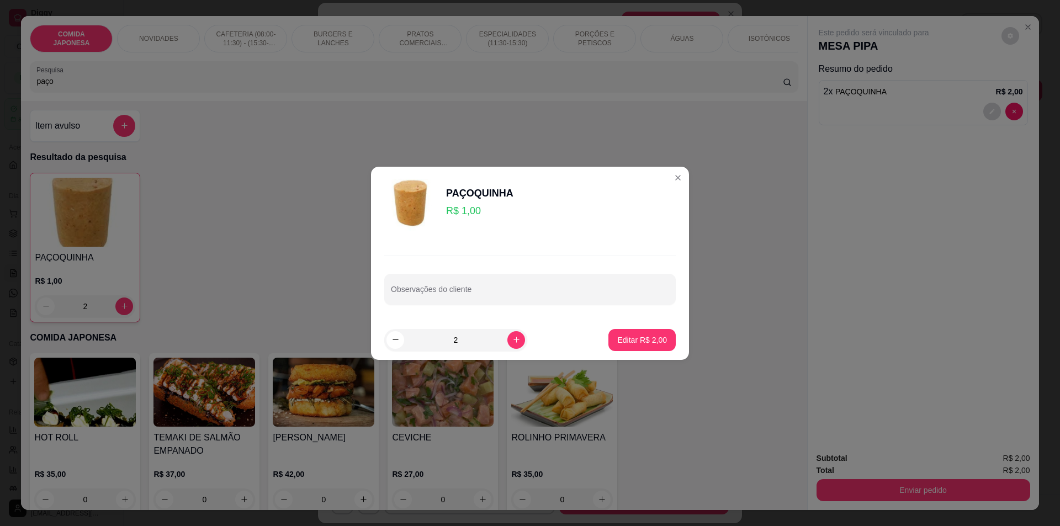
click at [575, 311] on div "Observações do cliente" at bounding box center [530, 280] width 318 height 81
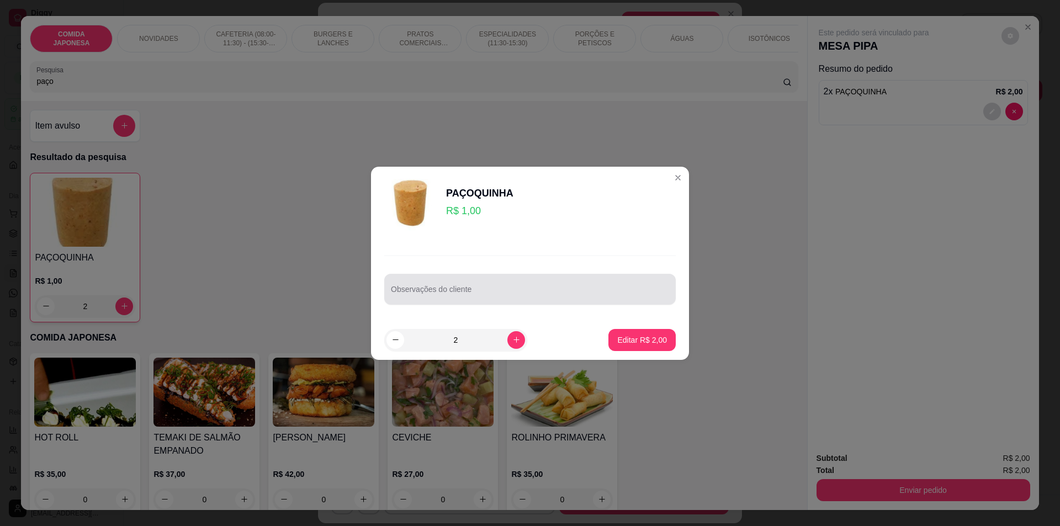
click at [580, 296] on input "Observações do cliente" at bounding box center [530, 293] width 278 height 11
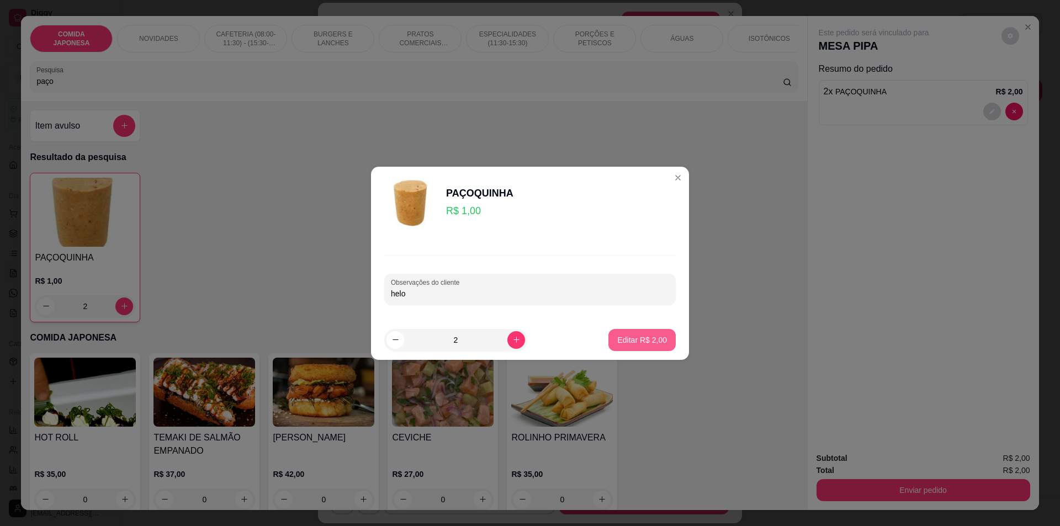
type input "helo"
click at [649, 342] on p "Editar R$ 2,00" at bounding box center [642, 339] width 50 height 11
type input "0"
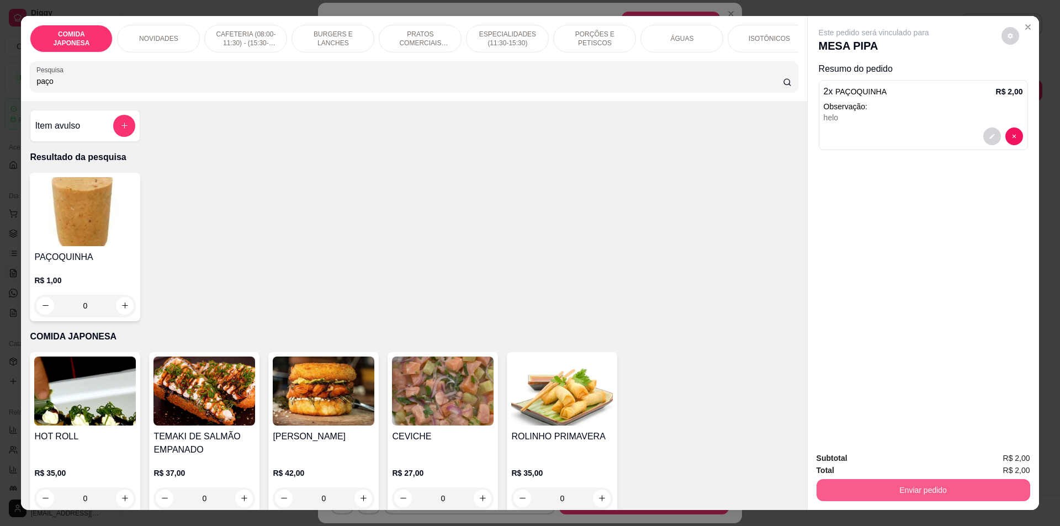
click at [932, 492] on button "Enviar pedido" at bounding box center [923, 490] width 214 height 22
click at [865, 458] on button "Não registrar e enviar pedido" at bounding box center [886, 463] width 111 height 20
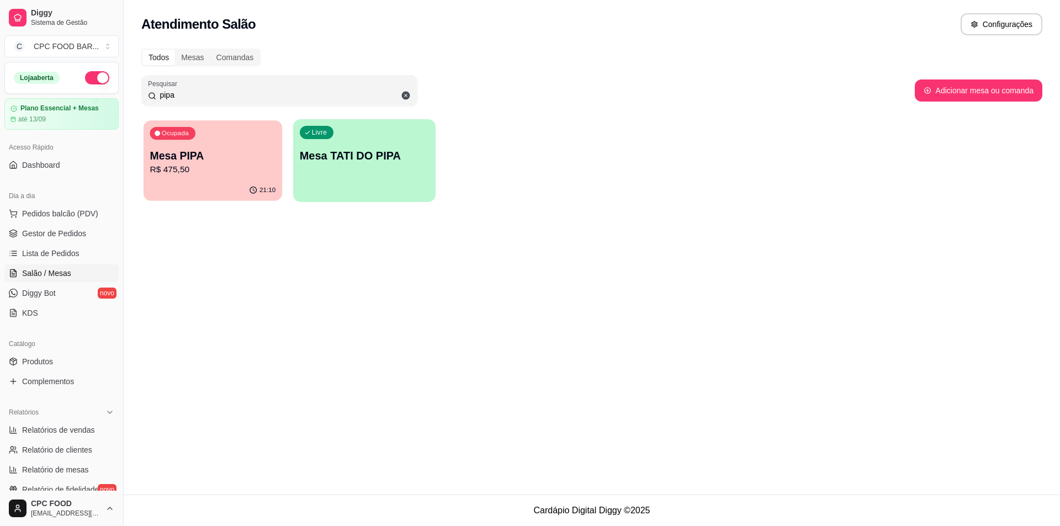
click at [240, 167] on p "R$ 475,50" at bounding box center [213, 169] width 126 height 13
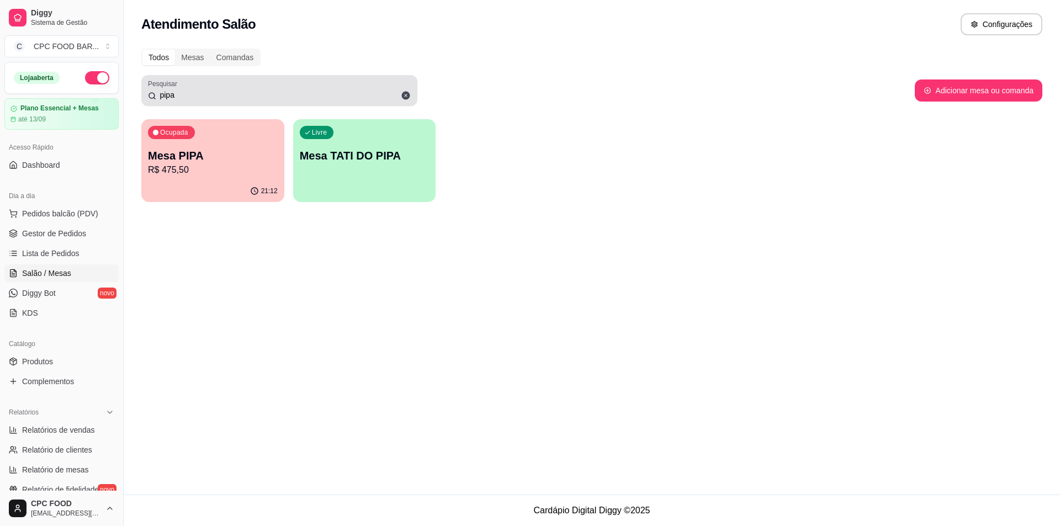
click at [403, 92] on icon at bounding box center [406, 96] width 10 height 10
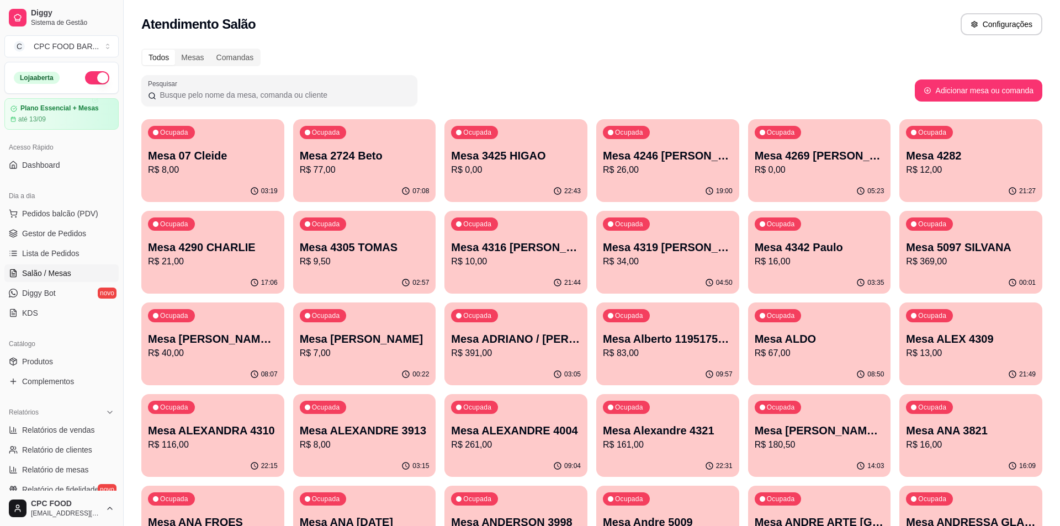
click at [312, 89] on input "Pesquisar" at bounding box center [283, 94] width 254 height 11
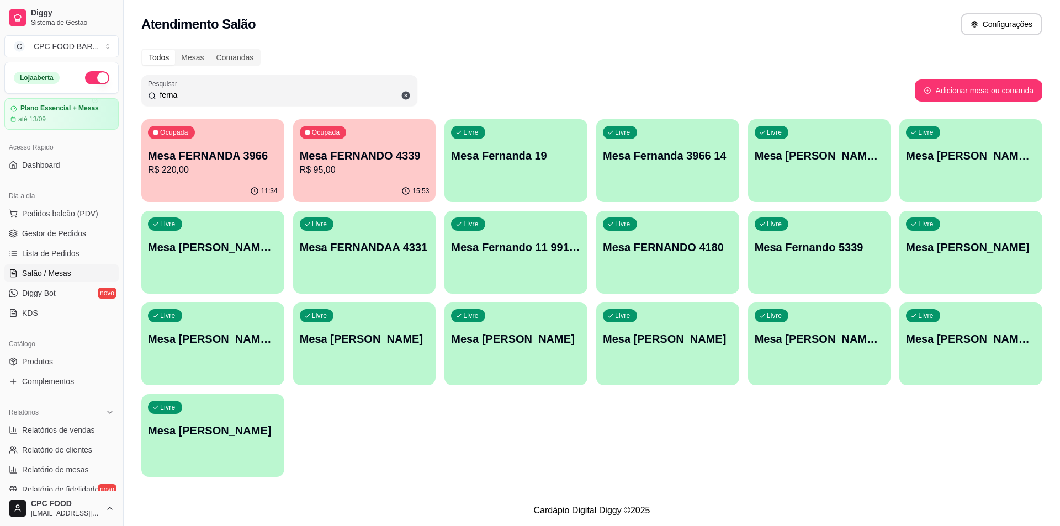
type input "ferna"
click at [224, 176] on p "R$ 220,00" at bounding box center [213, 169] width 126 height 13
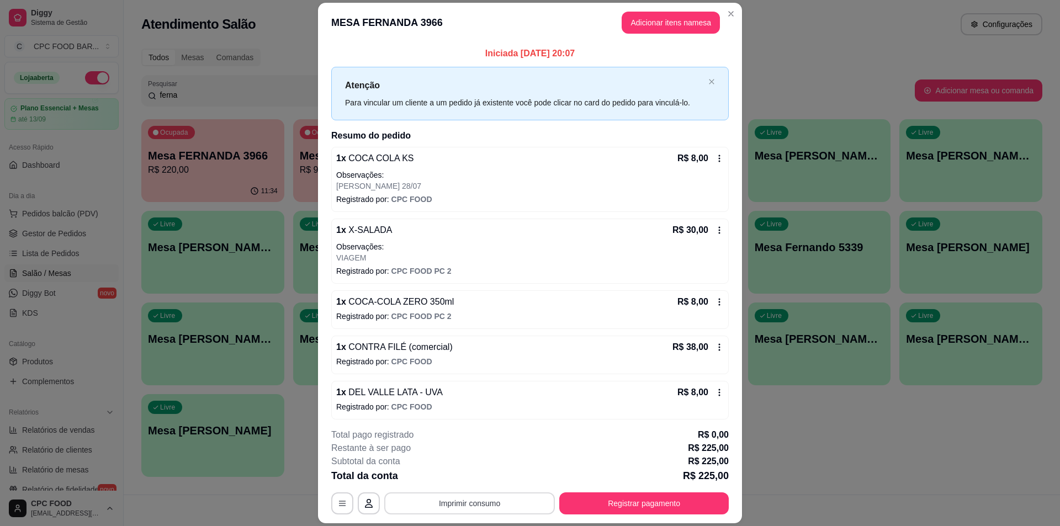
click at [498, 496] on button "Imprimir consumo" at bounding box center [469, 503] width 171 height 22
click at [479, 479] on button "IMPRESSORA" at bounding box center [469, 478] width 80 height 18
click at [670, 27] on button "Adicionar itens na mesa" at bounding box center [670, 23] width 95 height 22
click at [532, 86] on input "Pesquisa" at bounding box center [409, 81] width 746 height 11
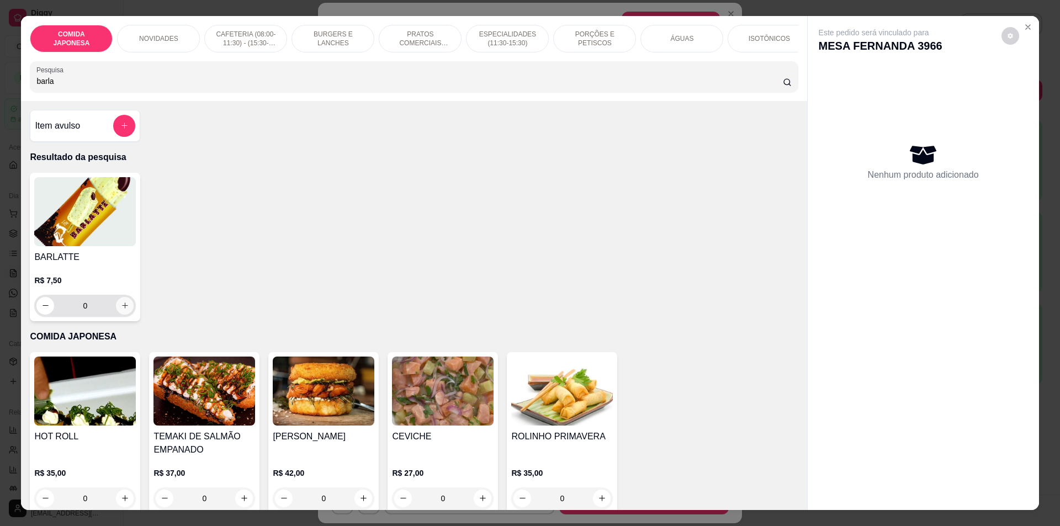
type input "barla"
click at [121, 310] on icon "increase-product-quantity" at bounding box center [125, 305] width 8 height 8
type input "1"
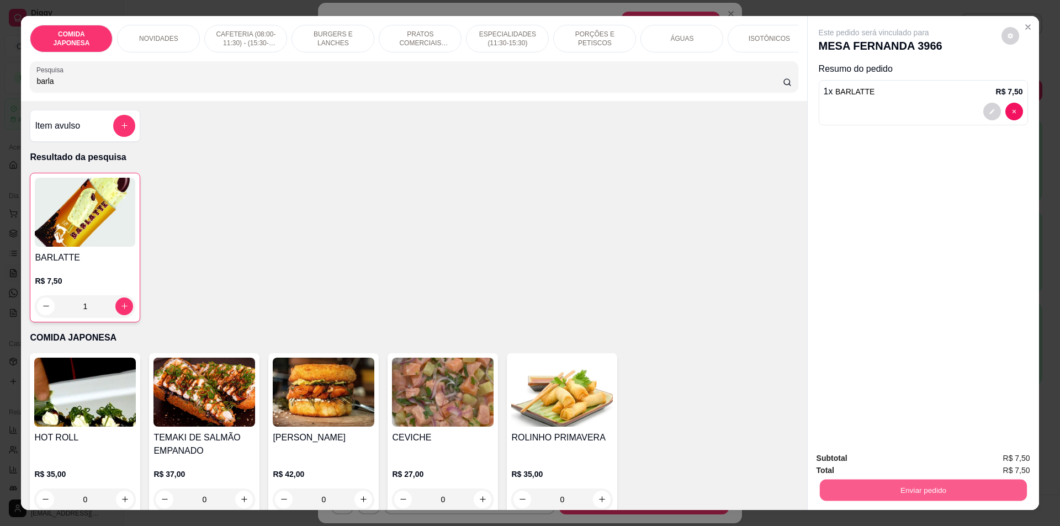
click at [912, 490] on button "Enviar pedido" at bounding box center [922, 491] width 207 height 22
click at [902, 462] on button "Não registrar e enviar pedido" at bounding box center [886, 463] width 115 height 21
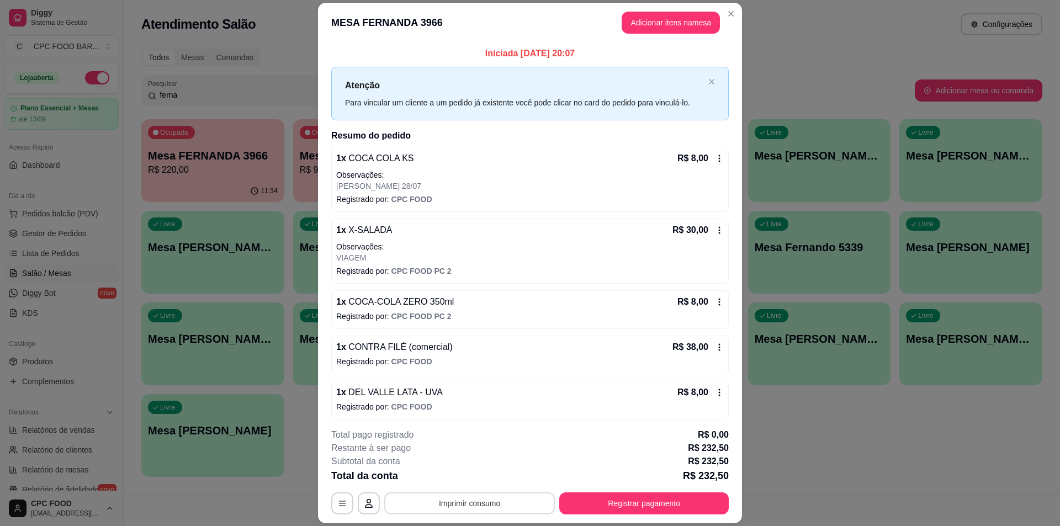
click at [515, 507] on button "Imprimir consumo" at bounding box center [469, 503] width 171 height 22
click at [465, 475] on button "IMPRESSORA" at bounding box center [468, 477] width 77 height 17
click at [618, 503] on button "Registrar pagamento" at bounding box center [643, 503] width 169 height 22
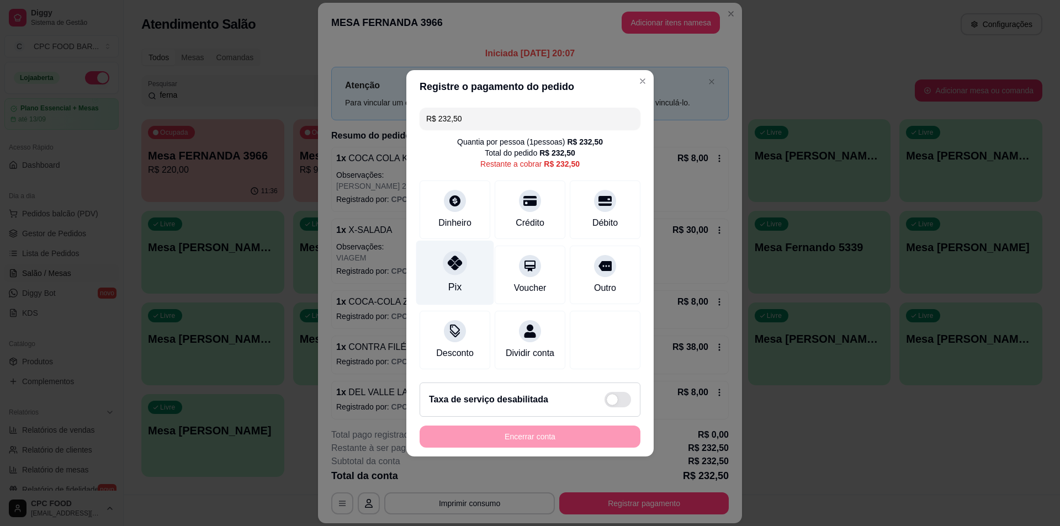
click at [456, 273] on div "Pix" at bounding box center [455, 272] width 78 height 65
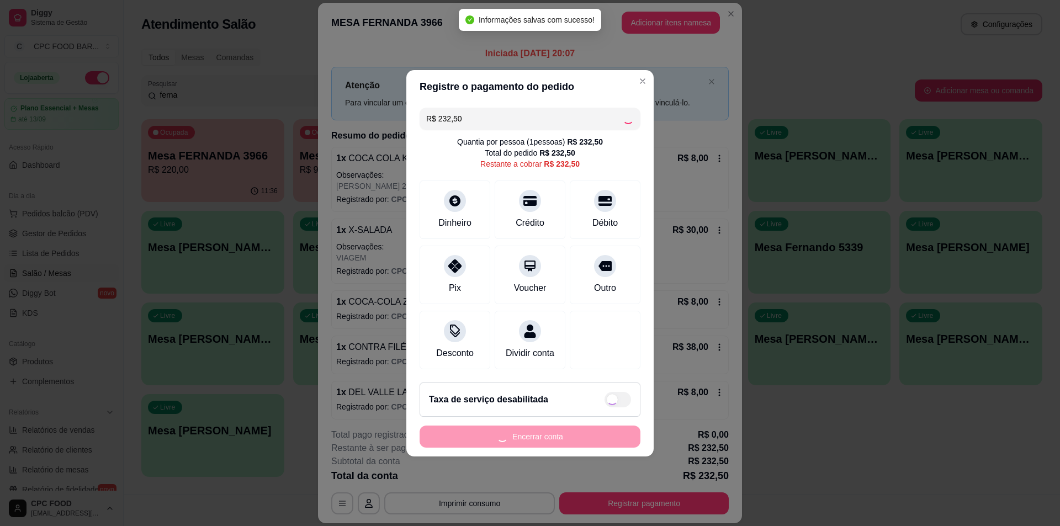
type input "R$ 0,00"
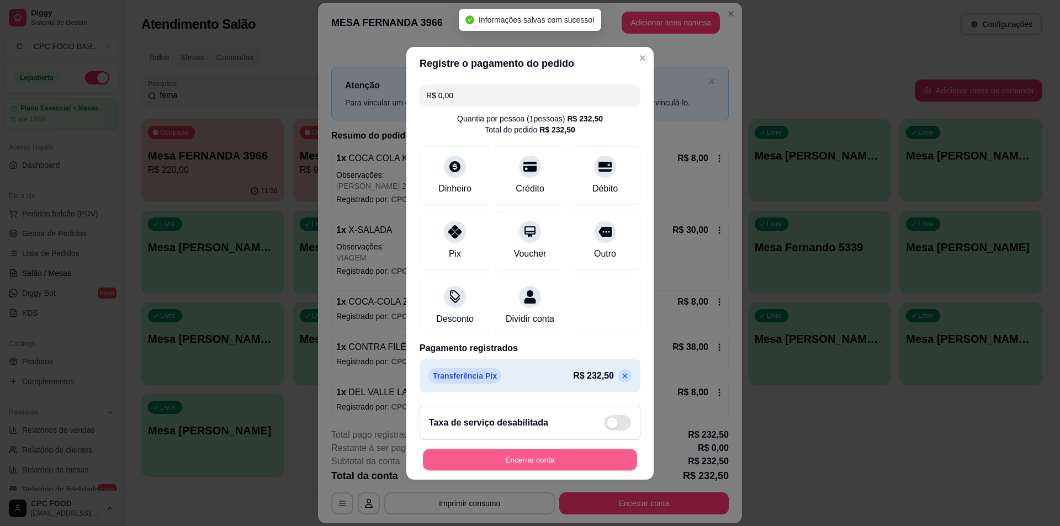
click at [566, 462] on button "Encerrar conta" at bounding box center [530, 460] width 214 height 22
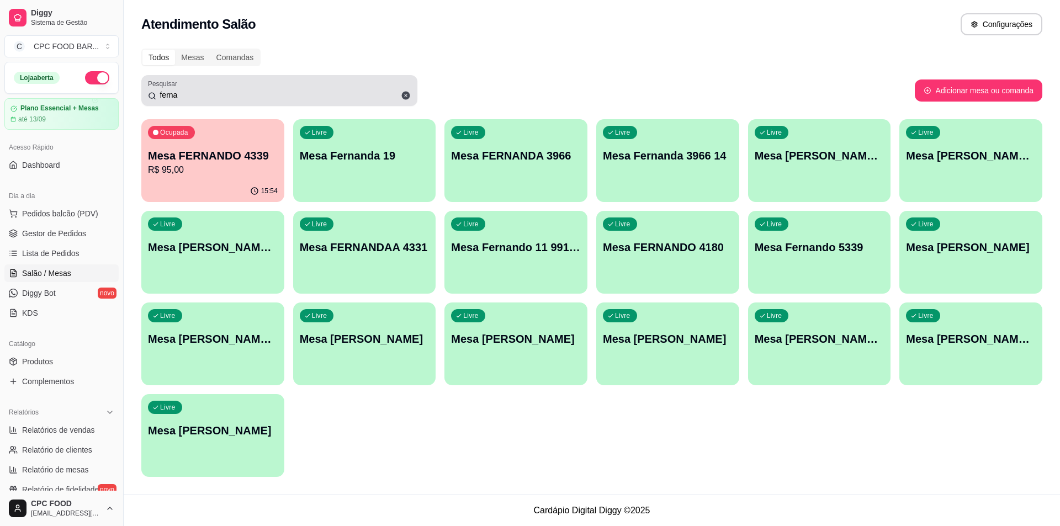
click at [405, 95] on icon at bounding box center [406, 96] width 8 height 8
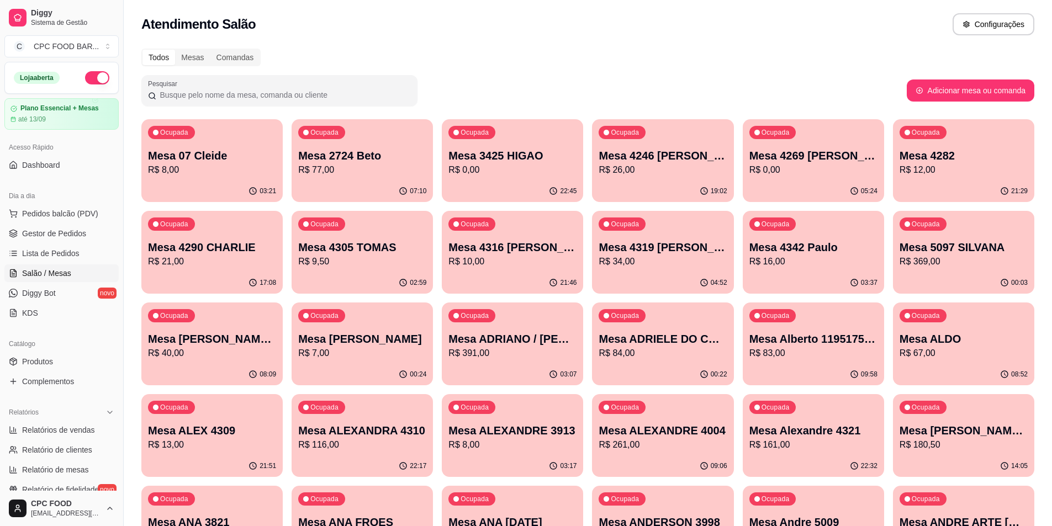
click at [326, 86] on div at bounding box center [279, 90] width 263 height 22
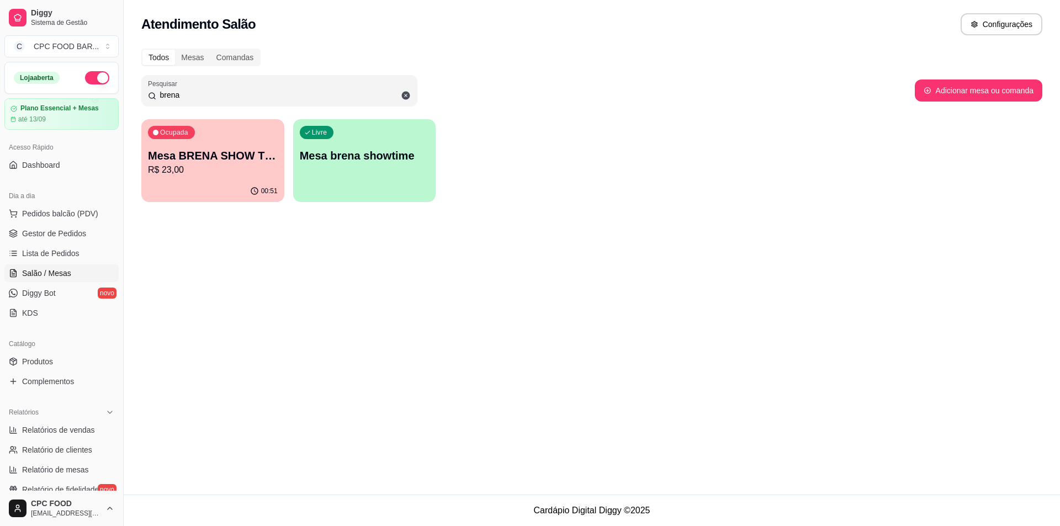
type input "brena"
click at [226, 164] on p "R$ 23,00" at bounding box center [213, 169] width 130 height 13
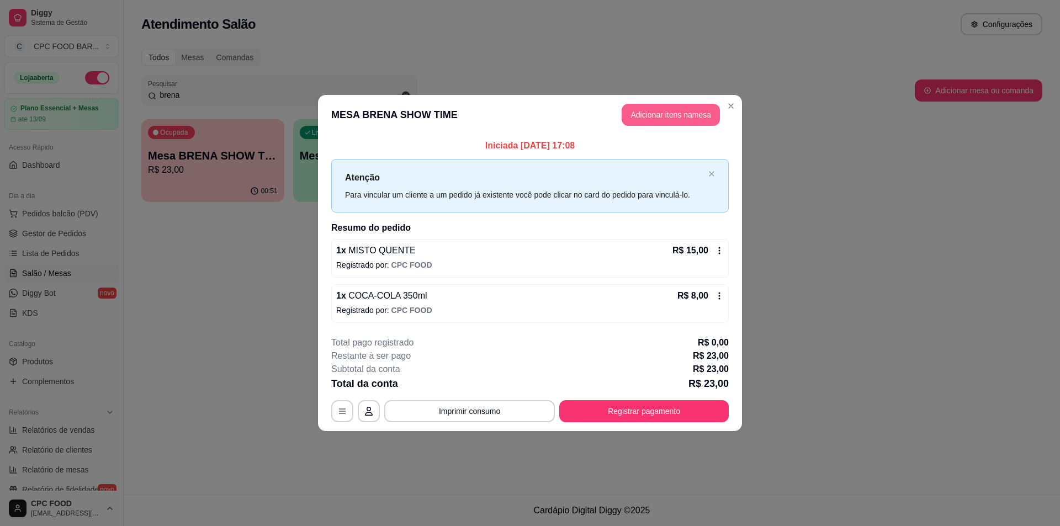
click at [663, 109] on button "Adicionar itens na mesa" at bounding box center [671, 115] width 98 height 22
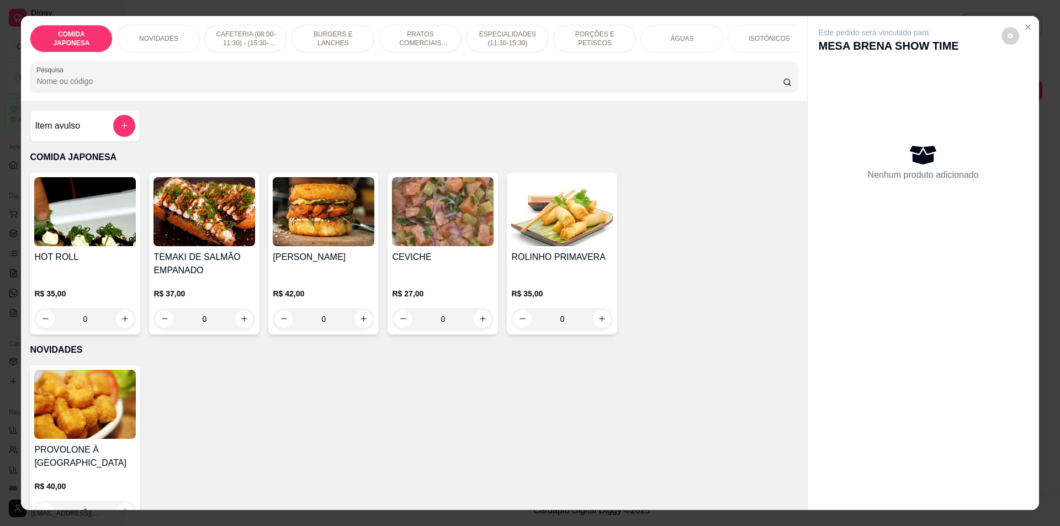
click at [120, 130] on icon "add-separate-item" at bounding box center [124, 125] width 8 height 8
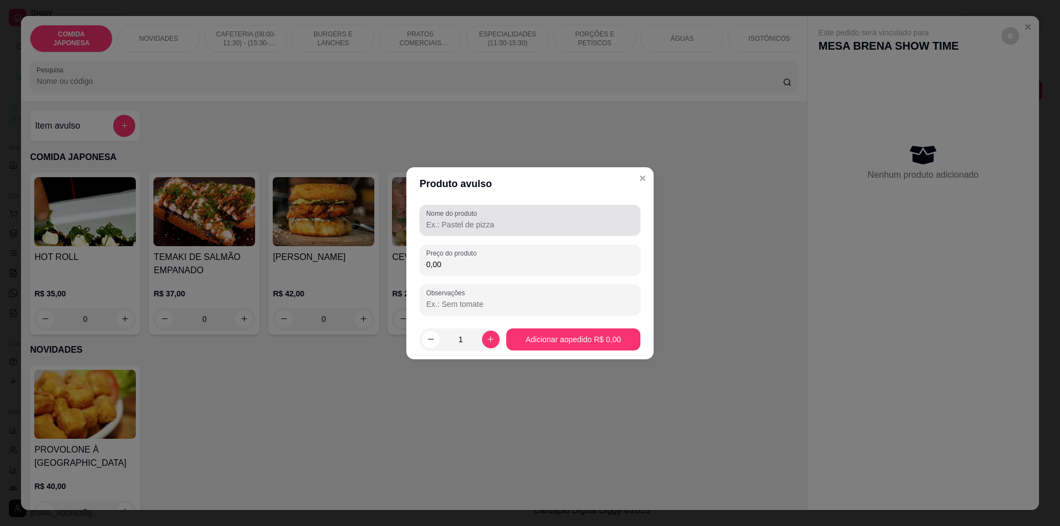
click at [564, 211] on div at bounding box center [530, 220] width 208 height 22
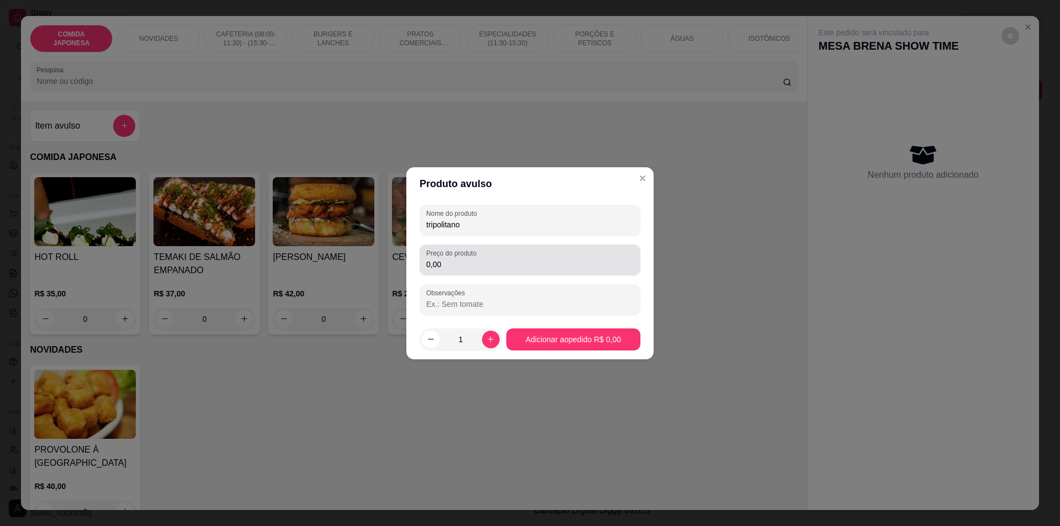
type input "tripolitano"
click at [567, 266] on input "0,00" at bounding box center [530, 264] width 208 height 11
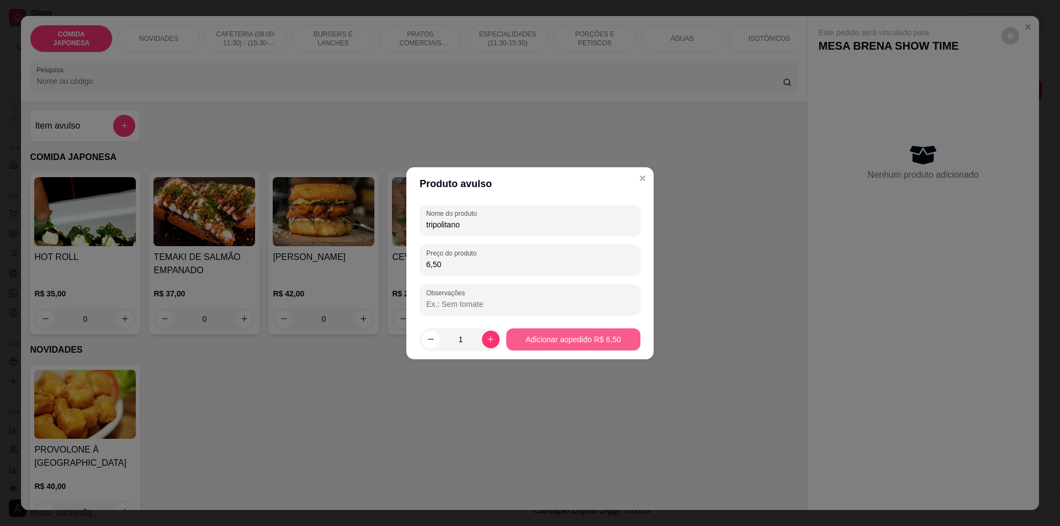
type input "6,50"
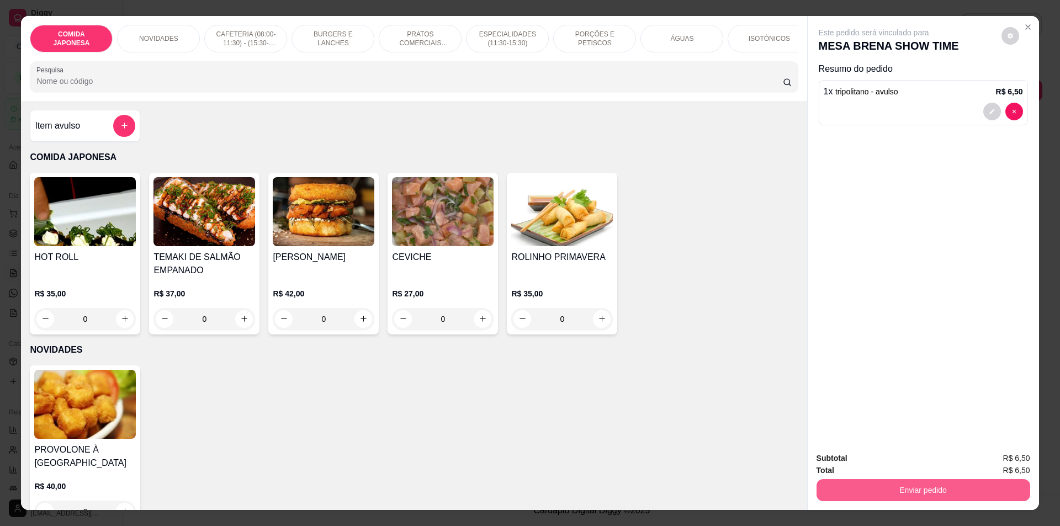
click at [906, 500] on button "Enviar pedido" at bounding box center [923, 490] width 214 height 22
click at [870, 465] on button "Não registrar e enviar pedido" at bounding box center [886, 463] width 111 height 20
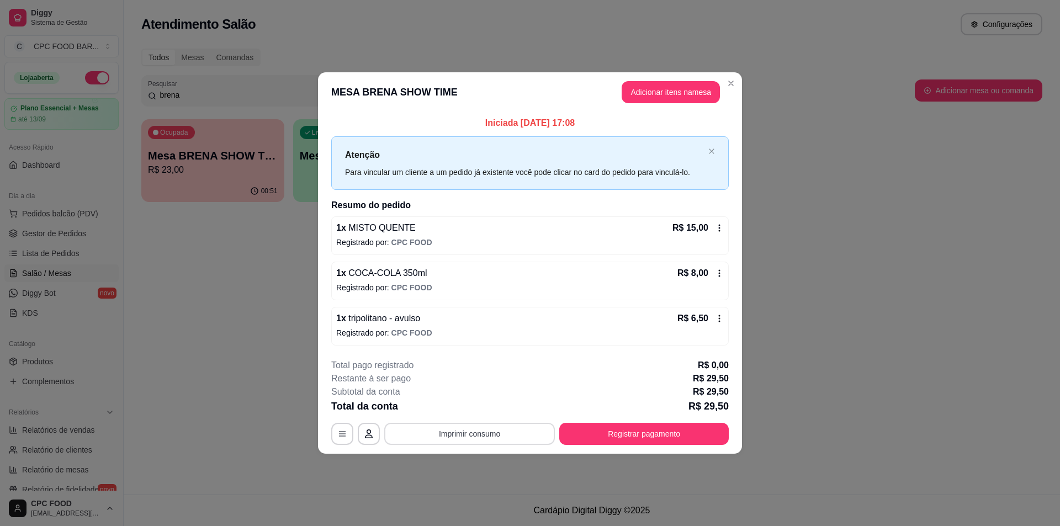
click at [501, 434] on button "Imprimir consumo" at bounding box center [469, 434] width 171 height 22
click at [490, 401] on button "IMPRESSORA" at bounding box center [473, 409] width 80 height 18
click at [629, 445] on div "**********" at bounding box center [529, 434] width 397 height 22
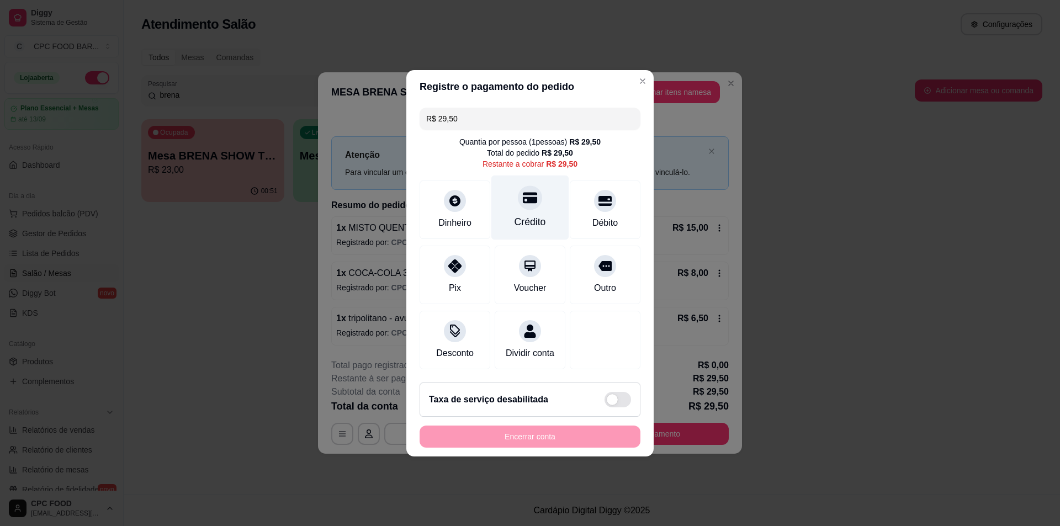
click at [526, 215] on div "Crédito" at bounding box center [529, 222] width 31 height 14
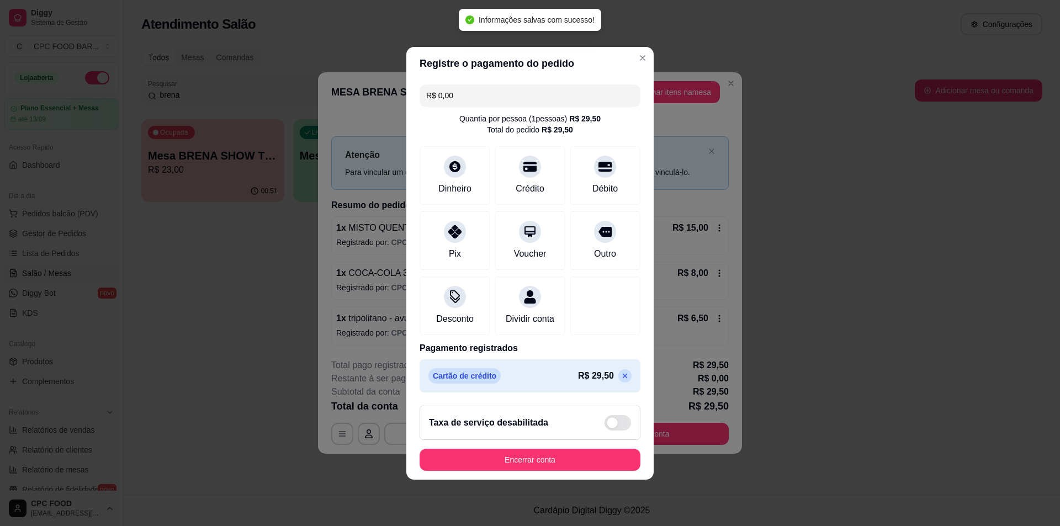
type input "R$ 0,00"
click at [557, 470] on button "Encerrar conta" at bounding box center [530, 460] width 214 height 22
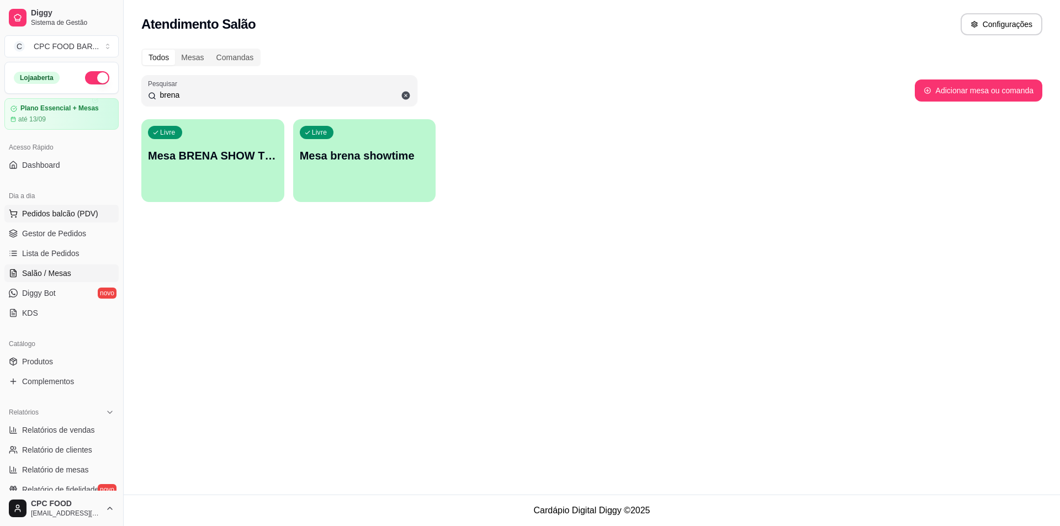
click at [58, 211] on span "Pedidos balcão (PDV)" at bounding box center [60, 213] width 76 height 11
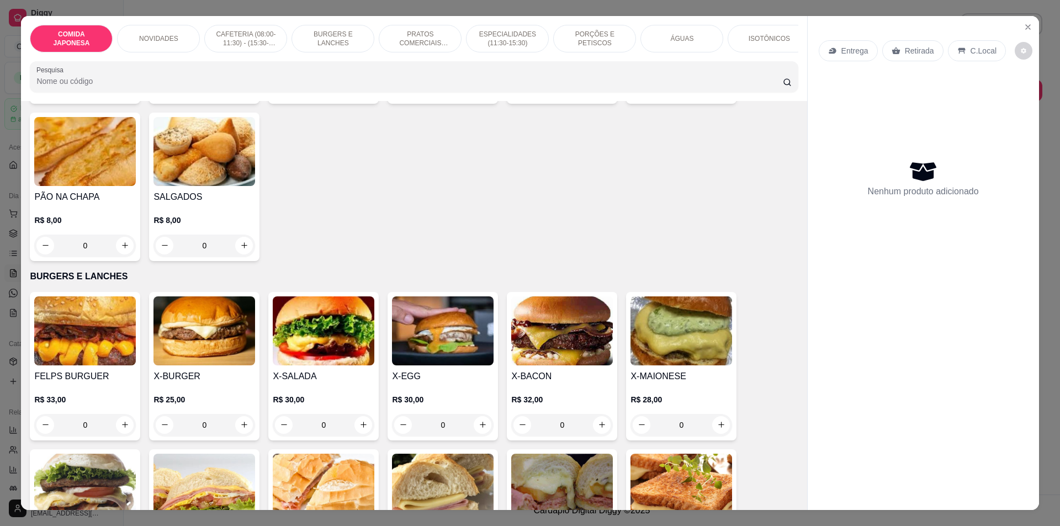
scroll to position [662, 0]
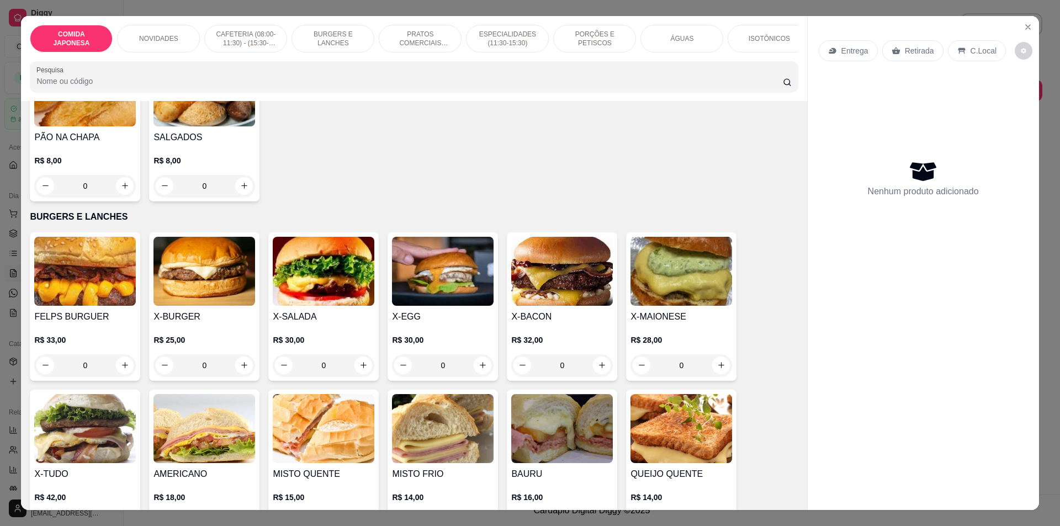
click at [237, 371] on div "0" at bounding box center [204, 365] width 102 height 22
click at [236, 376] on div "0" at bounding box center [204, 365] width 102 height 22
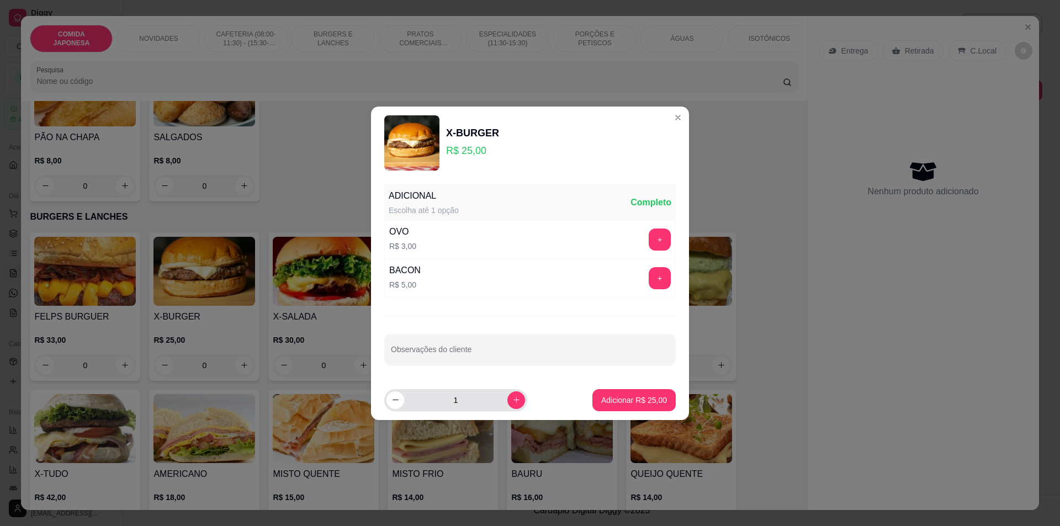
click at [515, 405] on div "1" at bounding box center [455, 400] width 139 height 22
click at [509, 403] on button "increase-product-quantity" at bounding box center [516, 400] width 18 height 18
type input "2"
click at [625, 407] on button "Adicionar R$ 50,00" at bounding box center [633, 400] width 81 height 22
type input "2"
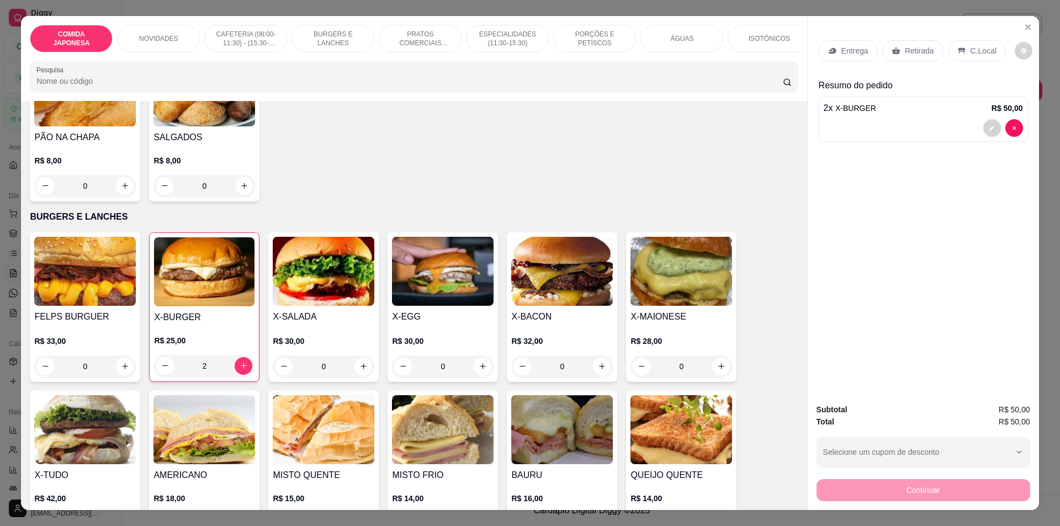
click at [542, 86] on input "Pesquisa" at bounding box center [409, 81] width 746 height 11
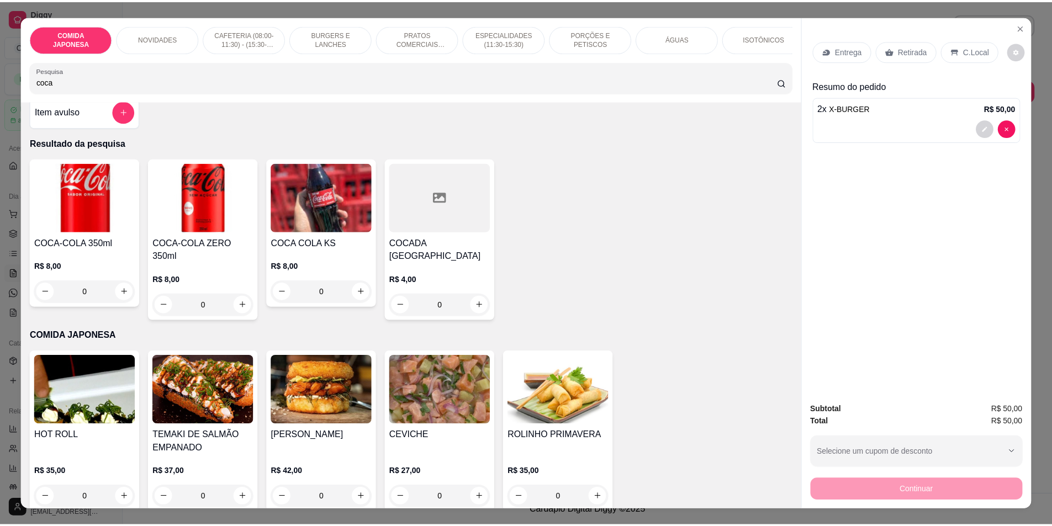
scroll to position [0, 0]
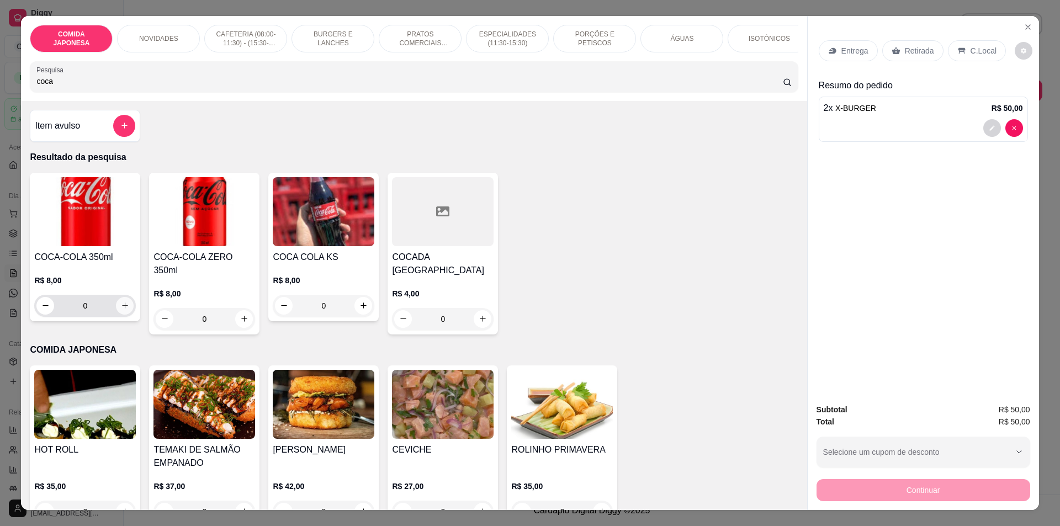
type input "coca"
click at [119, 315] on button "increase-product-quantity" at bounding box center [125, 306] width 18 height 18
type input "1"
click at [913, 48] on p "Retirada" at bounding box center [919, 50] width 29 height 11
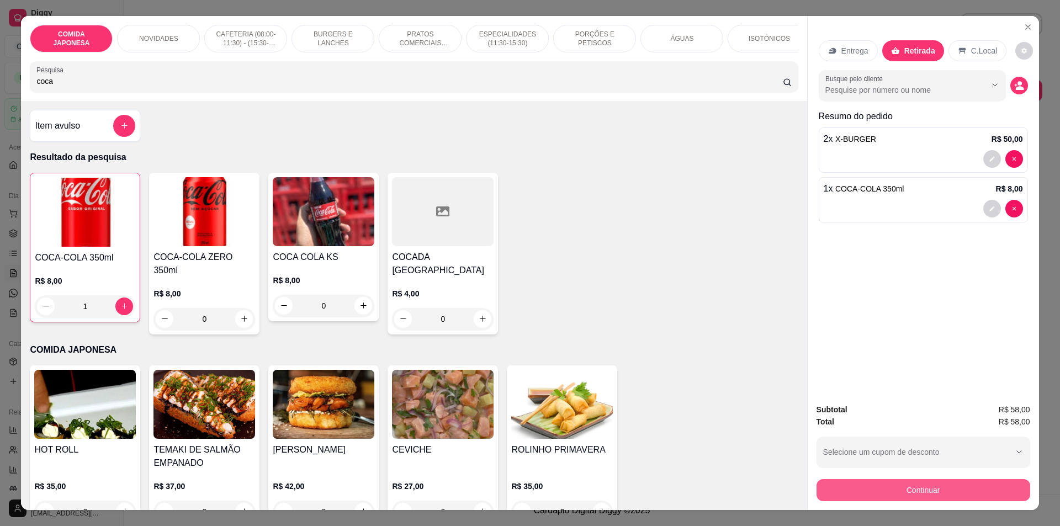
click at [934, 486] on button "Continuar" at bounding box center [923, 490] width 214 height 22
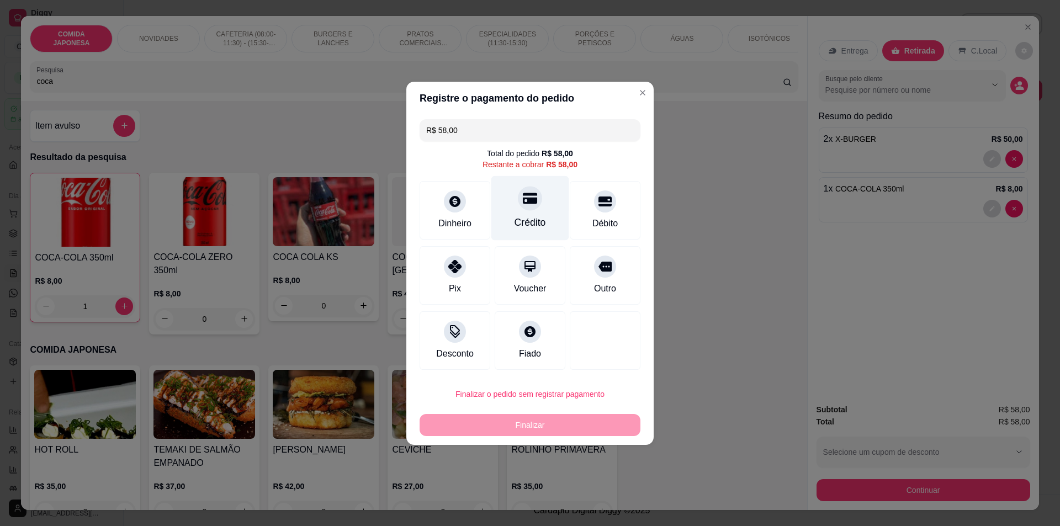
click at [523, 198] on icon at bounding box center [530, 198] width 14 height 14
type input "R$ 0,00"
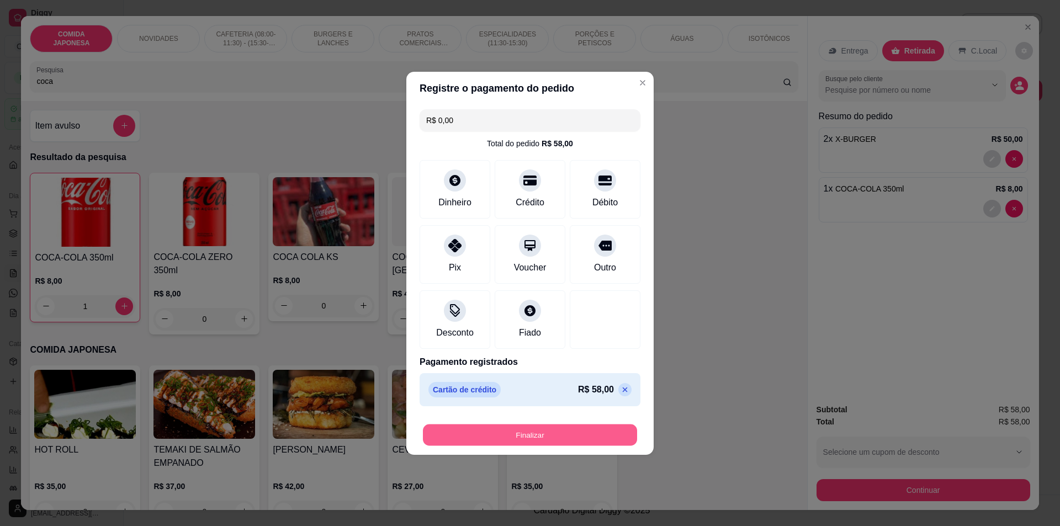
click at [548, 438] on button "Finalizar" at bounding box center [530, 435] width 214 height 22
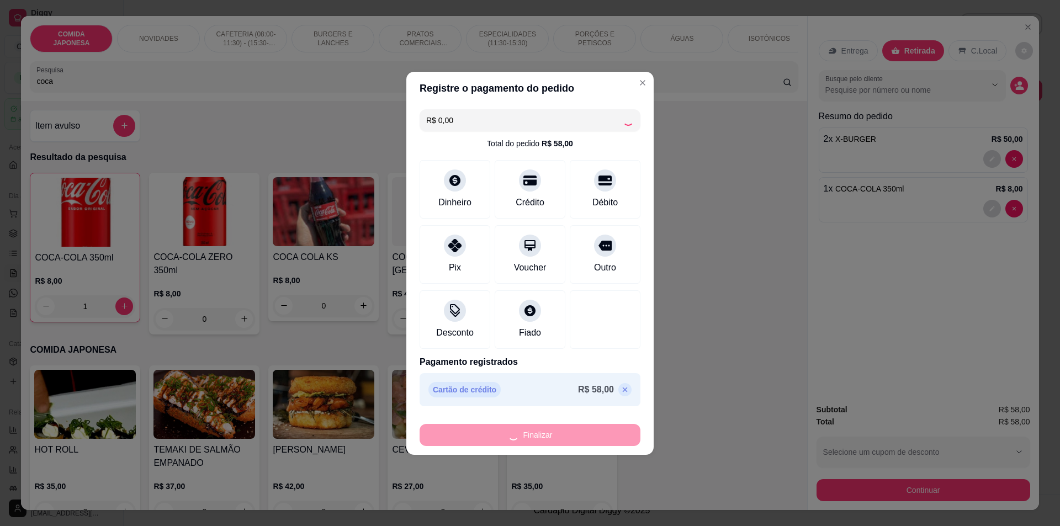
type input "0"
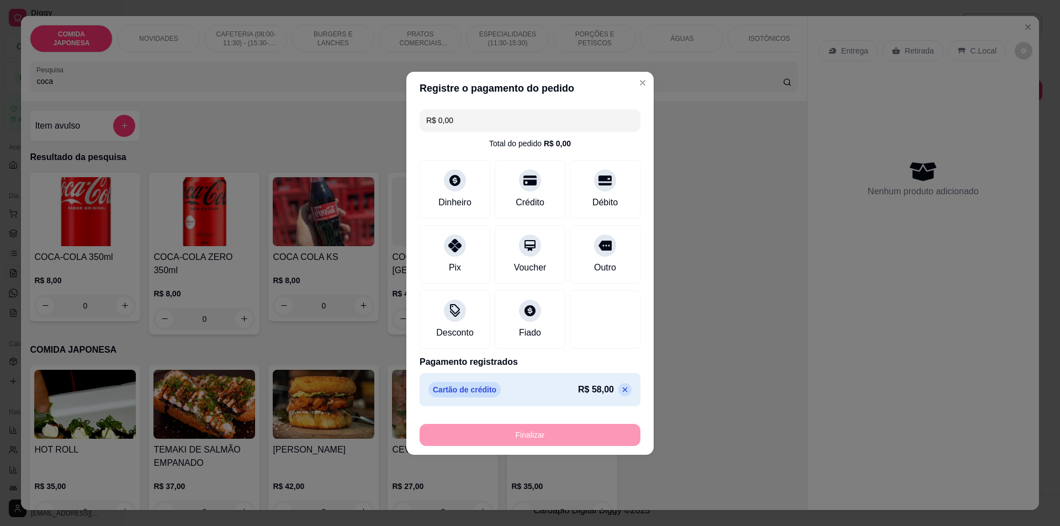
type input "-R$ 58,00"
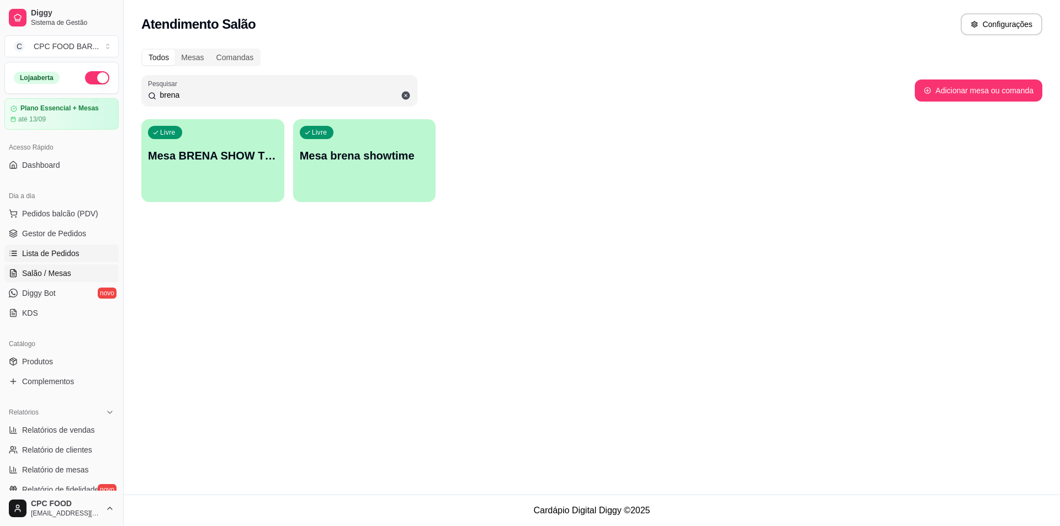
click at [79, 253] on link "Lista de Pedidos" at bounding box center [61, 254] width 114 height 18
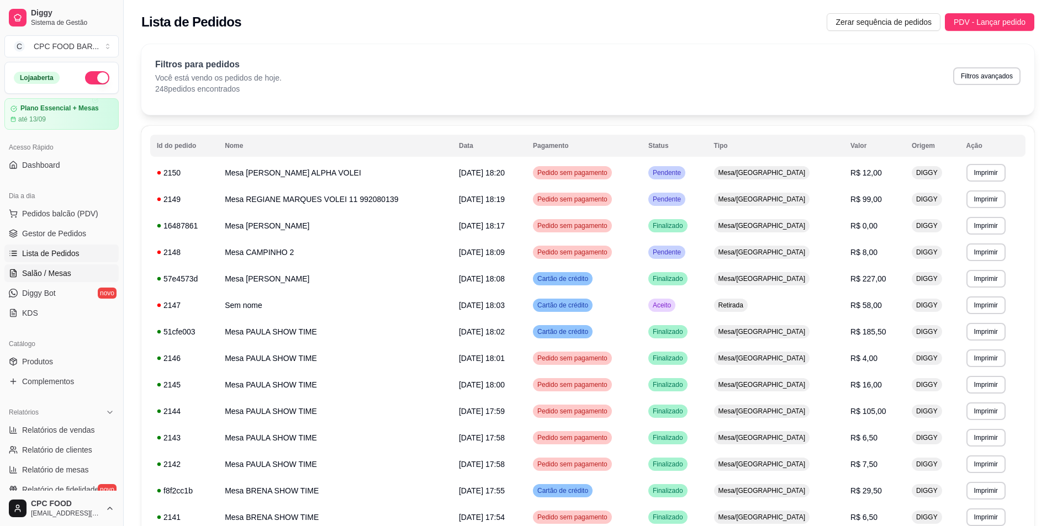
click at [65, 277] on span "Salão / Mesas" at bounding box center [46, 273] width 49 height 11
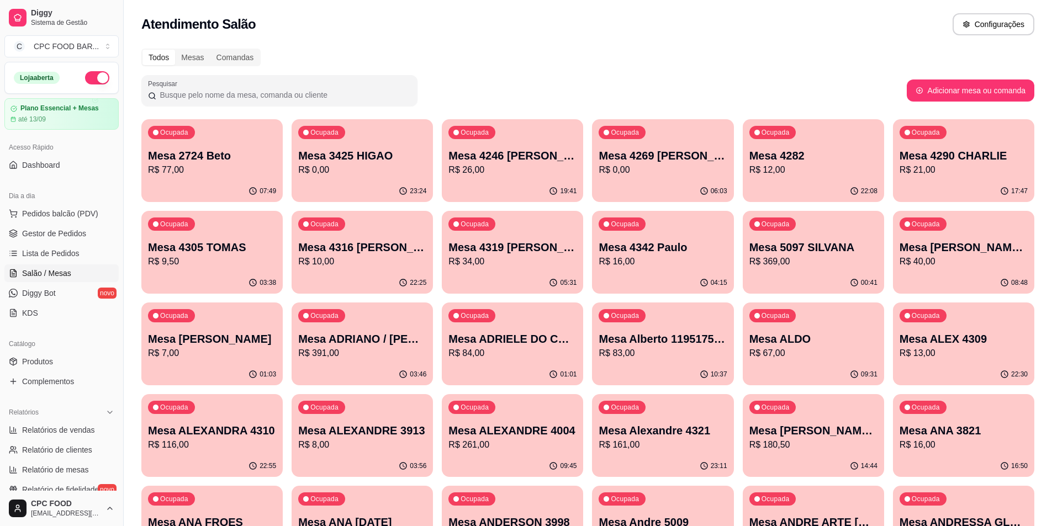
click at [404, 98] on input "Pesquisar" at bounding box center [283, 94] width 254 height 11
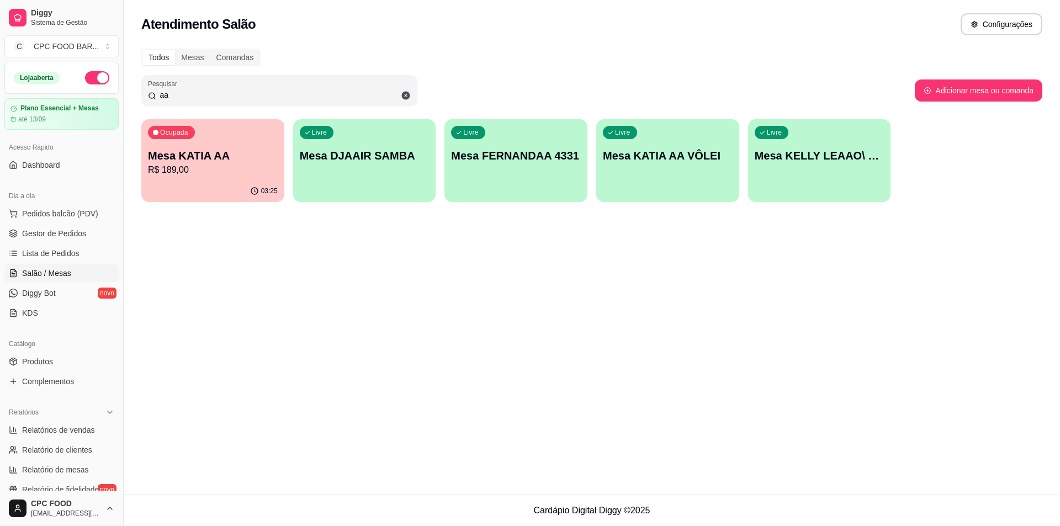
type input "a"
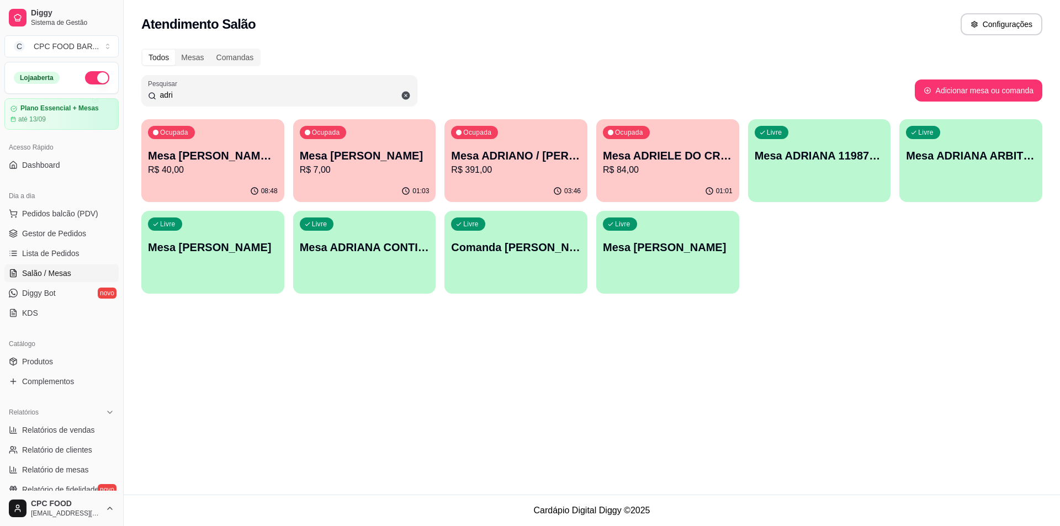
type input "adri"
click at [701, 168] on p "R$ 84,00" at bounding box center [668, 169] width 126 height 13
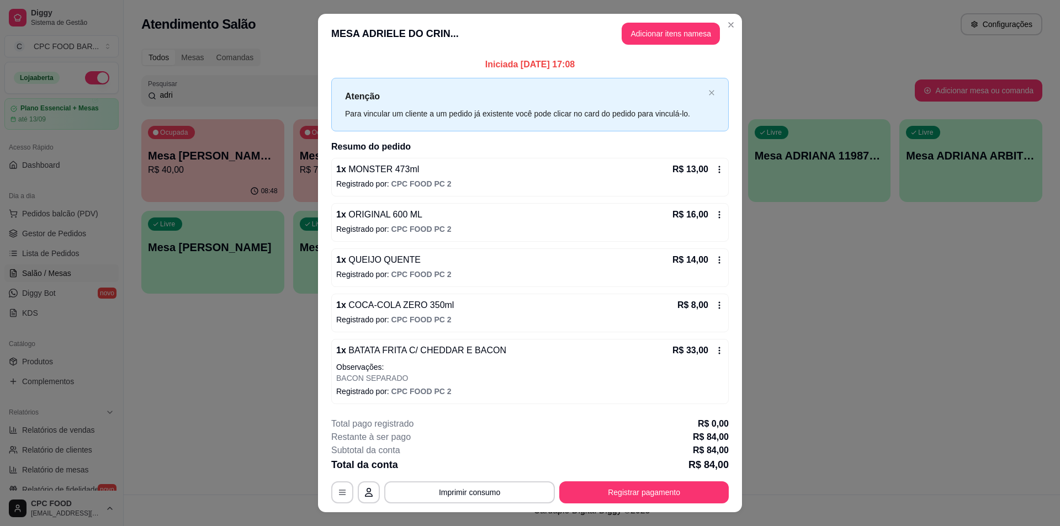
click at [708, 88] on div "Atenção Para vincular um cliente a um pedido já existente você pode clicar no c…" at bounding box center [529, 105] width 397 height 54
click at [705, 97] on div "Atenção Para vincular um cliente a um pedido já existente você pode clicar no c…" at bounding box center [529, 105] width 397 height 54
click at [708, 95] on icon "close" at bounding box center [711, 92] width 7 height 7
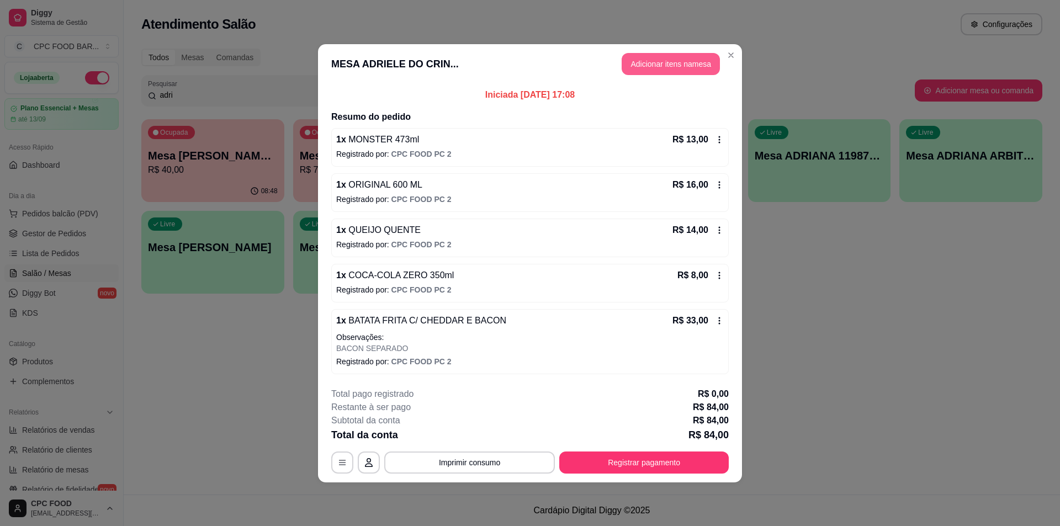
click at [676, 64] on button "Adicionar itens na mesa" at bounding box center [671, 64] width 98 height 22
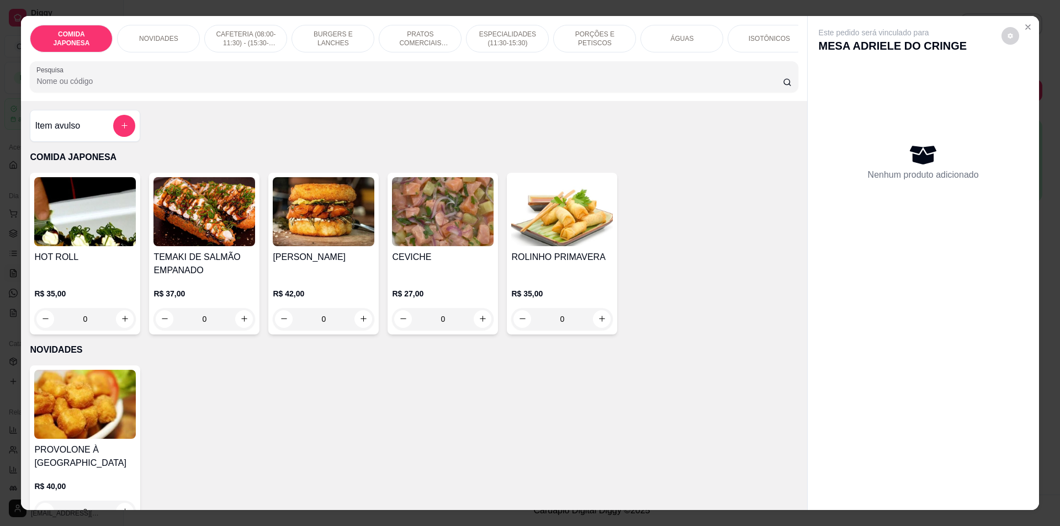
click at [488, 85] on input "Pesquisa" at bounding box center [409, 81] width 746 height 11
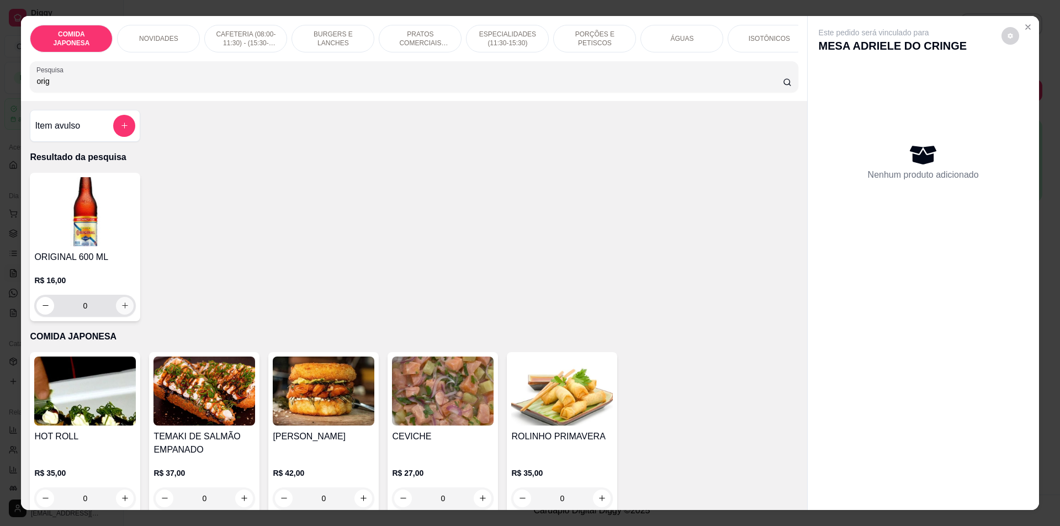
type input "orig"
click at [121, 310] on icon "increase-product-quantity" at bounding box center [125, 305] width 8 height 8
type input "1"
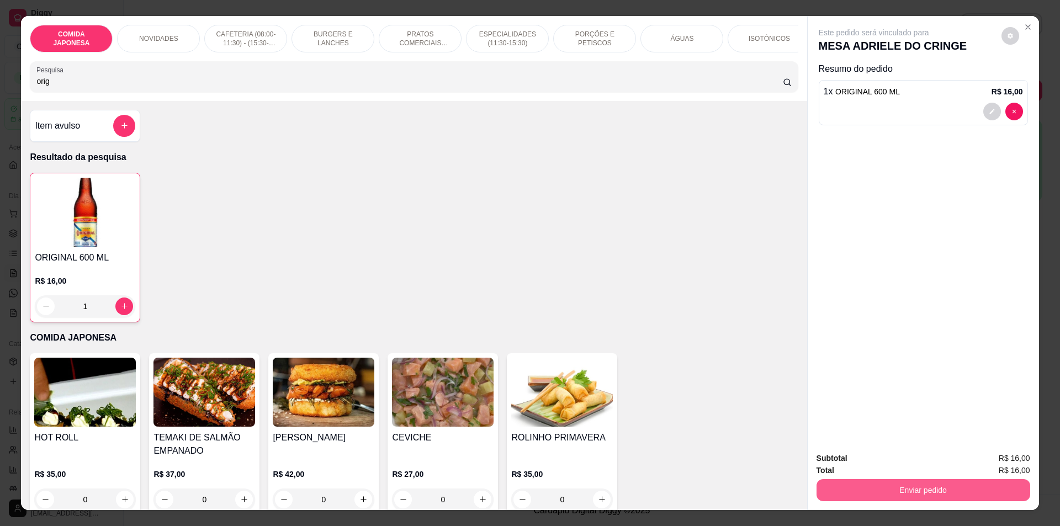
click at [882, 493] on button "Enviar pedido" at bounding box center [923, 490] width 214 height 22
click at [876, 468] on button "Não registrar e enviar pedido" at bounding box center [886, 463] width 111 height 20
